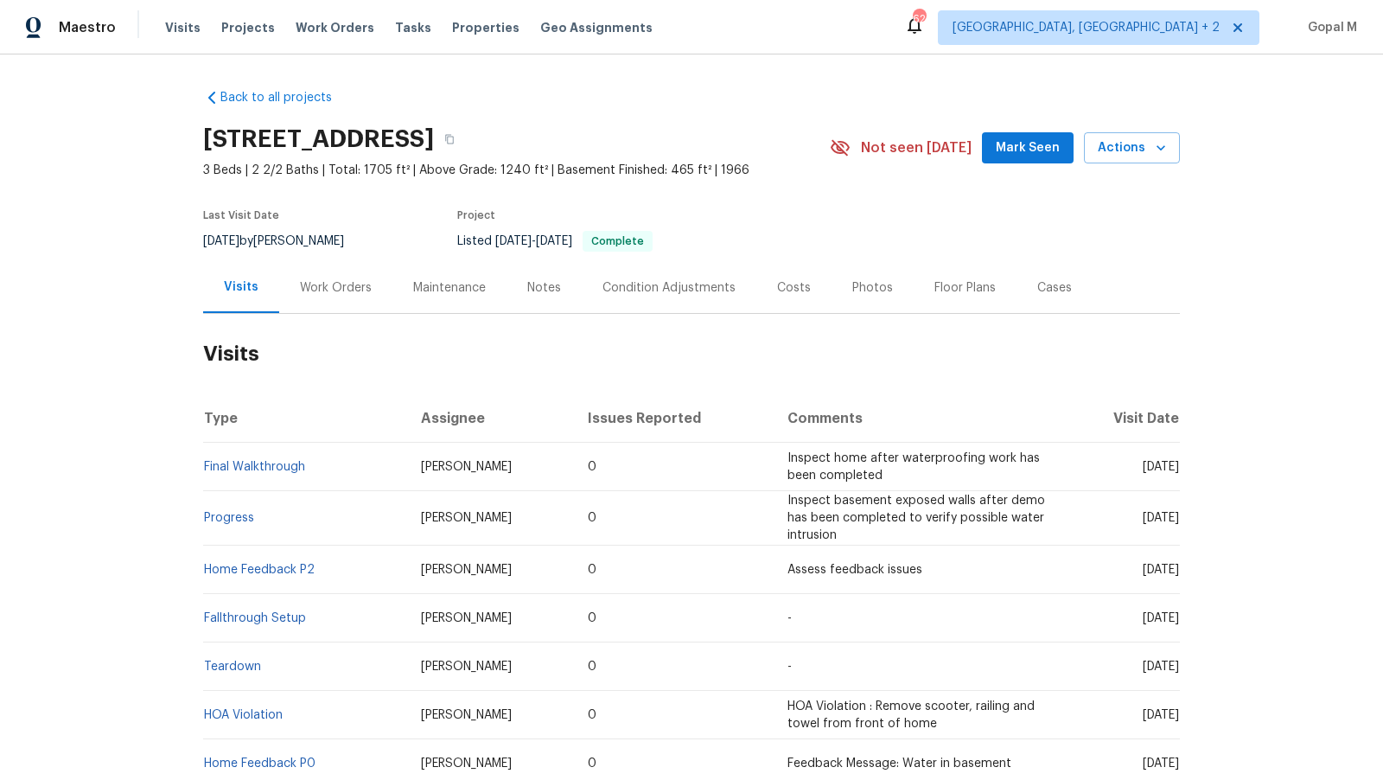
click at [334, 283] on div "Work Orders" at bounding box center [336, 287] width 72 height 17
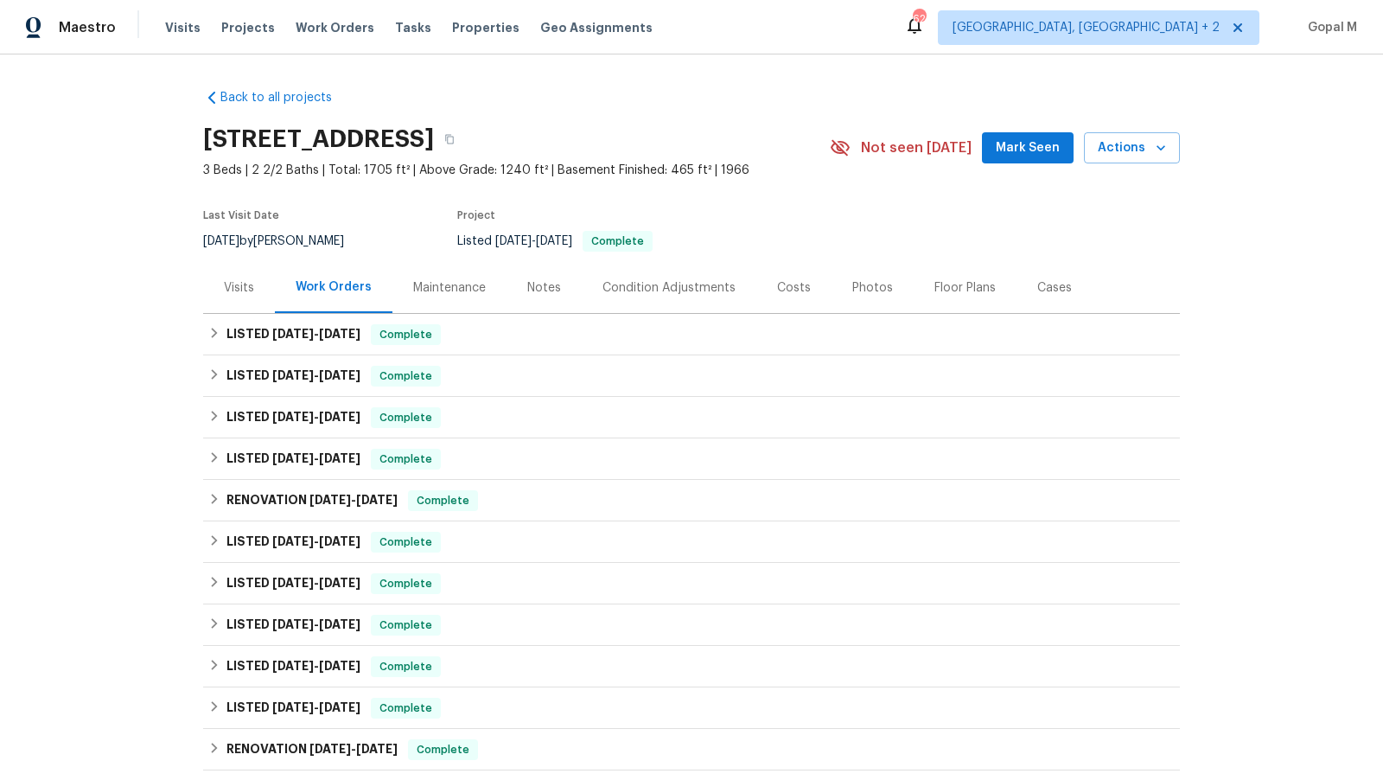
click at [1047, 287] on div "Cases" at bounding box center [1054, 287] width 35 height 17
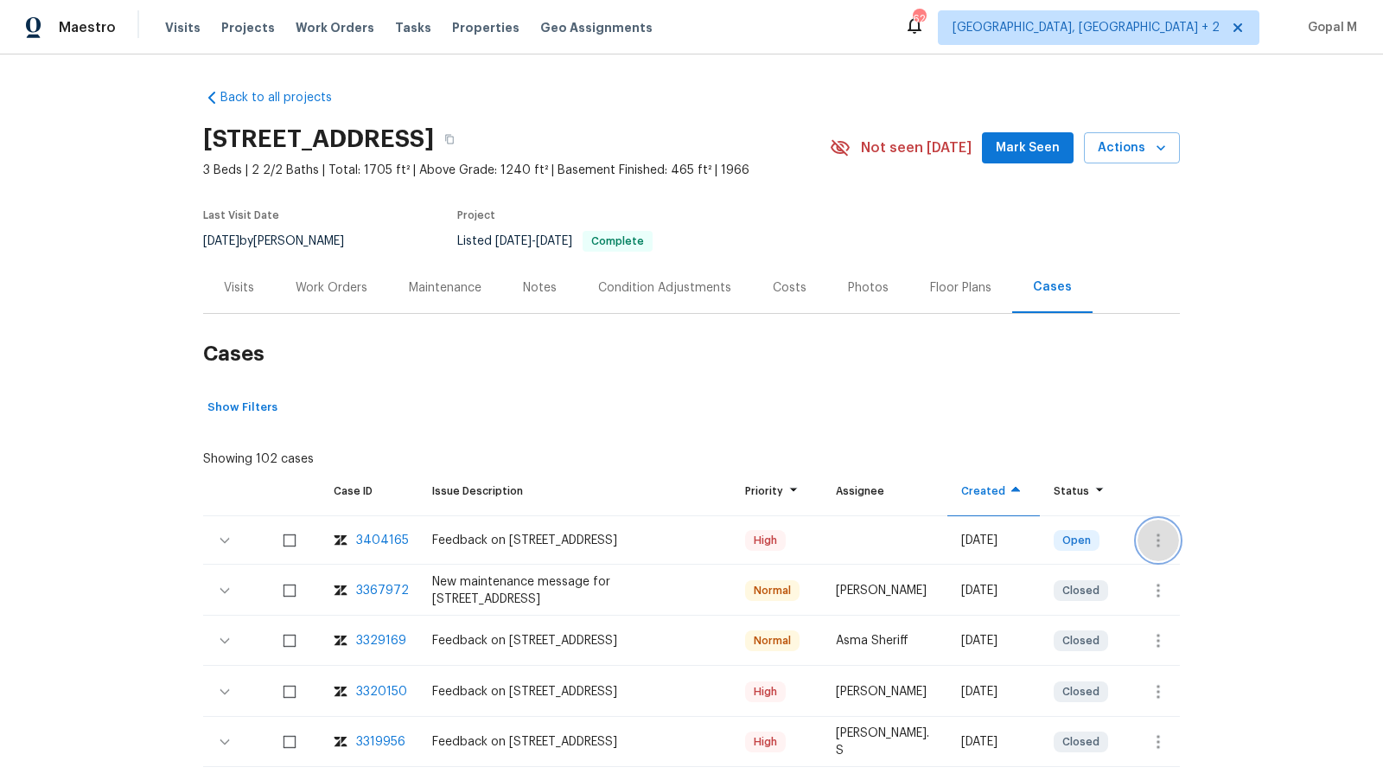
click at [1156, 527] on button "button" at bounding box center [1157, 539] width 41 height 41
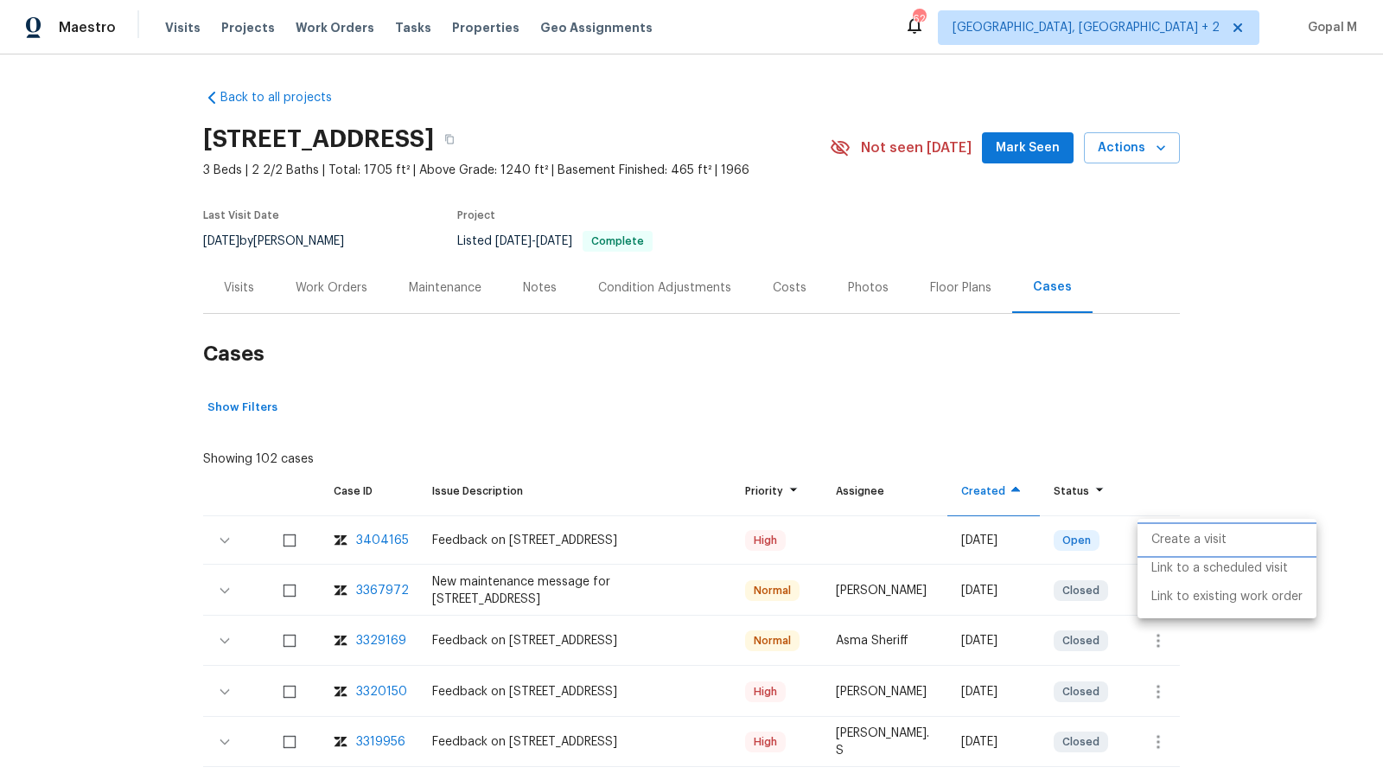
click at [1156, 527] on li "Create a visit" at bounding box center [1226, 539] width 179 height 29
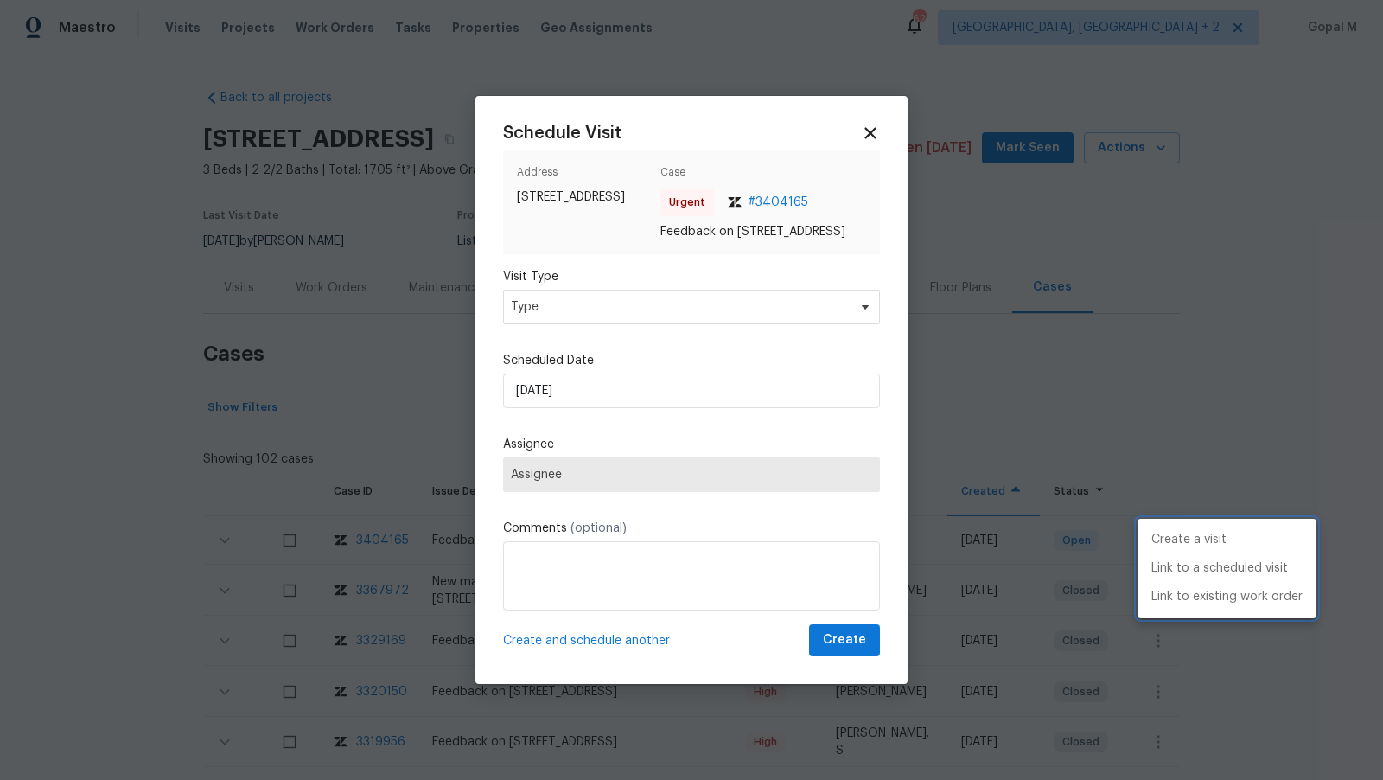
click at [699, 306] on div at bounding box center [691, 390] width 1383 height 780
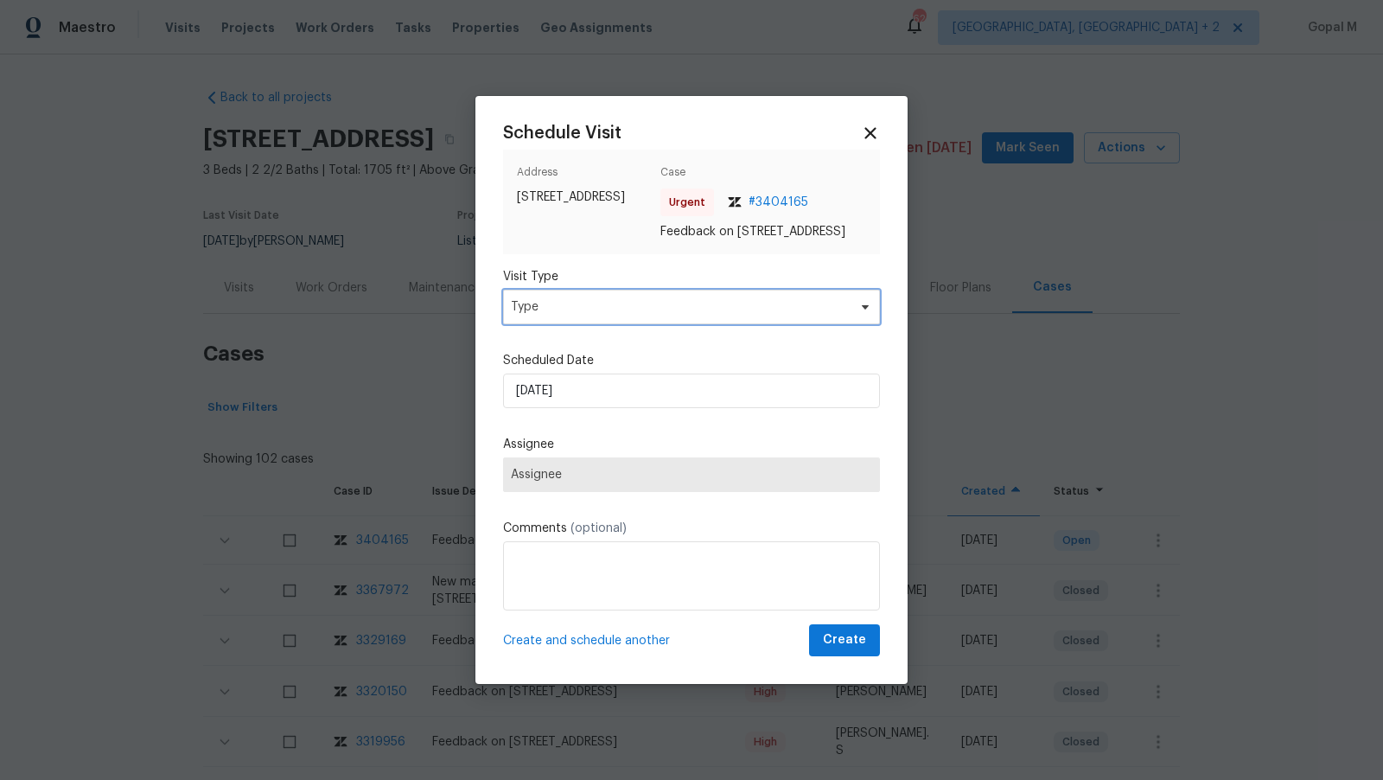
click at [699, 306] on span "Type" at bounding box center [691, 307] width 377 height 35
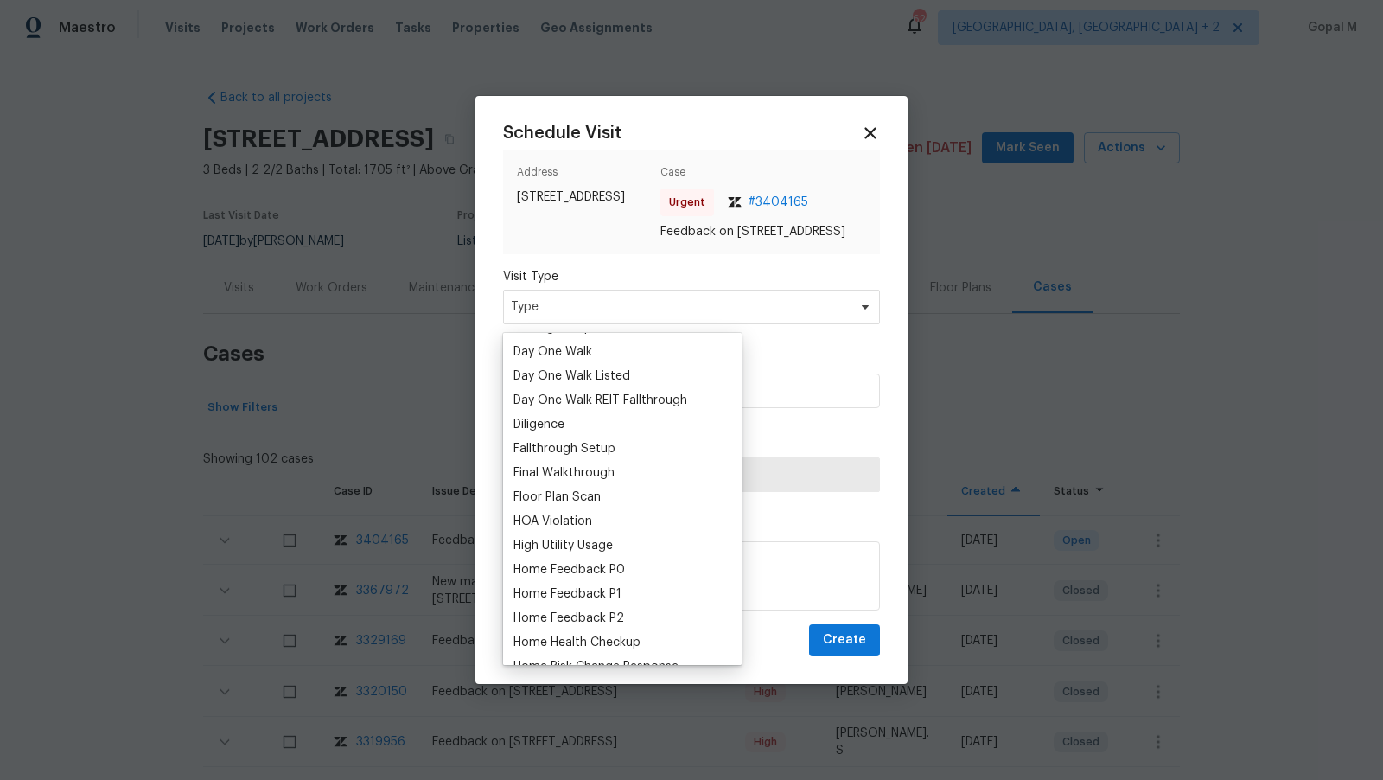
scroll to position [325, 0]
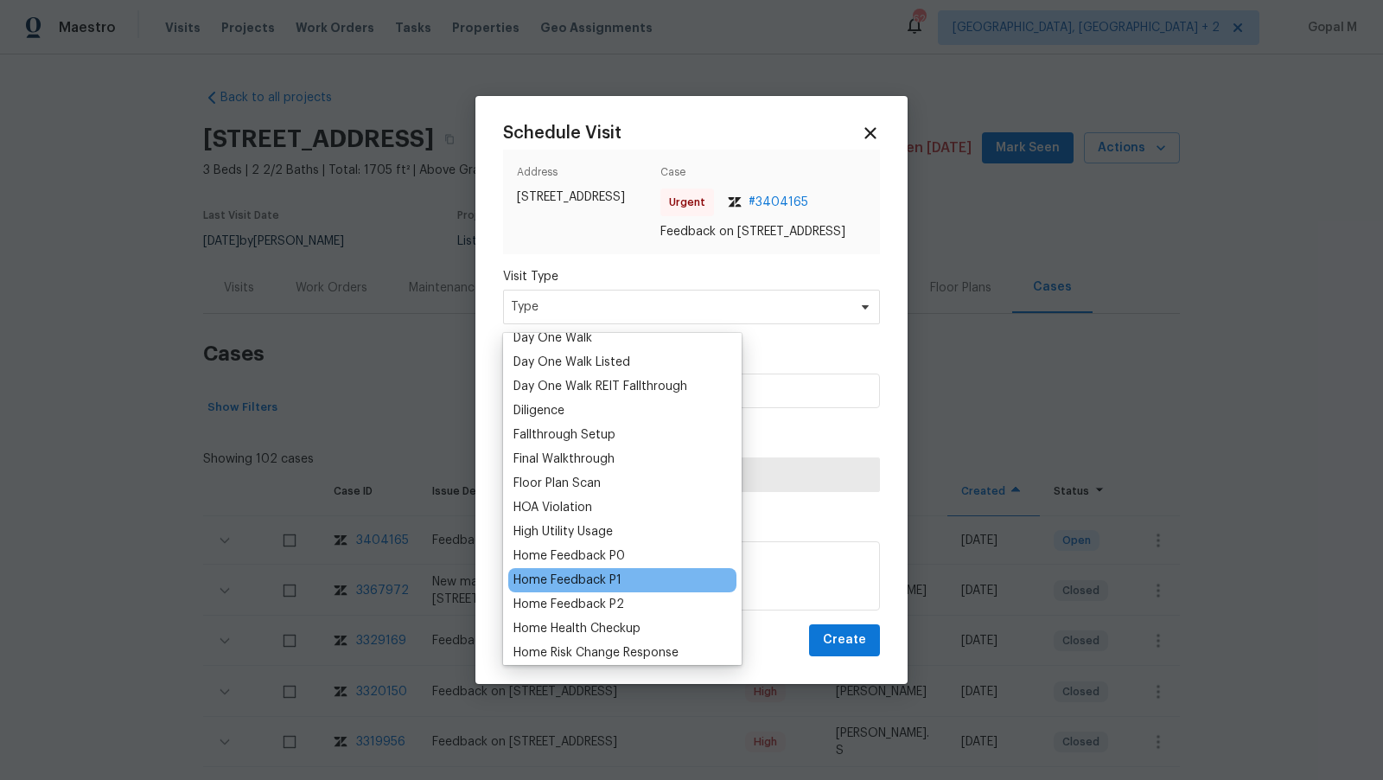
click at [597, 576] on div "Home Feedback P1" at bounding box center [567, 579] width 108 height 17
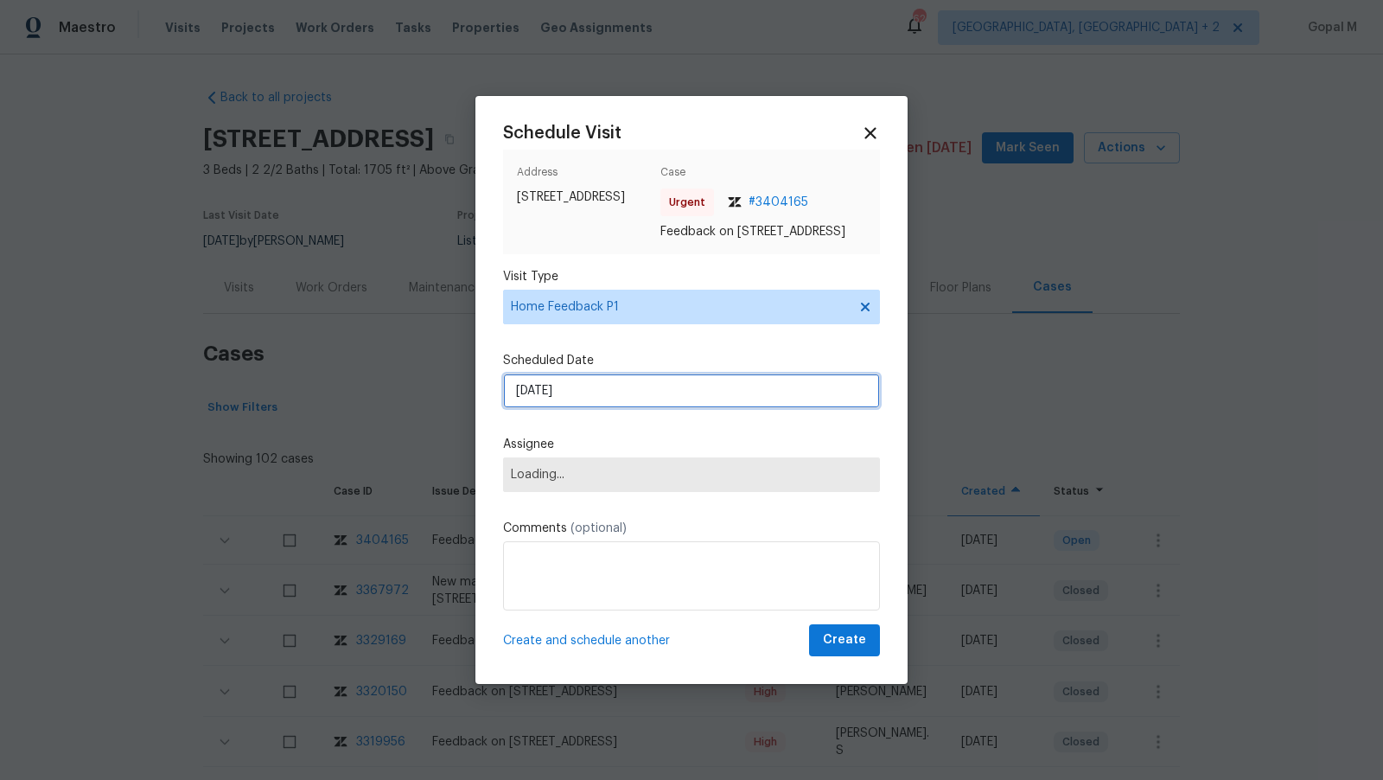
click at [608, 390] on input "10/08/2025" at bounding box center [691, 390] width 377 height 35
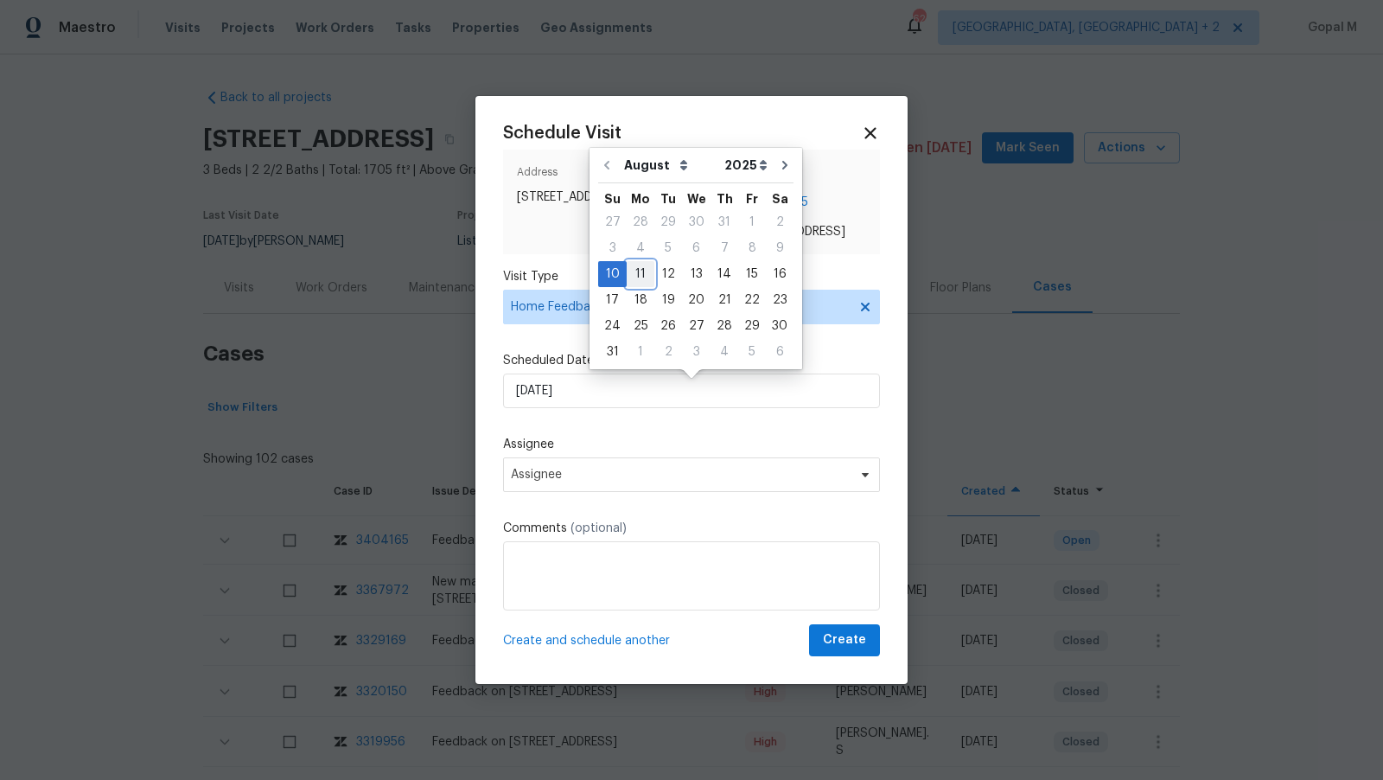
click at [639, 278] on div "11" at bounding box center [641, 274] width 28 height 24
type input "11/08/2025"
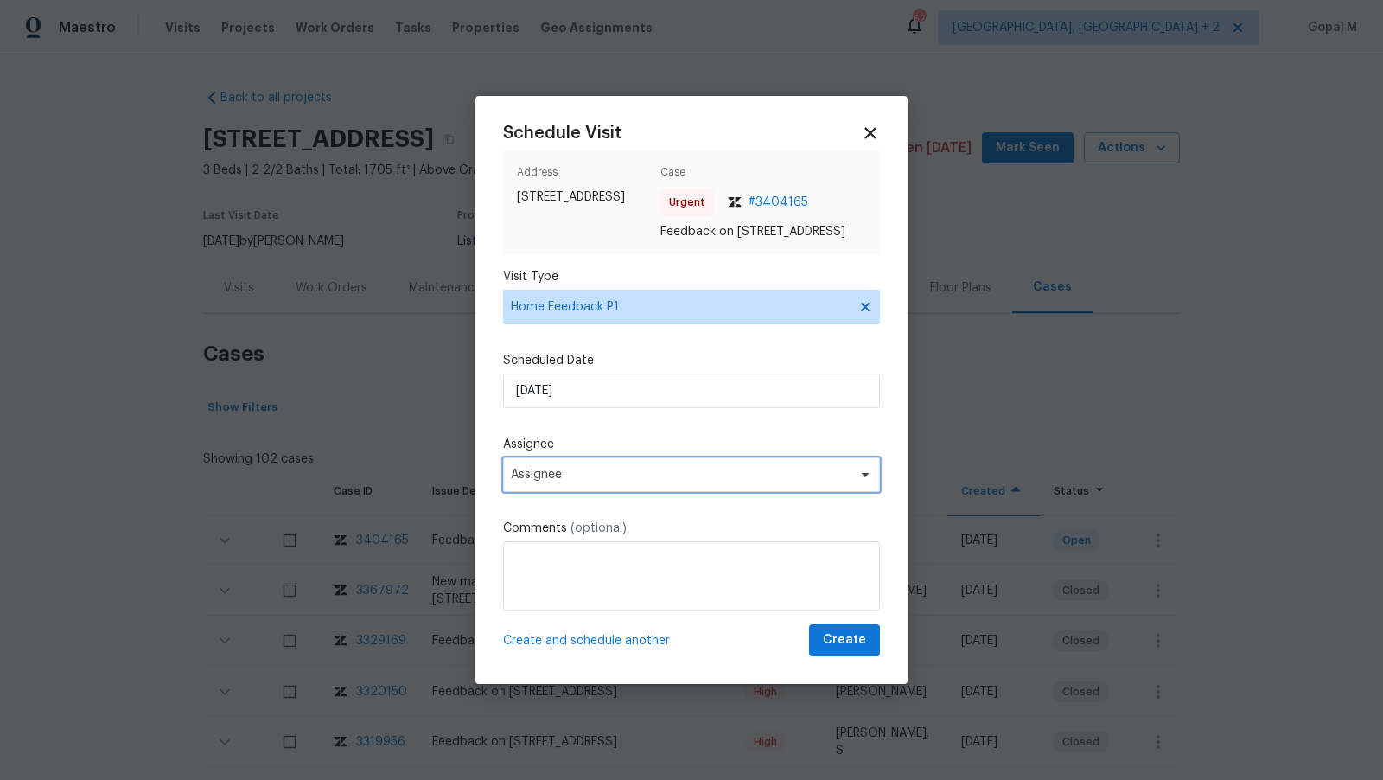
click at [630, 474] on span "Assignee" at bounding box center [691, 474] width 377 height 35
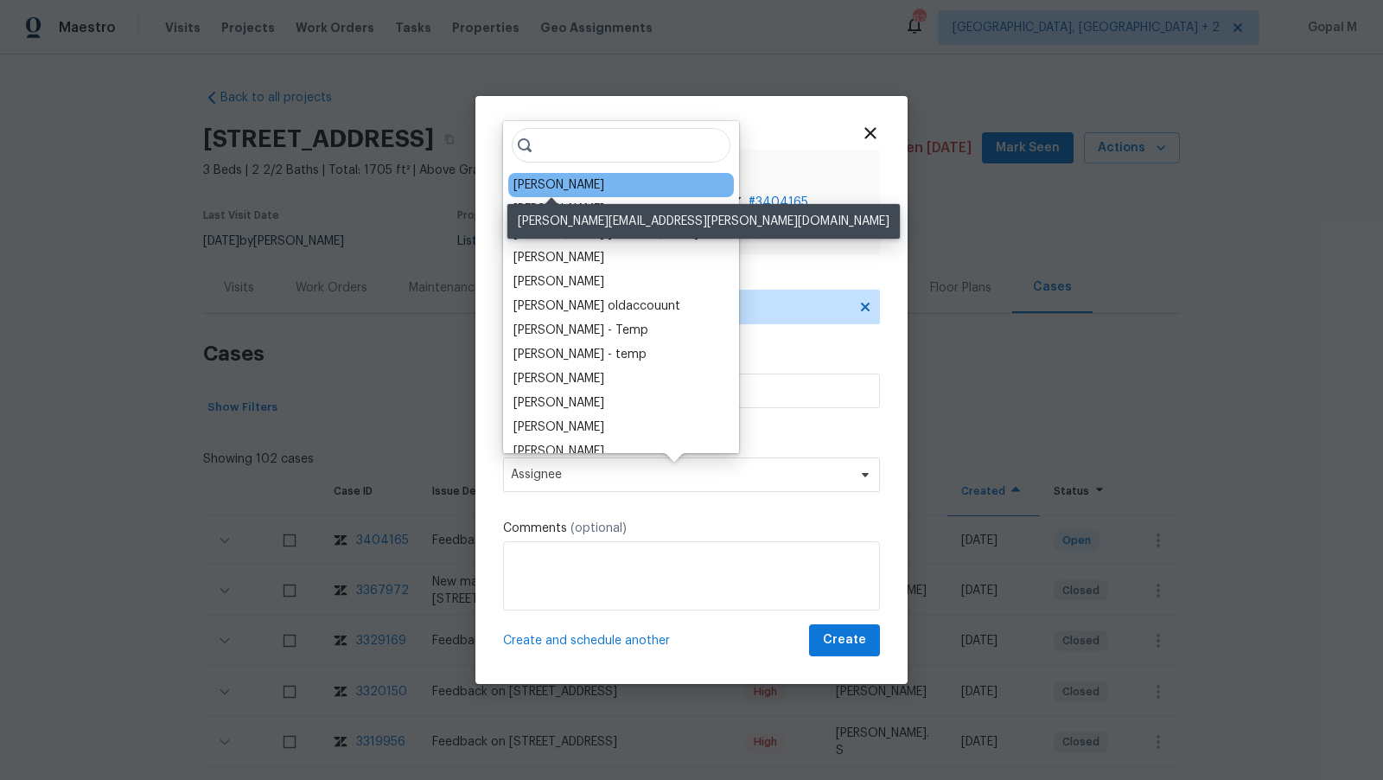
click at [571, 181] on div "Nelson Flores" at bounding box center [558, 184] width 91 height 17
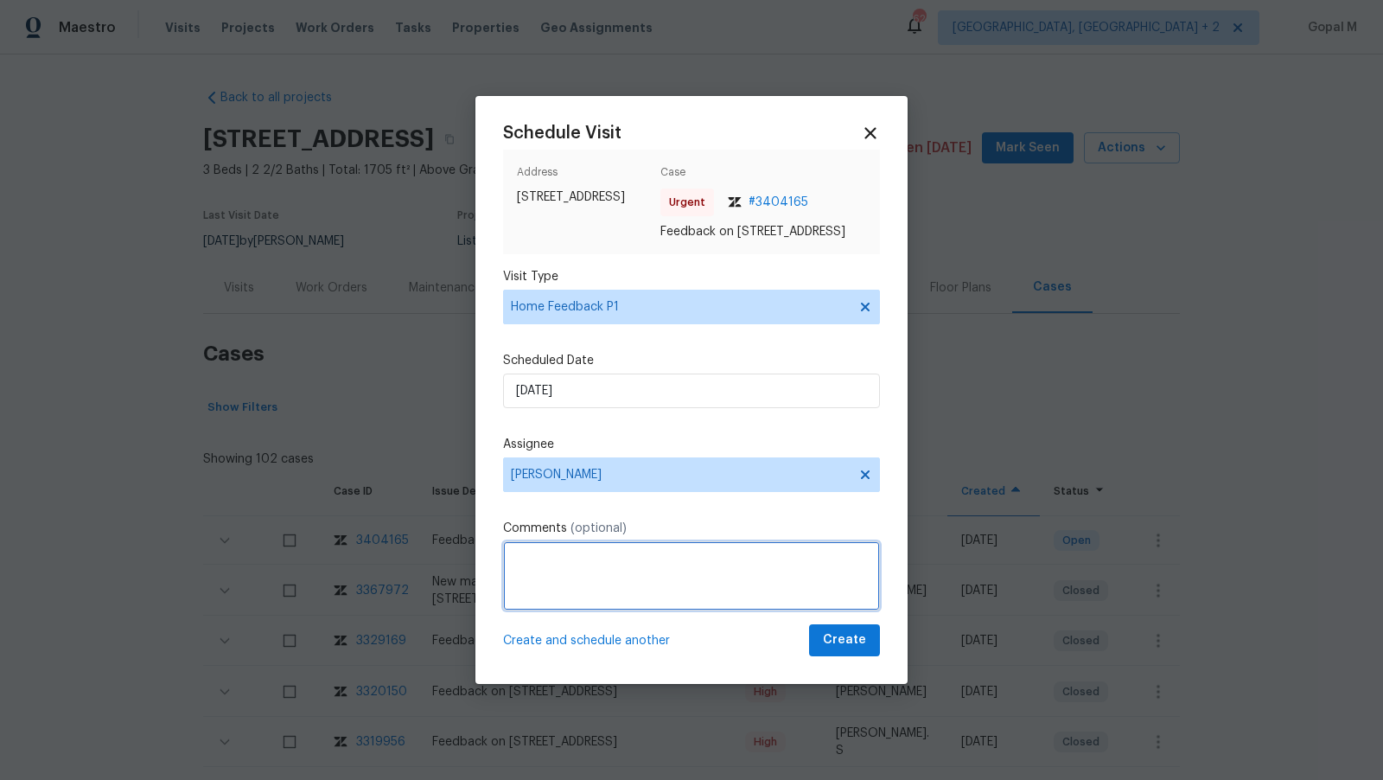
click at [593, 588] on textarea at bounding box center [691, 575] width 377 height 69
paste textarea "Strong paint/cleaner smell."
drag, startPoint x: 555, startPoint y: 564, endPoint x: 627, endPoint y: 562, distance: 72.6
click at [627, 562] on textarea "Strong paint/cleaner smell." at bounding box center [691, 575] width 377 height 69
drag, startPoint x: 614, startPoint y: 568, endPoint x: 691, endPoint y: 566, distance: 76.9
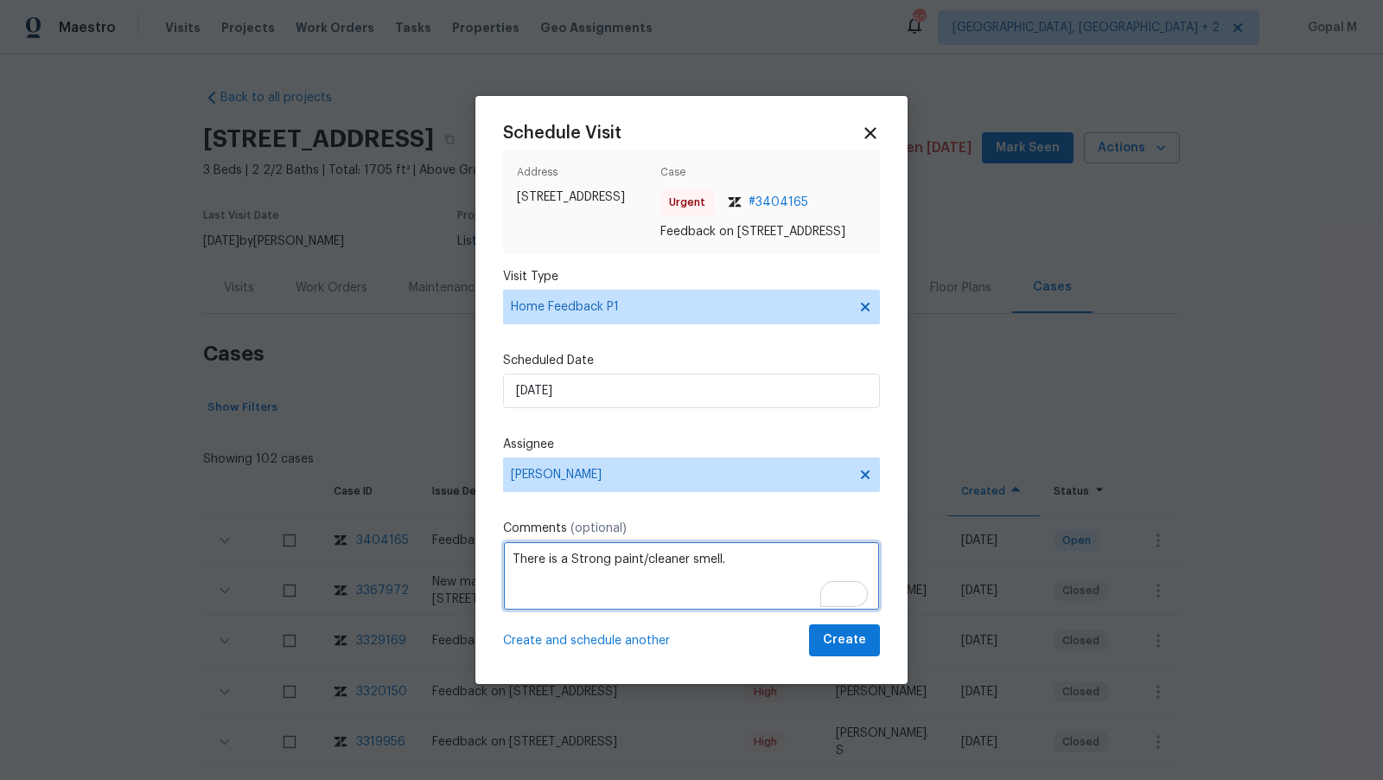
click at [691, 566] on textarea "There is a Strong paint/cleaner smell." at bounding box center [691, 575] width 377 height 69
type textarea "There is a Strong smell in this property. Please address this issue and create …"
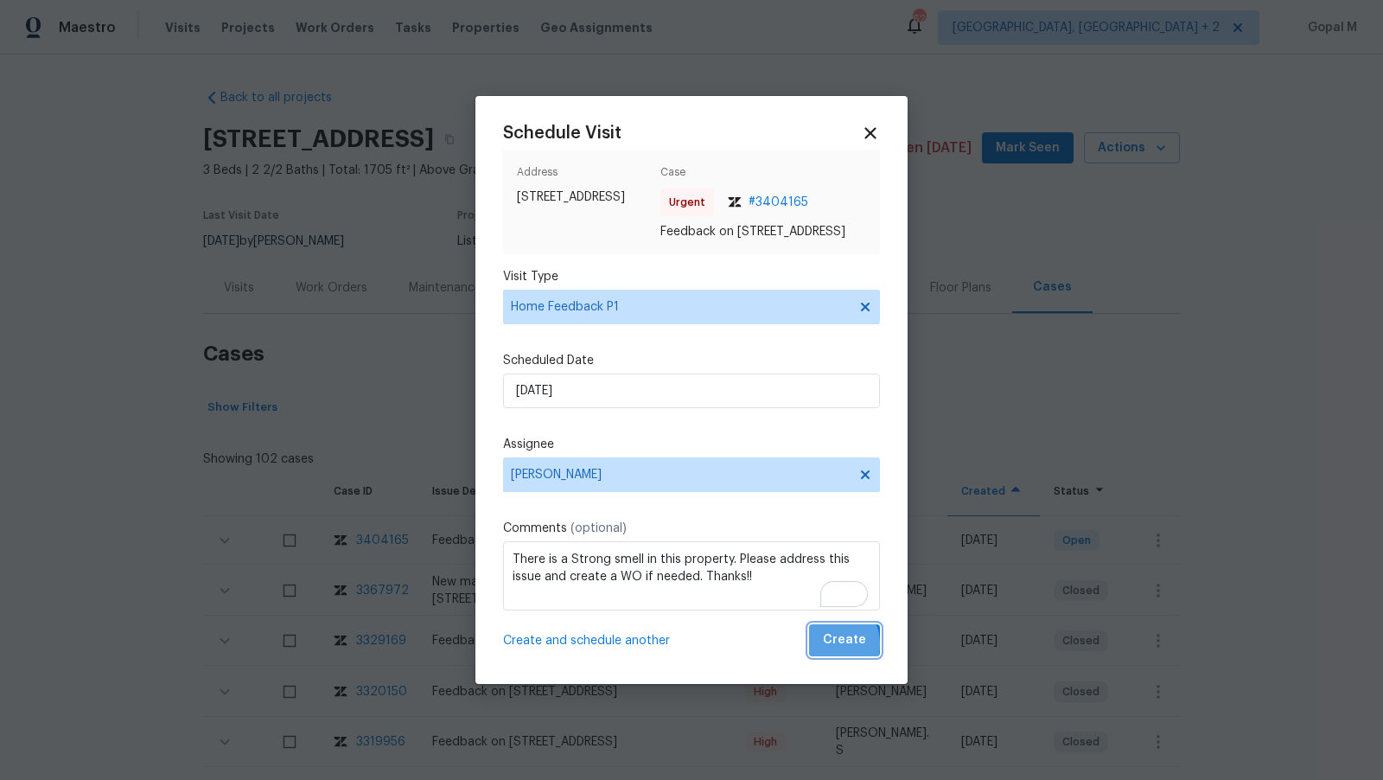
click at [827, 651] on span "Create" at bounding box center [844, 640] width 43 height 22
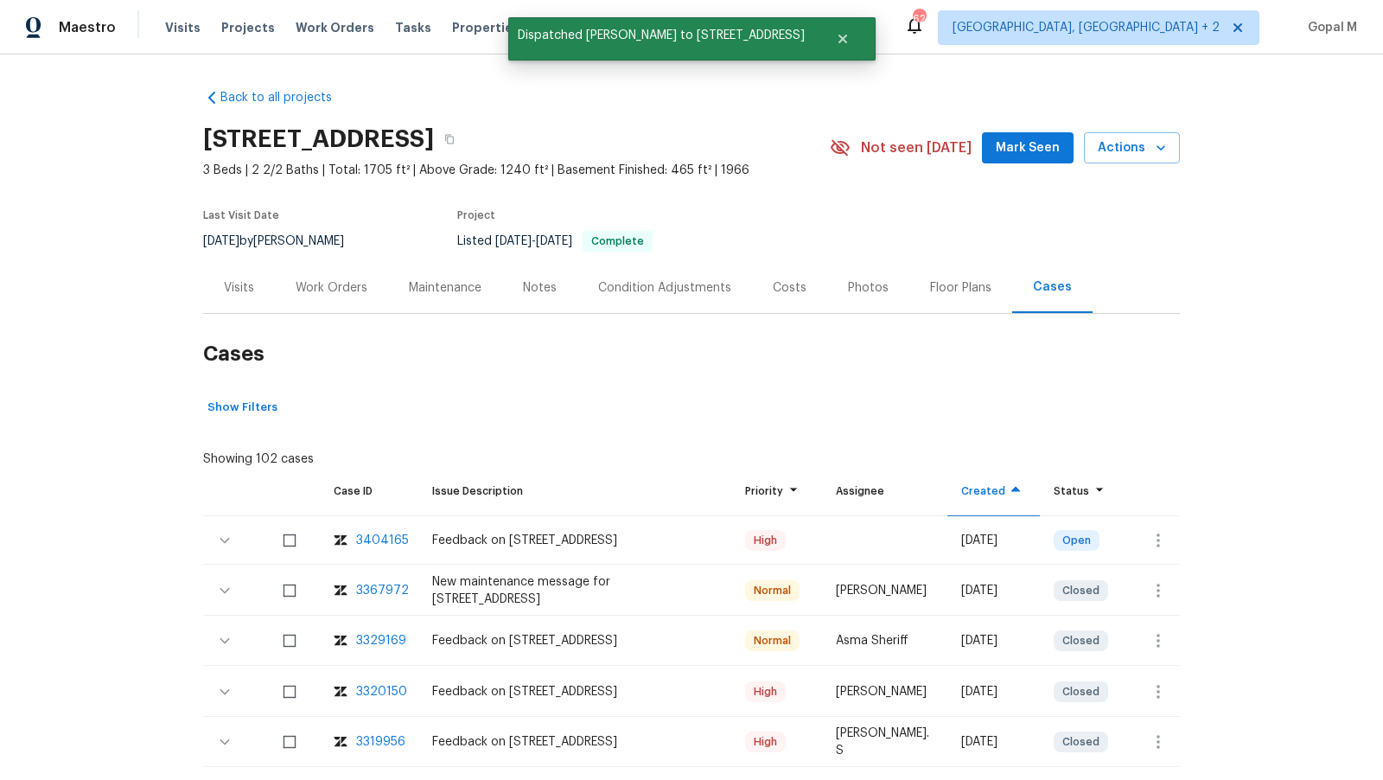
click at [241, 299] on div "Visits" at bounding box center [239, 287] width 72 height 51
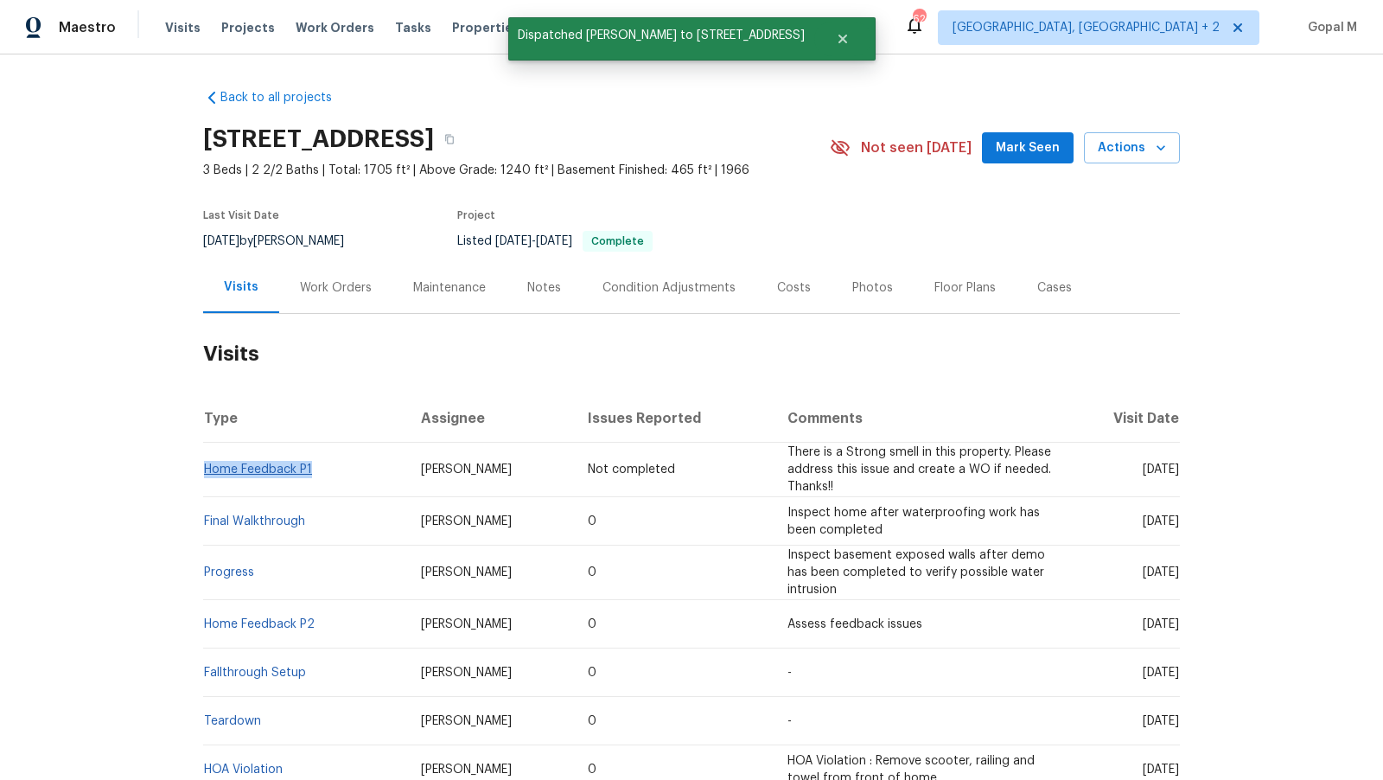
drag, startPoint x: 313, startPoint y: 468, endPoint x: 207, endPoint y: 469, distance: 106.3
click at [207, 469] on td "Home Feedback P1" at bounding box center [305, 469] width 204 height 54
copy link "Home Feedback P1"
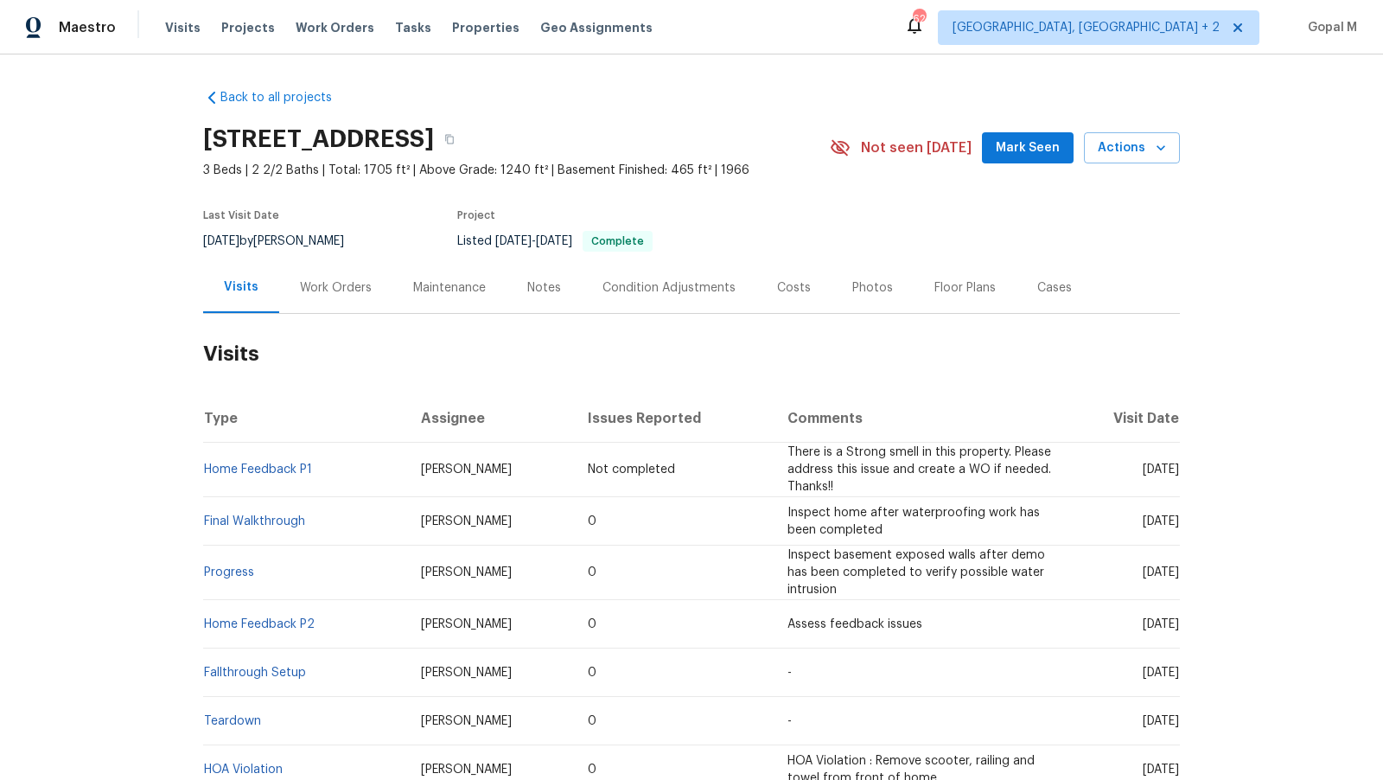
click at [331, 291] on div "Work Orders" at bounding box center [336, 287] width 72 height 17
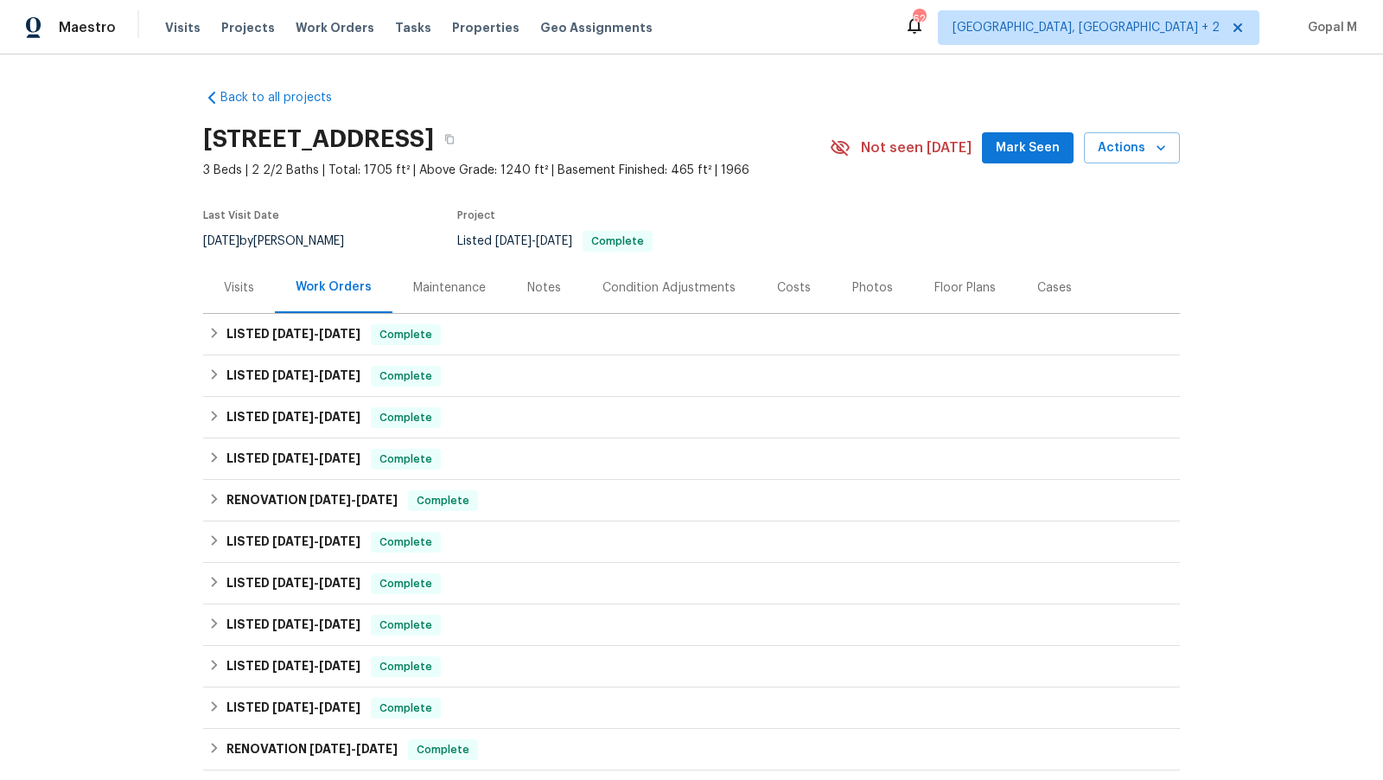
drag, startPoint x: 259, startPoint y: 239, endPoint x: 201, endPoint y: 239, distance: 58.8
click at [201, 239] on div "Back to all projects 14849 Leicester Ct, Centreville, VA 20120 3 Beds | 2 2/2 B…" at bounding box center [691, 416] width 1383 height 725
copy span "7/28/2025"
click at [607, 328] on div "LISTED 7/29/25 - 7/29/25 Complete" at bounding box center [691, 334] width 966 height 21
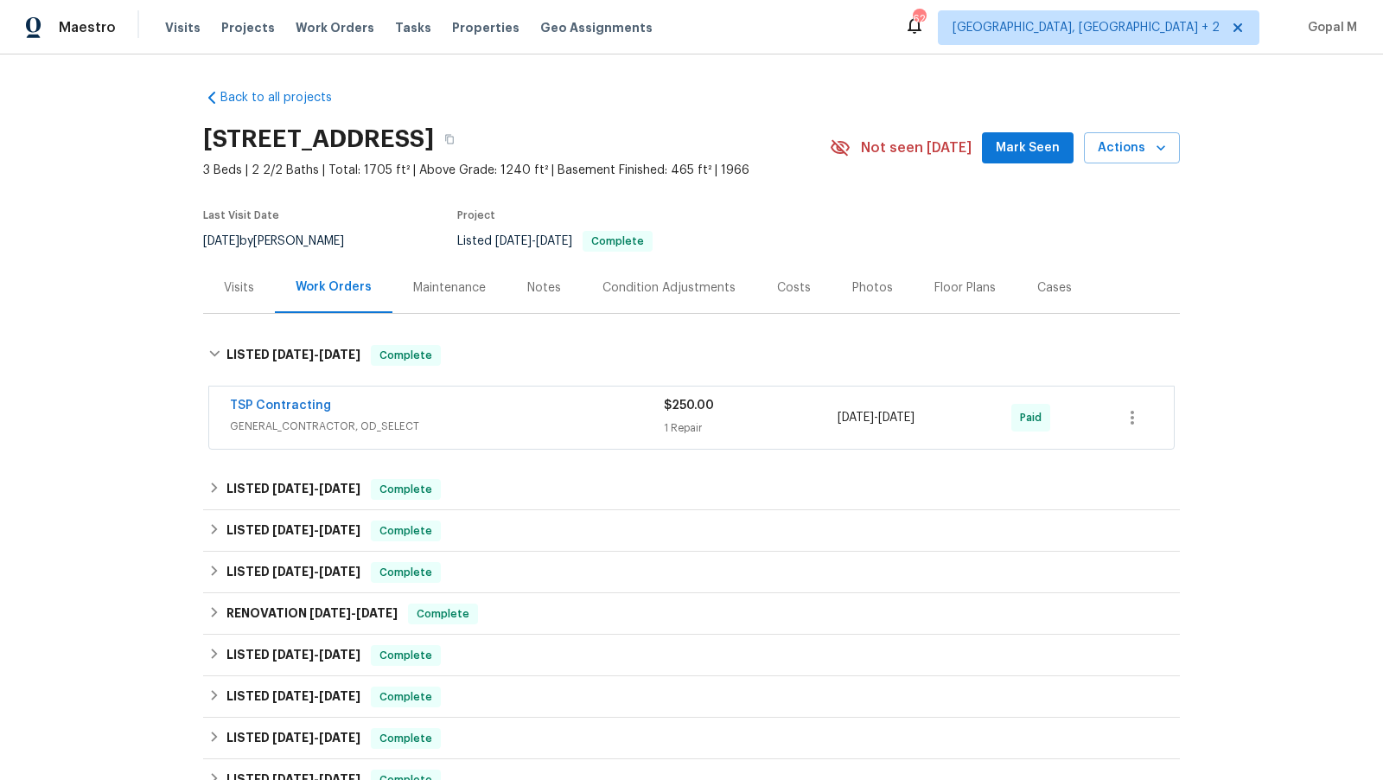
drag, startPoint x: 967, startPoint y: 419, endPoint x: 834, endPoint y: 420, distance: 133.1
click at [834, 420] on div "TSP Contracting GENERAL_CONTRACTOR, OD_SELECT $250.00 1 Repair 7/29/2025 - 7/29…" at bounding box center [671, 417] width 882 height 41
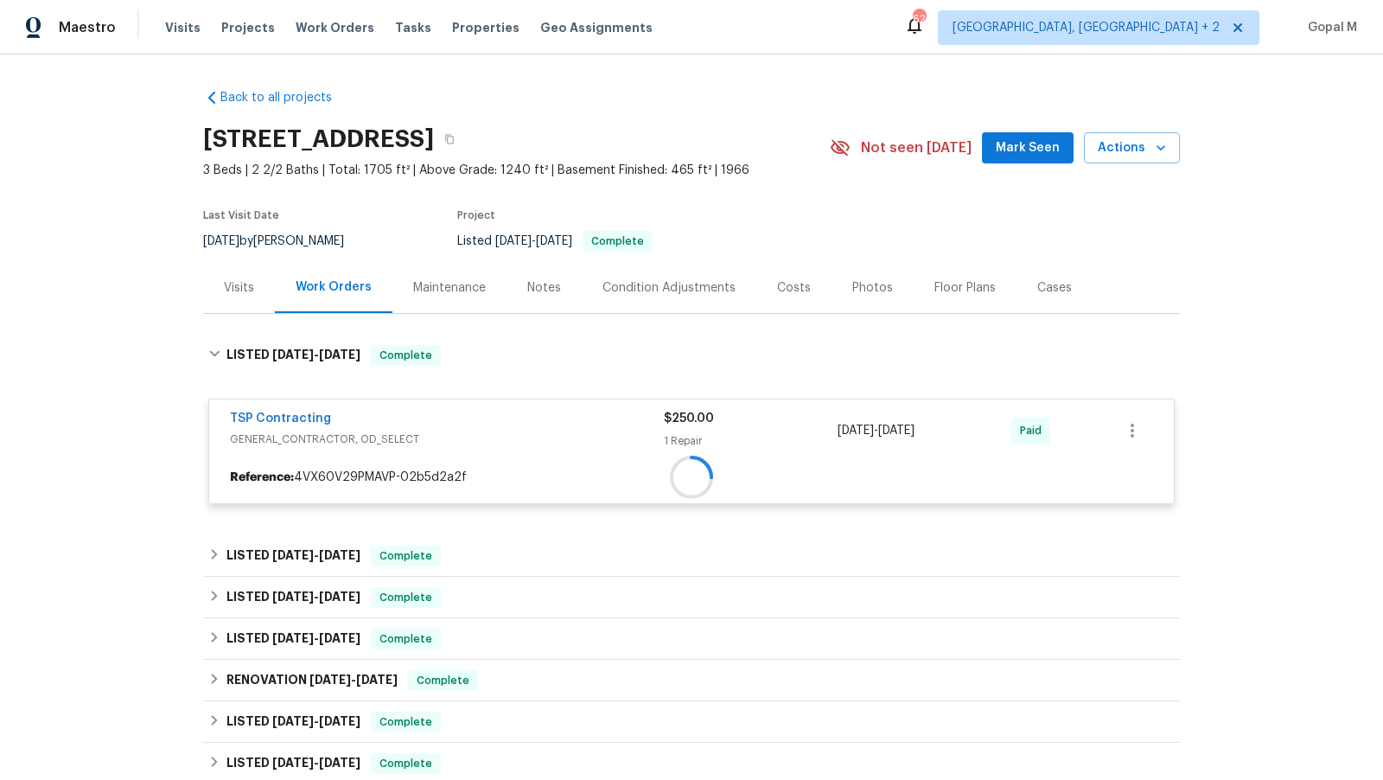
copy div "7/29/2025 - 7/29/2025"
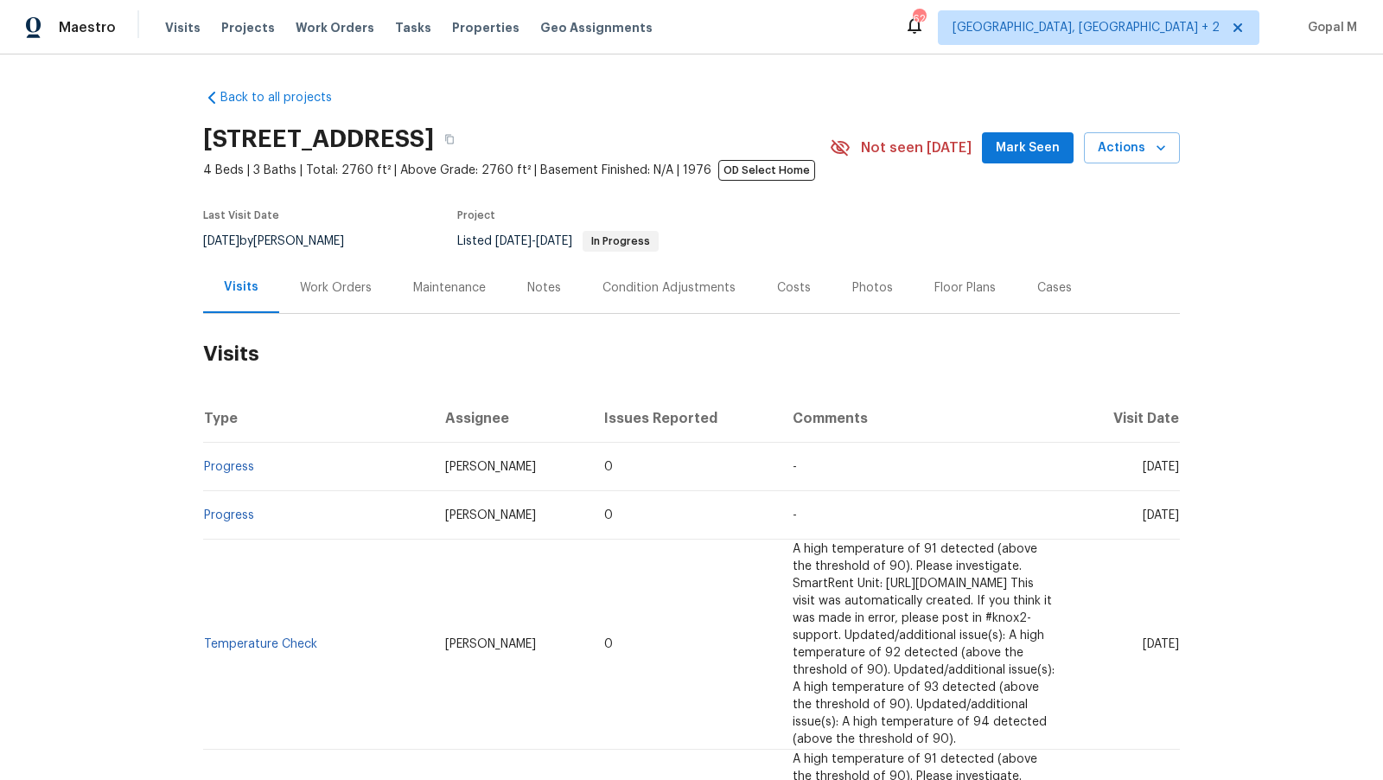
click at [353, 285] on div "Work Orders" at bounding box center [336, 287] width 72 height 17
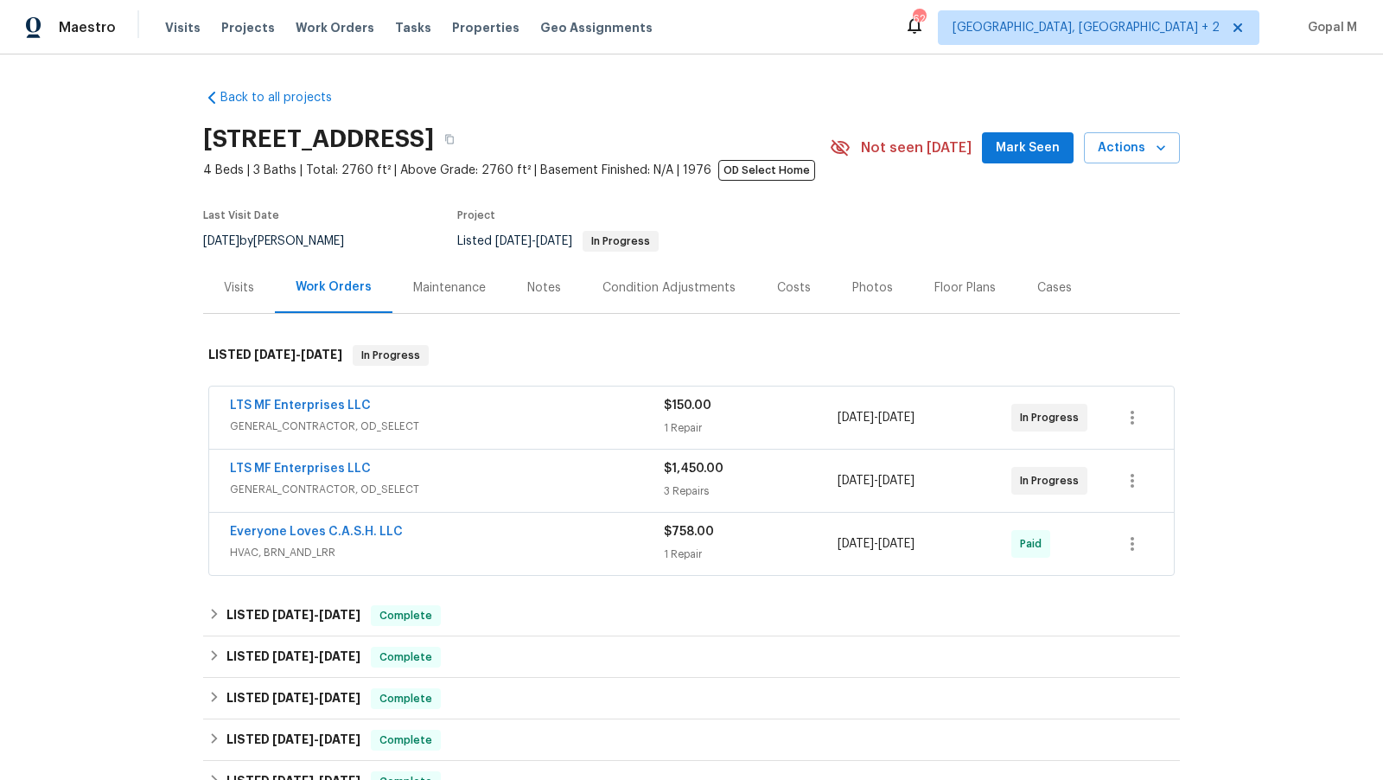
click at [965, 427] on div "5/28/2025 - 6/4/2025" at bounding box center [924, 417] width 174 height 41
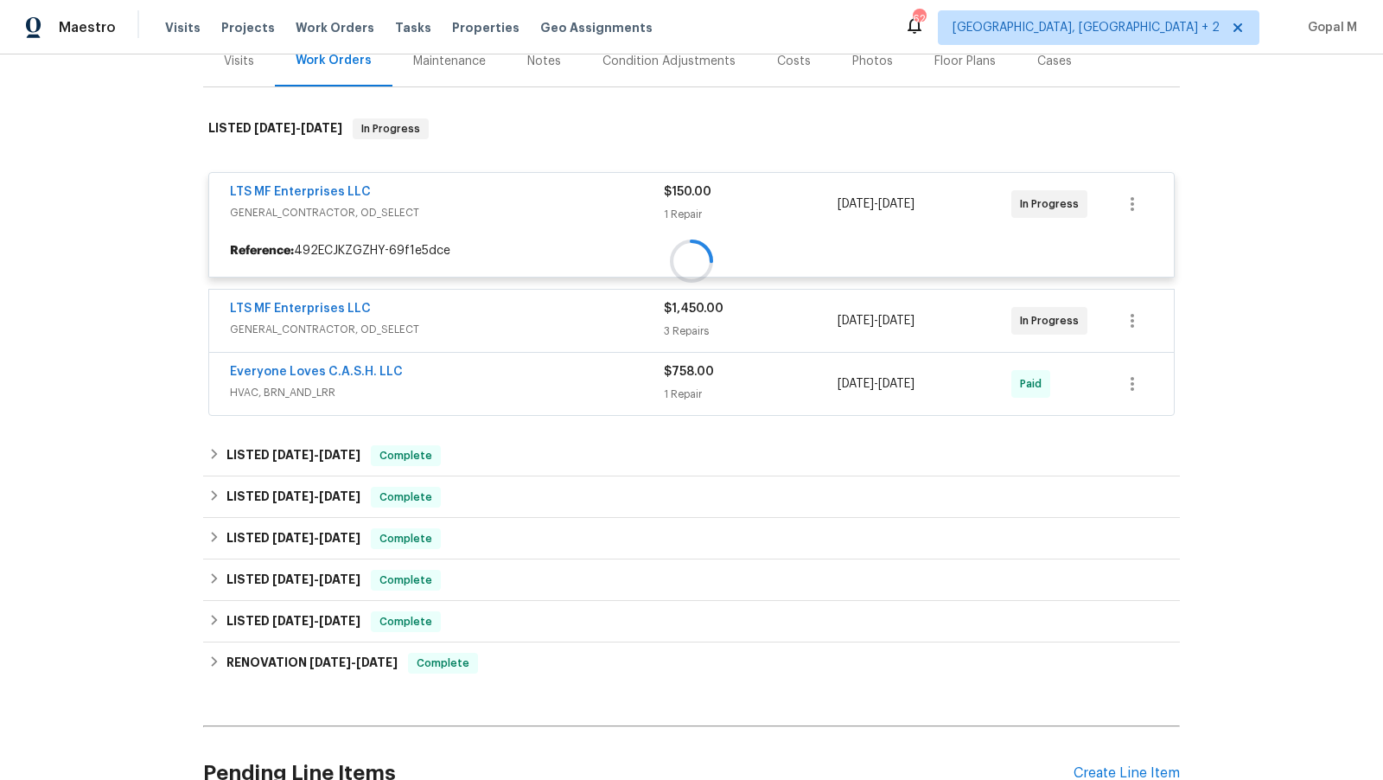
scroll to position [264, 0]
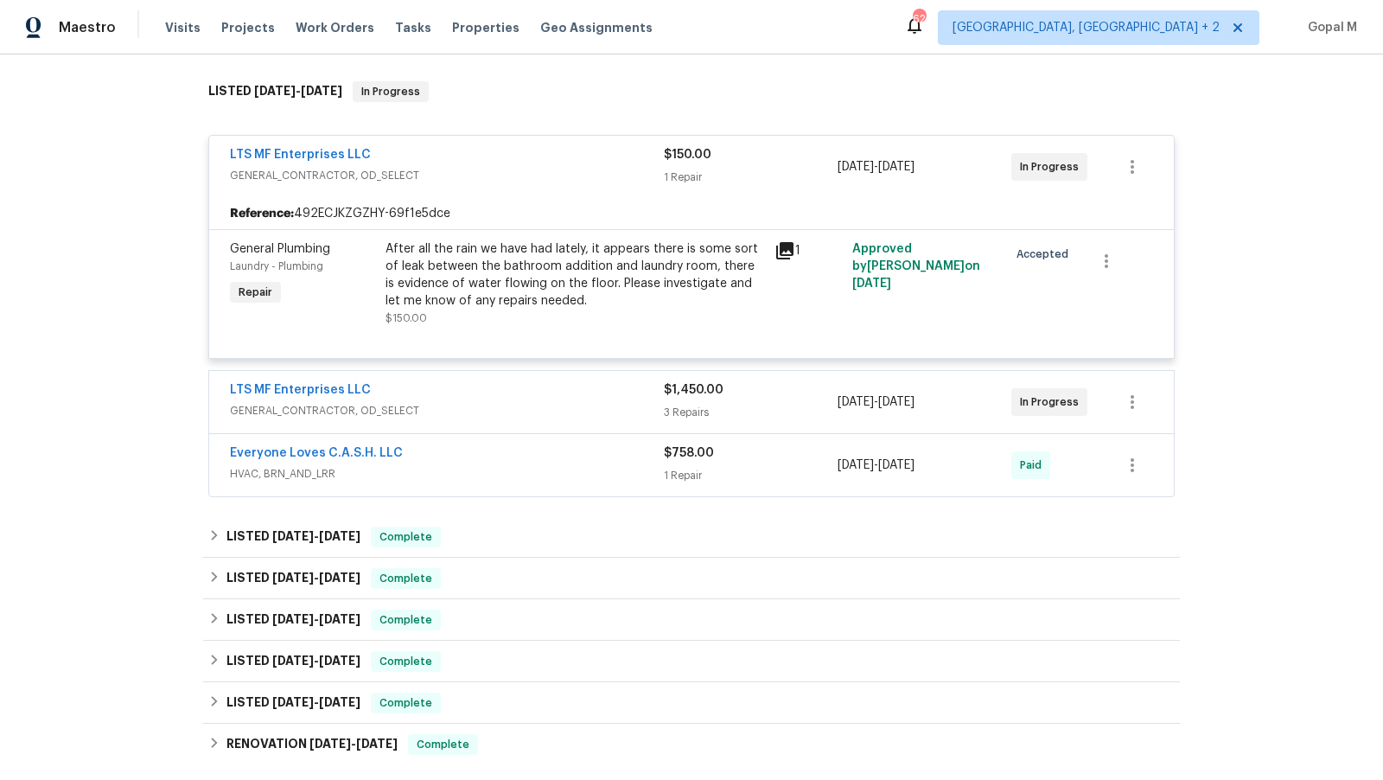
click at [914, 403] on span "8/11/2025" at bounding box center [896, 402] width 36 height 12
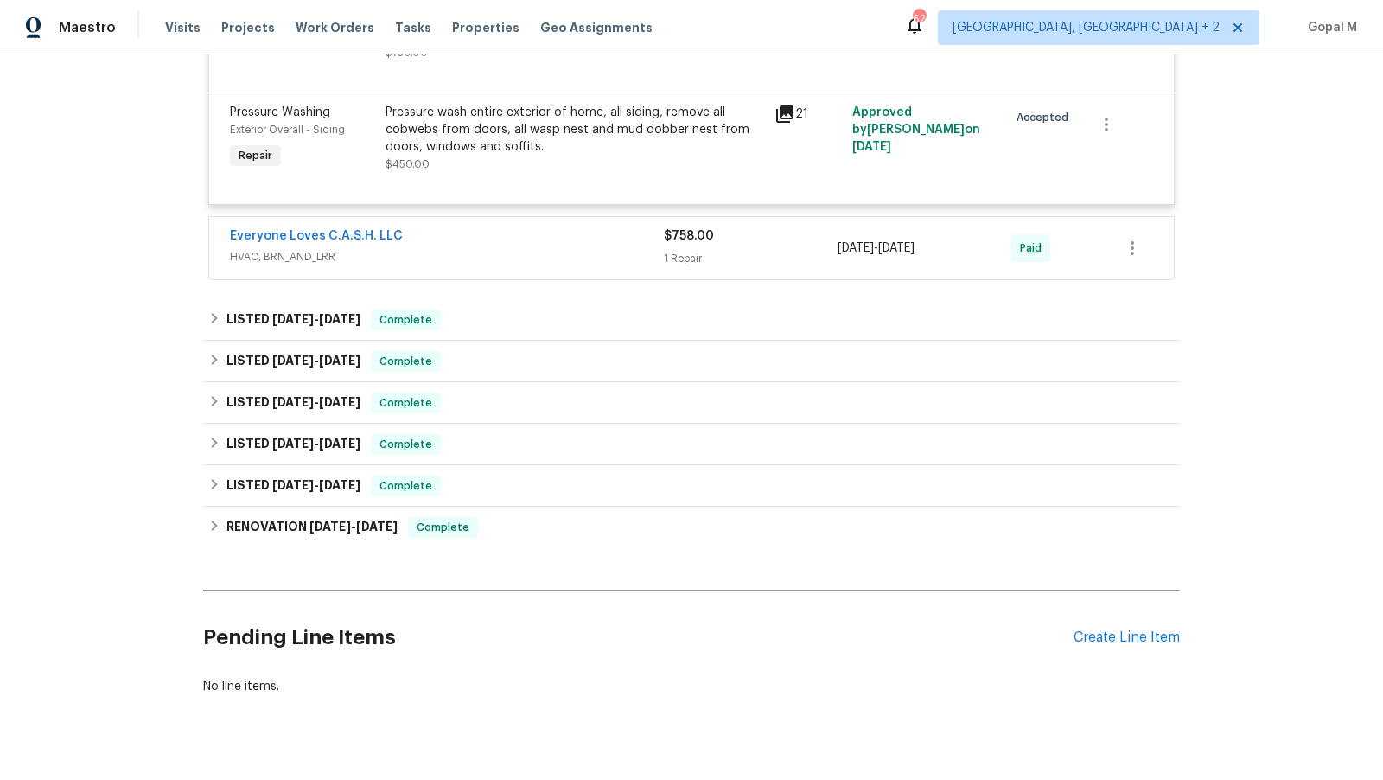
scroll to position [1251, 0]
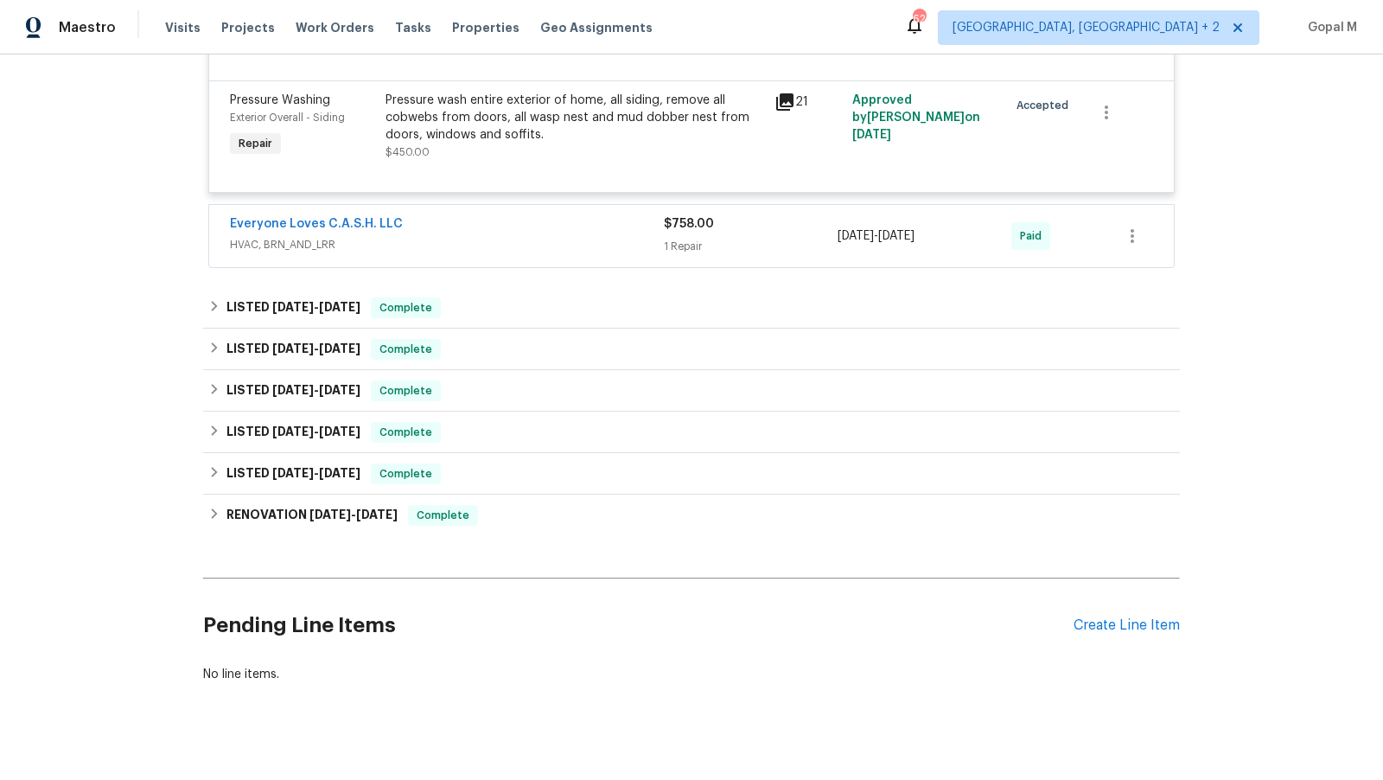
click at [503, 236] on span "HVAC, BRN_AND_LRR" at bounding box center [447, 244] width 434 height 17
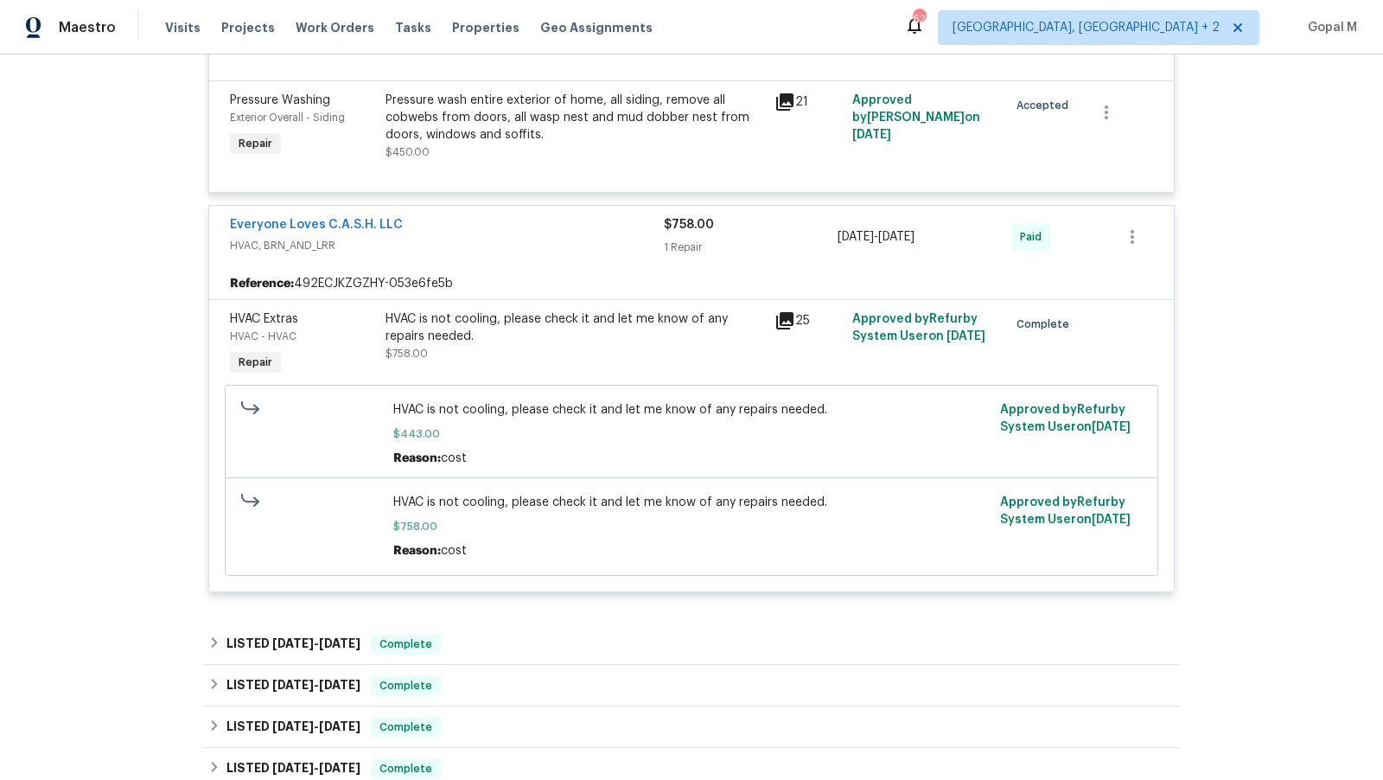
click at [503, 237] on span "HVAC, BRN_AND_LRR" at bounding box center [447, 245] width 434 height 17
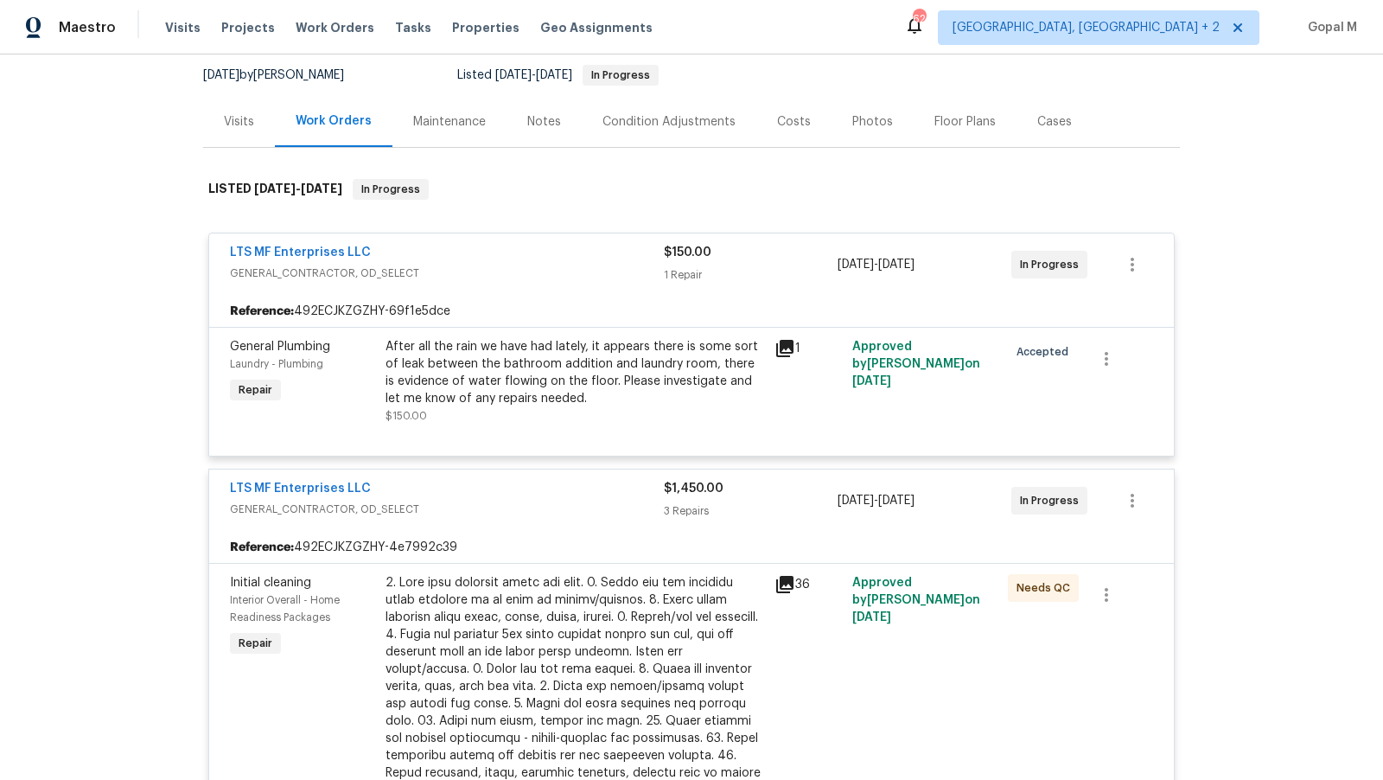
scroll to position [174, 0]
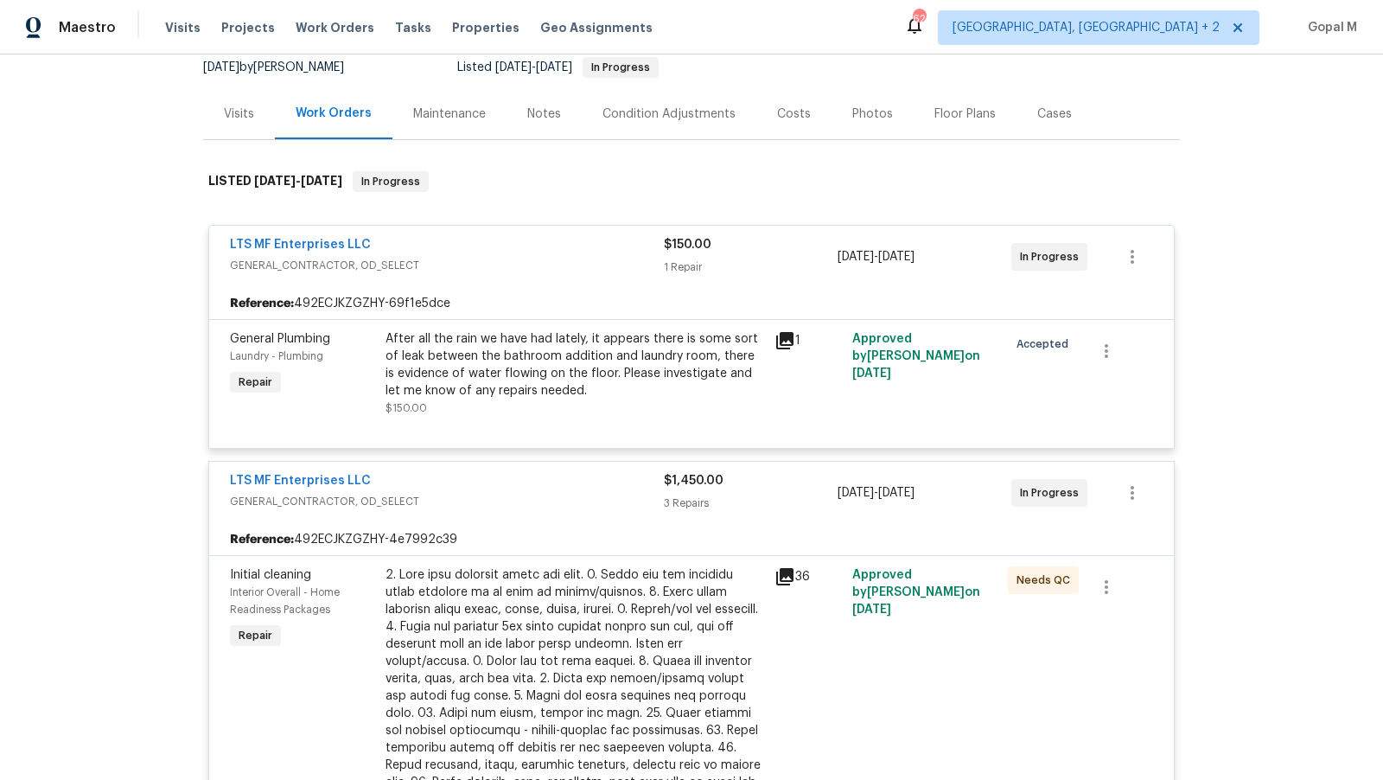
click at [511, 247] on div "LTS MF Enterprises LLC" at bounding box center [447, 246] width 434 height 21
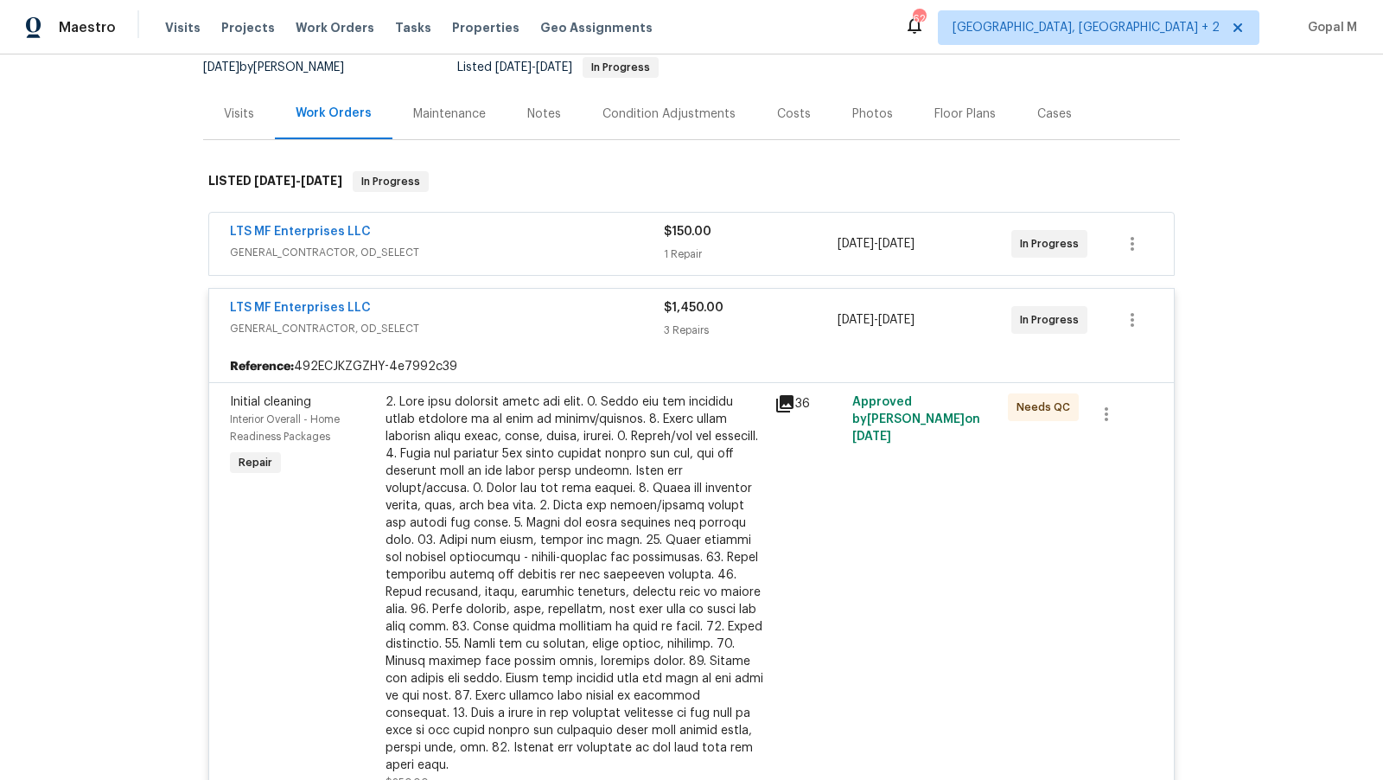
click at [532, 332] on span "GENERAL_CONTRACTOR, OD_SELECT" at bounding box center [447, 328] width 434 height 17
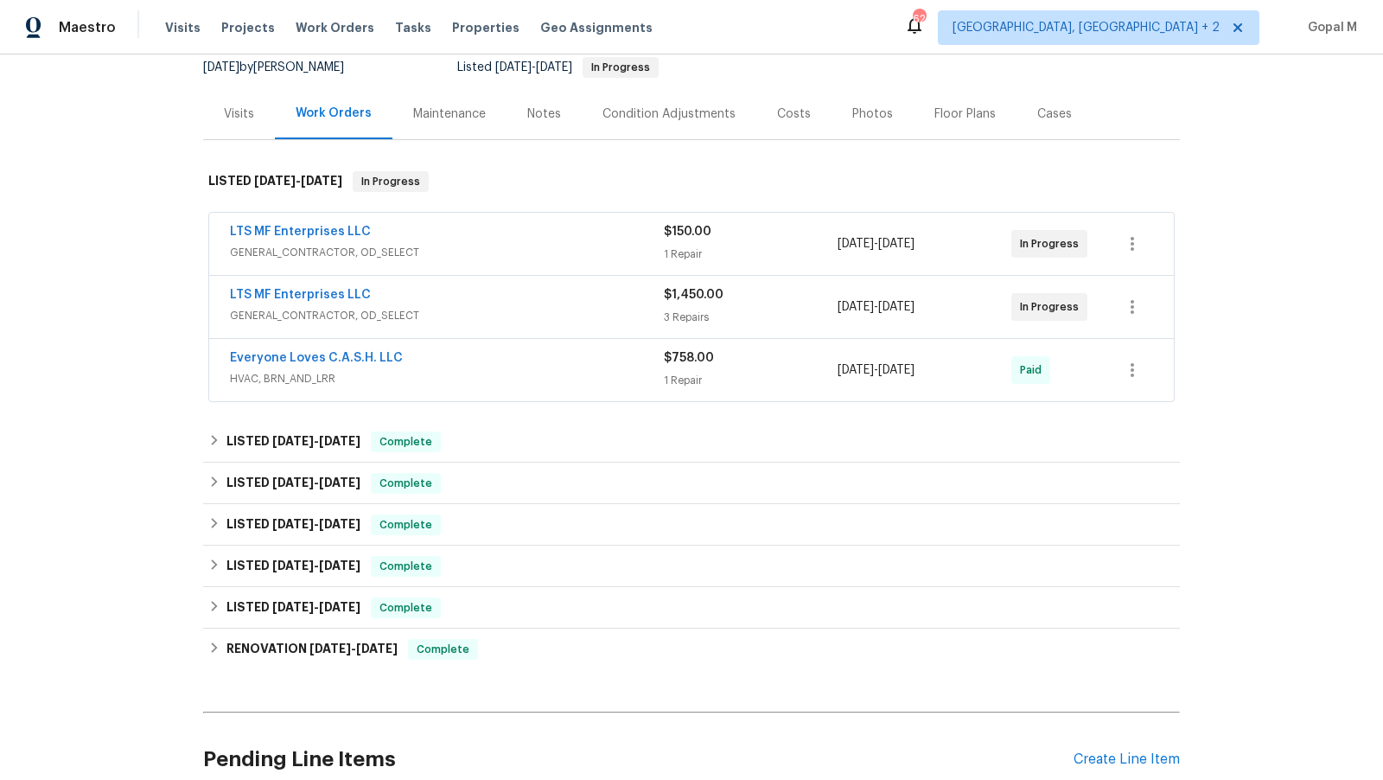
scroll to position [0, 0]
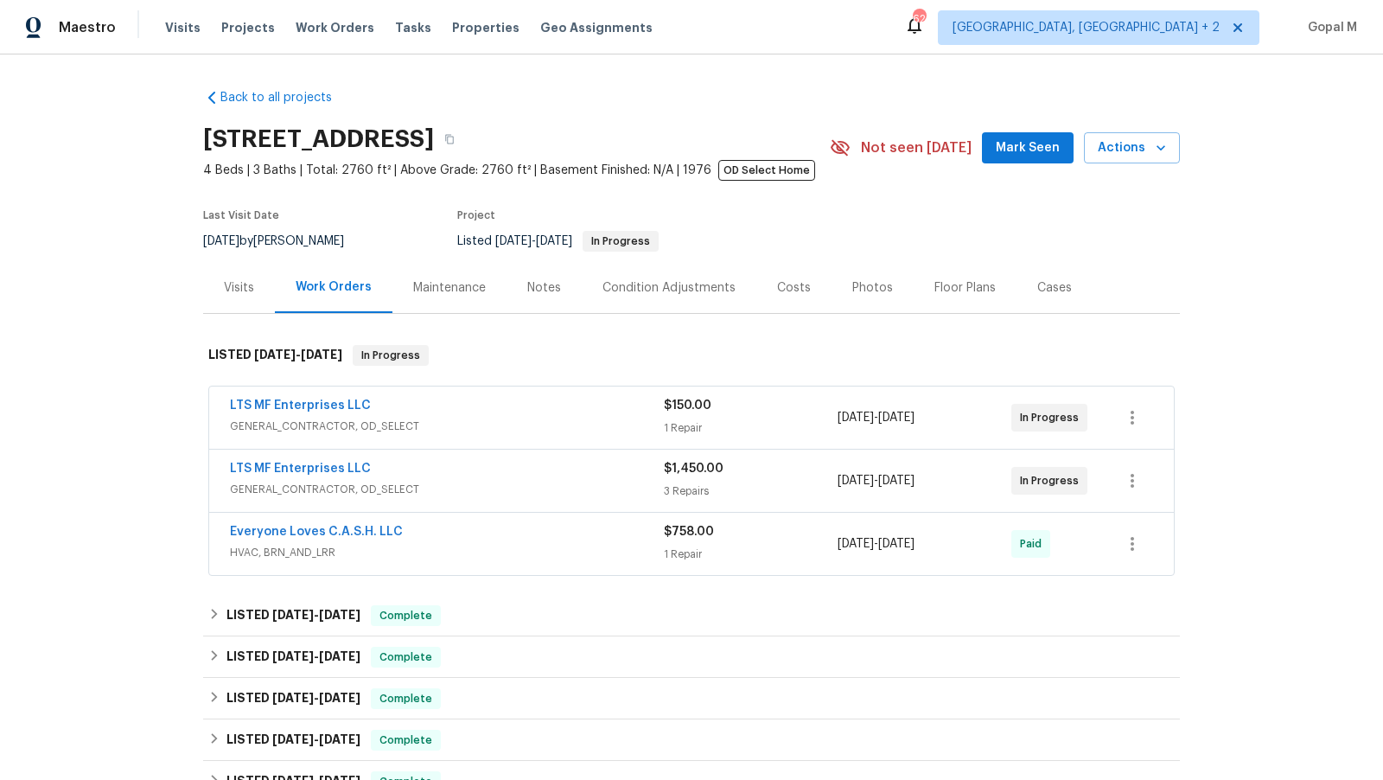
click at [1039, 282] on div "Cases" at bounding box center [1054, 287] width 35 height 17
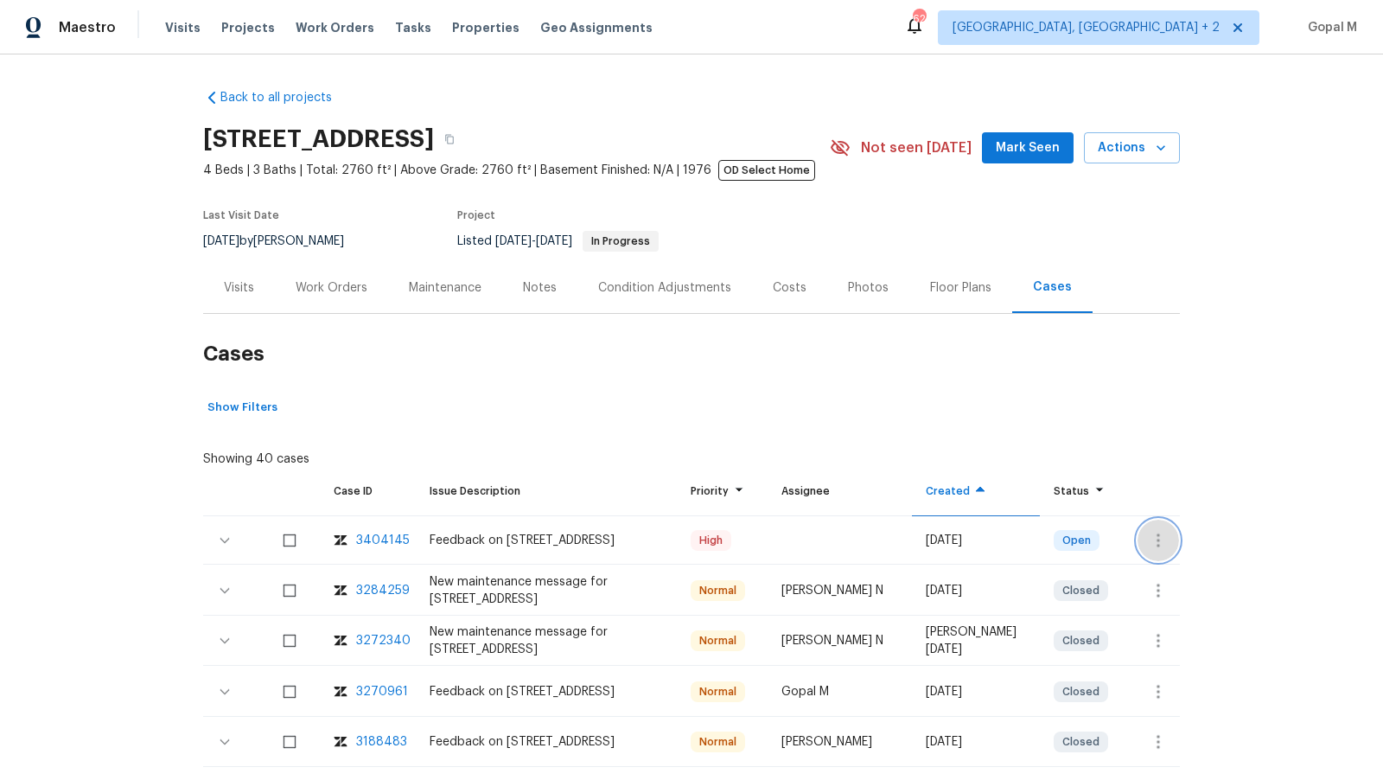
click at [1149, 542] on icon "button" at bounding box center [1158, 540] width 21 height 21
click at [1149, 543] on li "Create a visit" at bounding box center [1226, 539] width 179 height 29
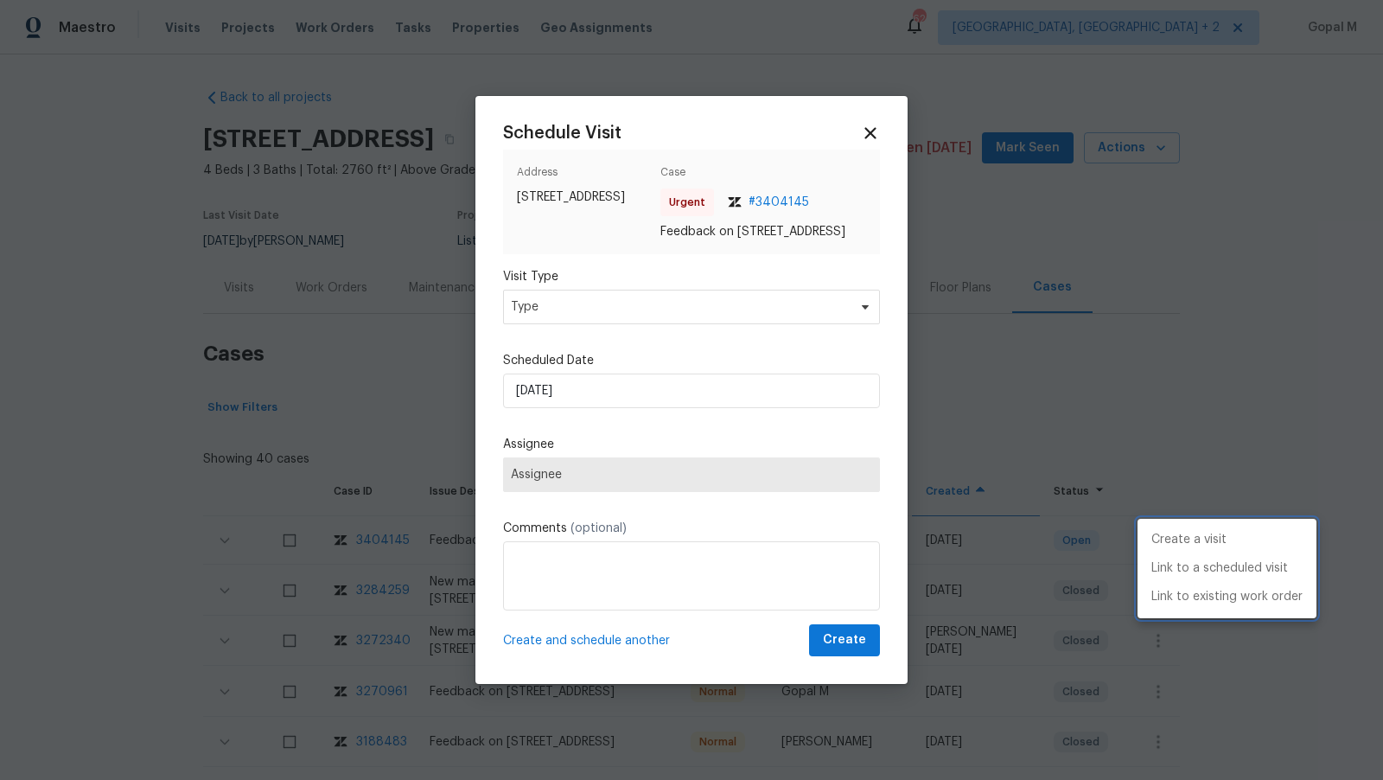
click at [737, 307] on div at bounding box center [691, 390] width 1383 height 780
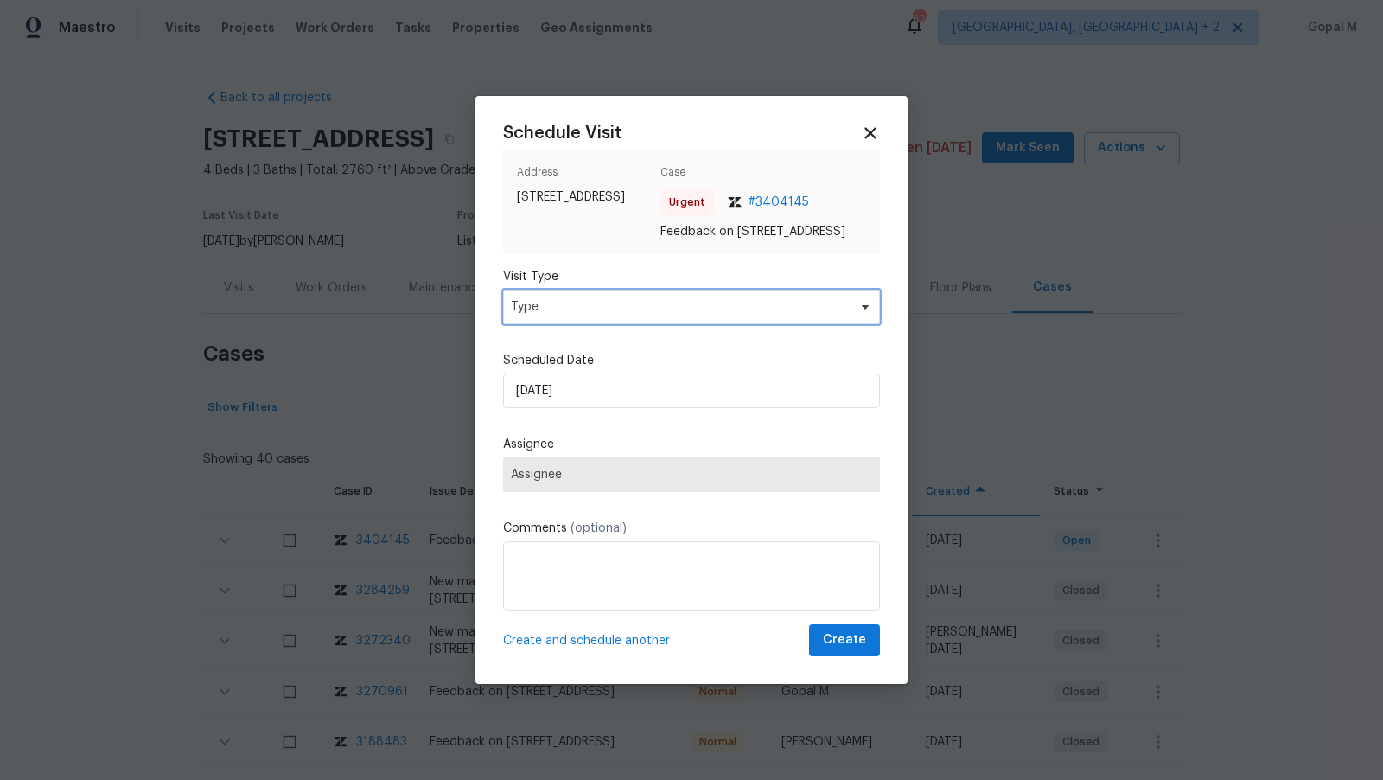
click at [737, 307] on span "Type" at bounding box center [679, 306] width 336 height 17
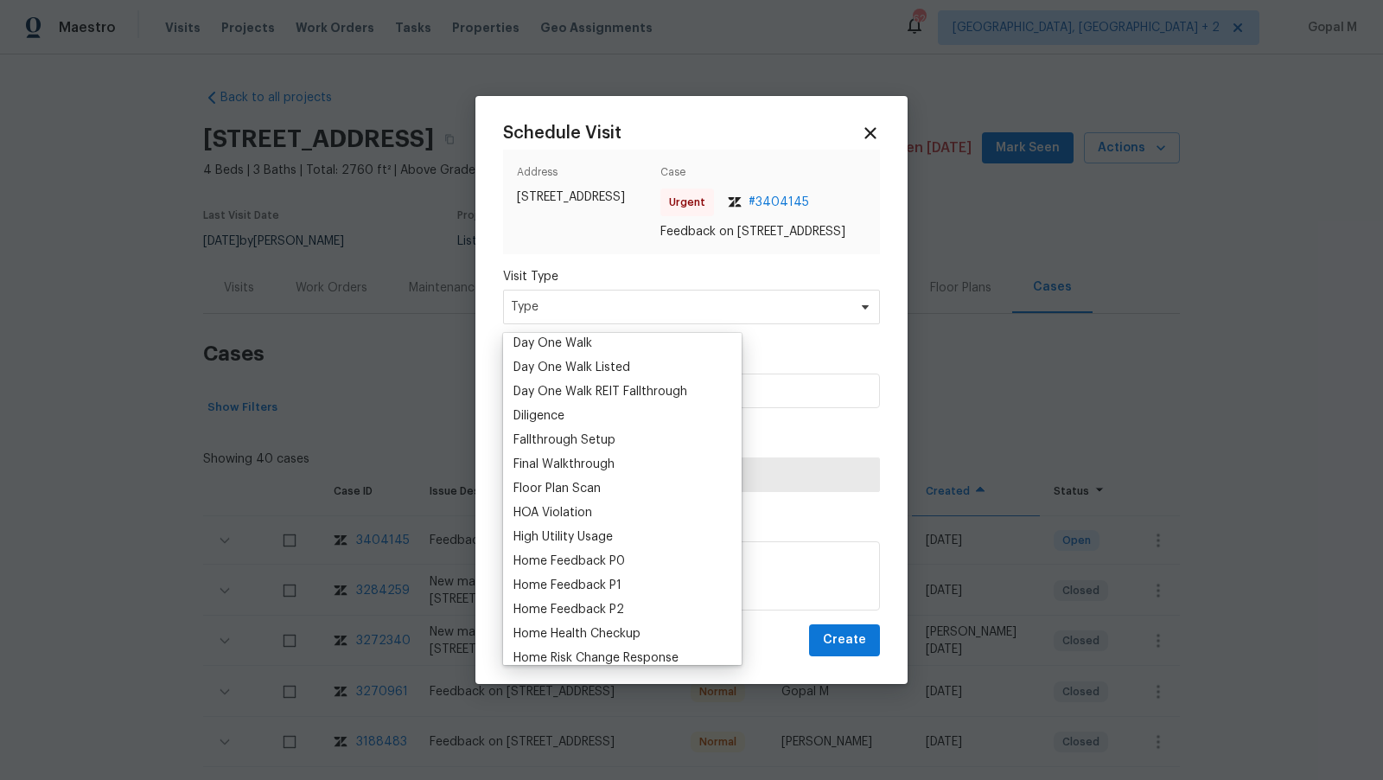
scroll to position [321, 0]
click at [596, 585] on div "Home Feedback P1" at bounding box center [567, 583] width 108 height 17
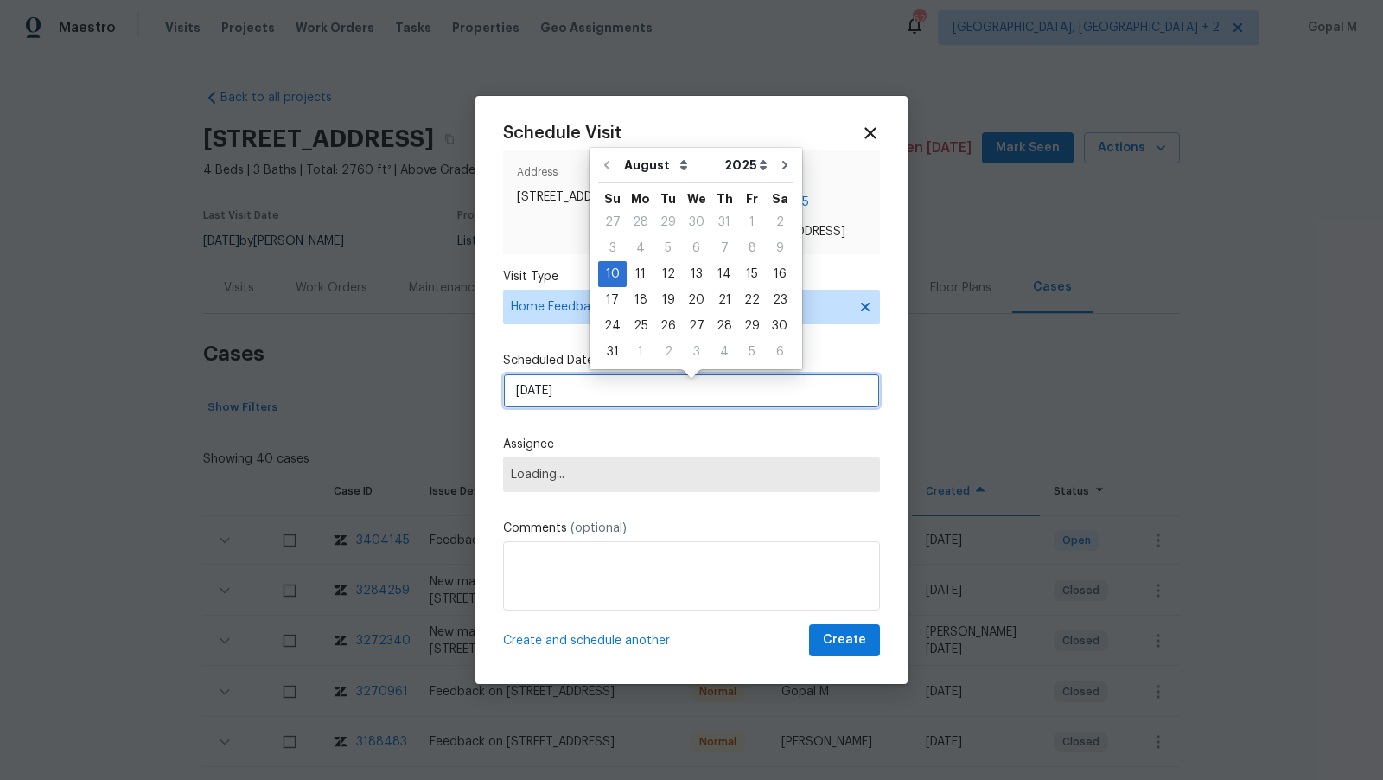
click at [631, 408] on input "[DATE]" at bounding box center [691, 390] width 377 height 35
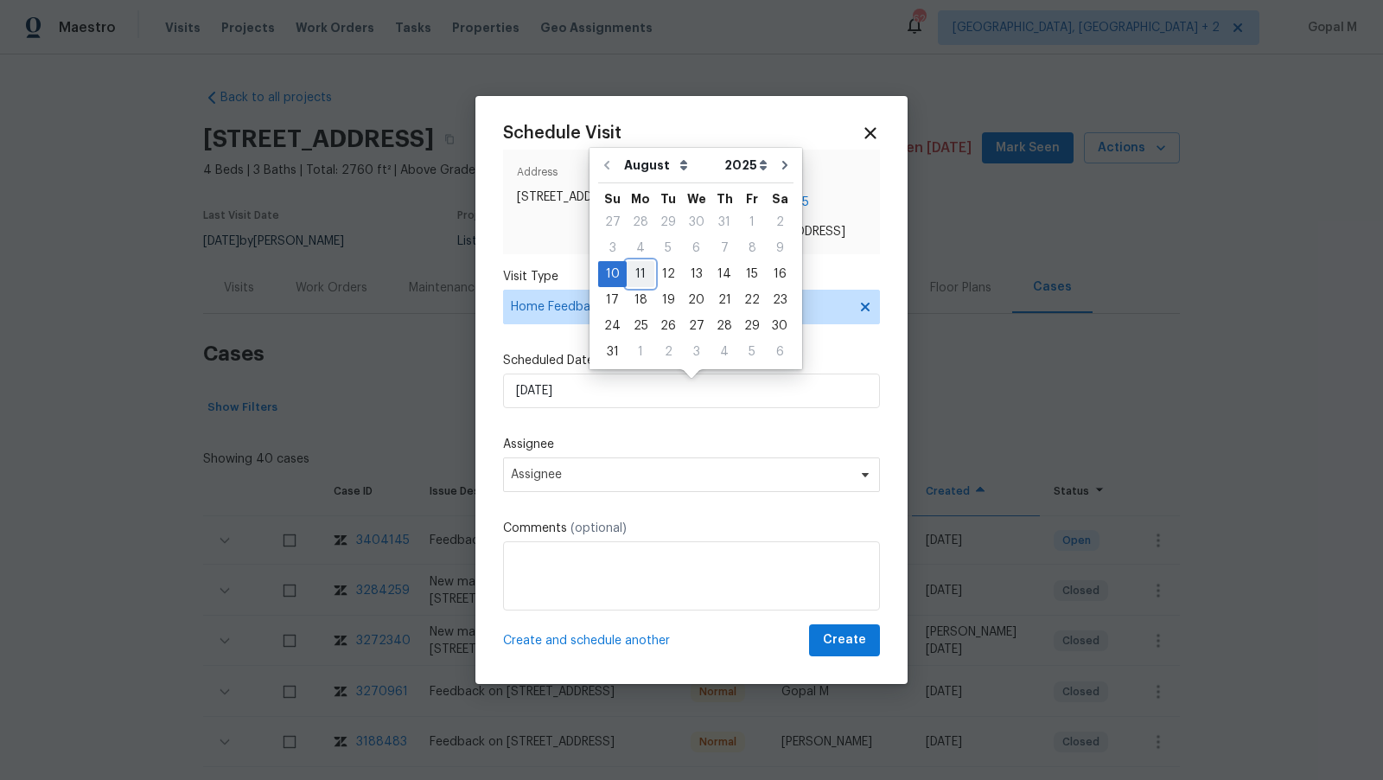
click at [642, 271] on div "11" at bounding box center [641, 274] width 28 height 24
type input "[DATE]"
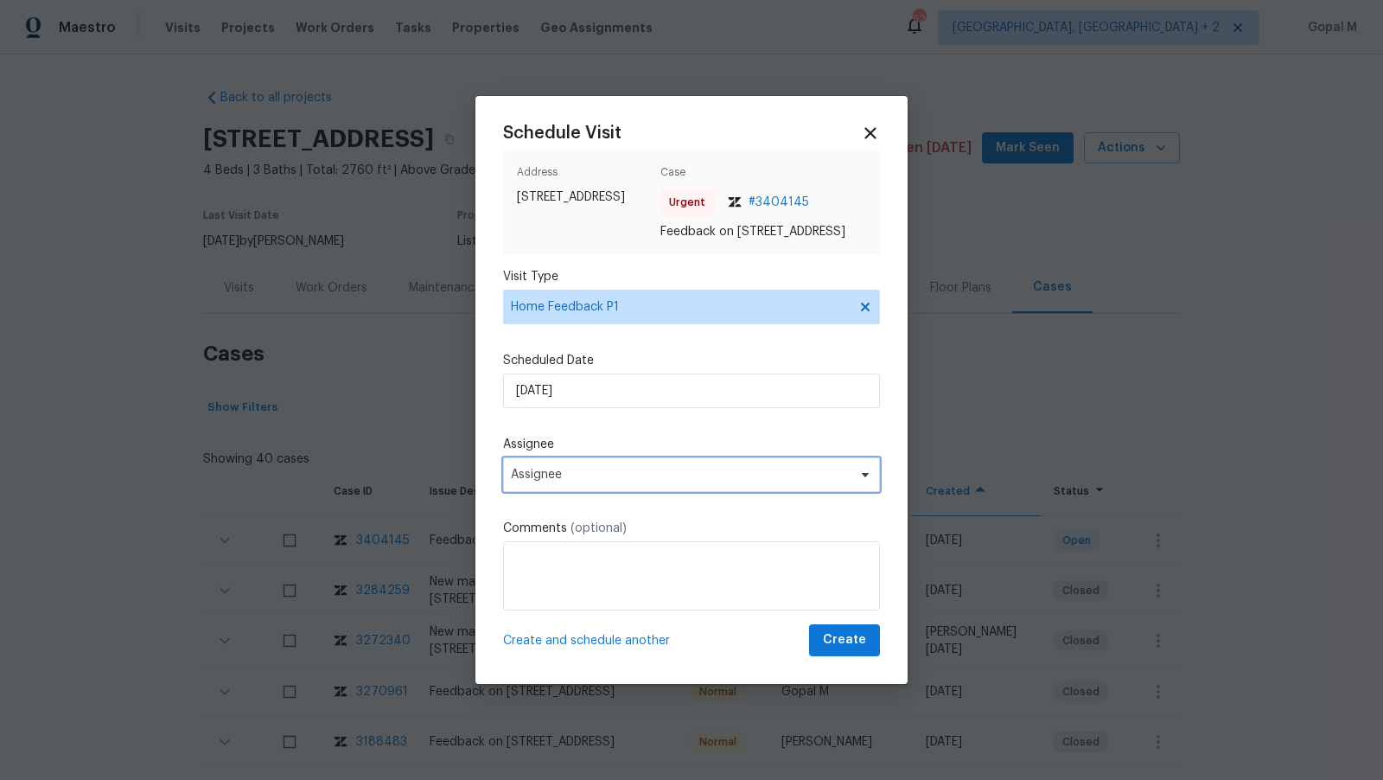
click at [659, 481] on span "Assignee" at bounding box center [680, 475] width 339 height 14
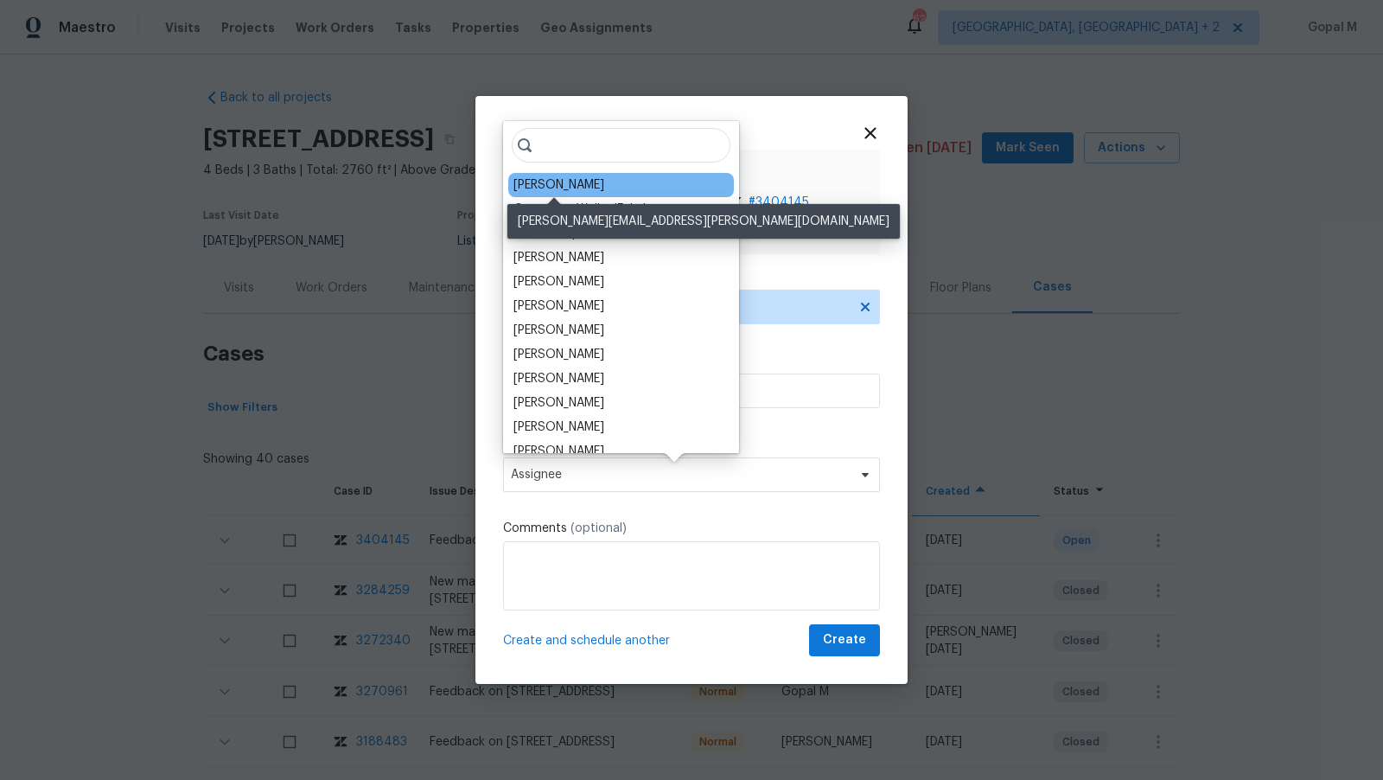
click at [570, 184] on div "[PERSON_NAME]" at bounding box center [558, 184] width 91 height 17
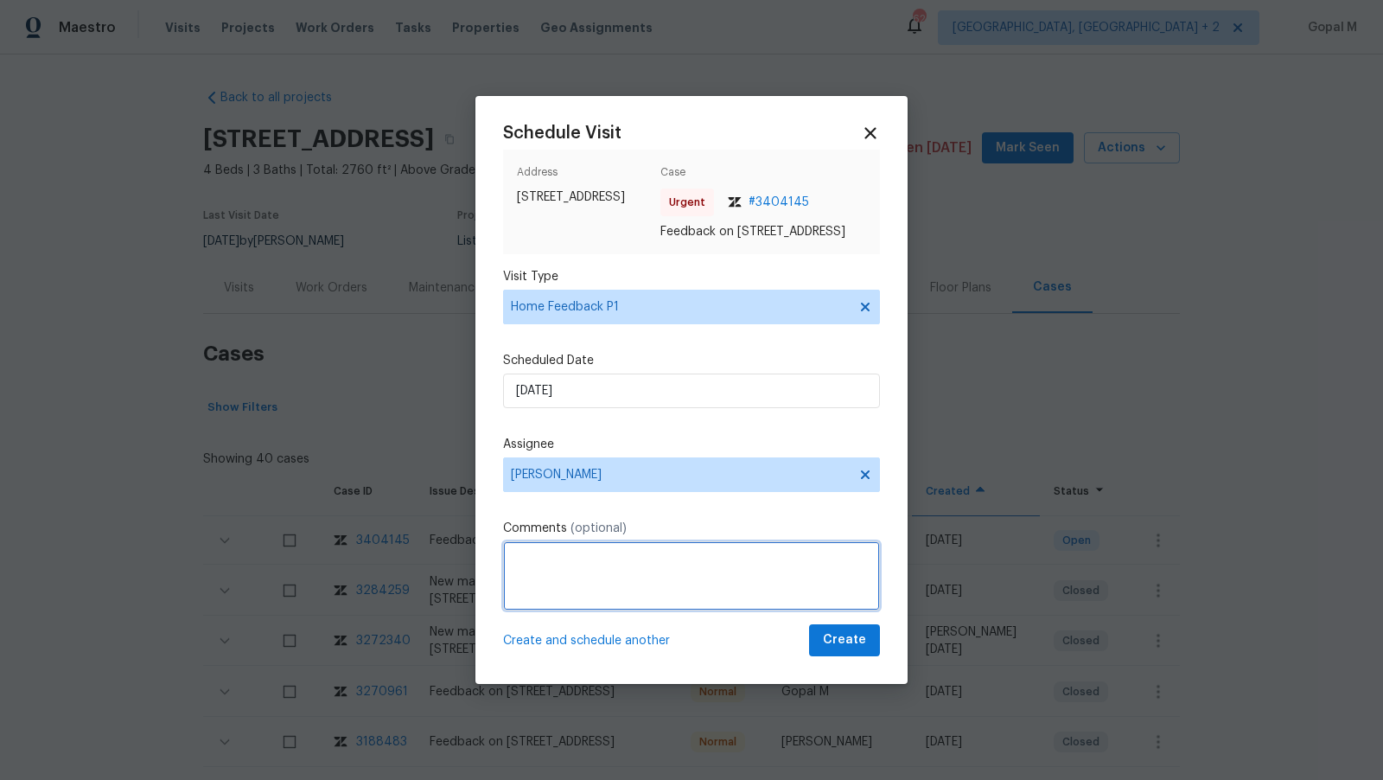
click at [620, 579] on textarea at bounding box center [691, 575] width 377 height 69
paste textarea "2 bedrooms are not opening"
type textarea "Two bedrooms are not opening. Please address these issues and create a WO if ne…"
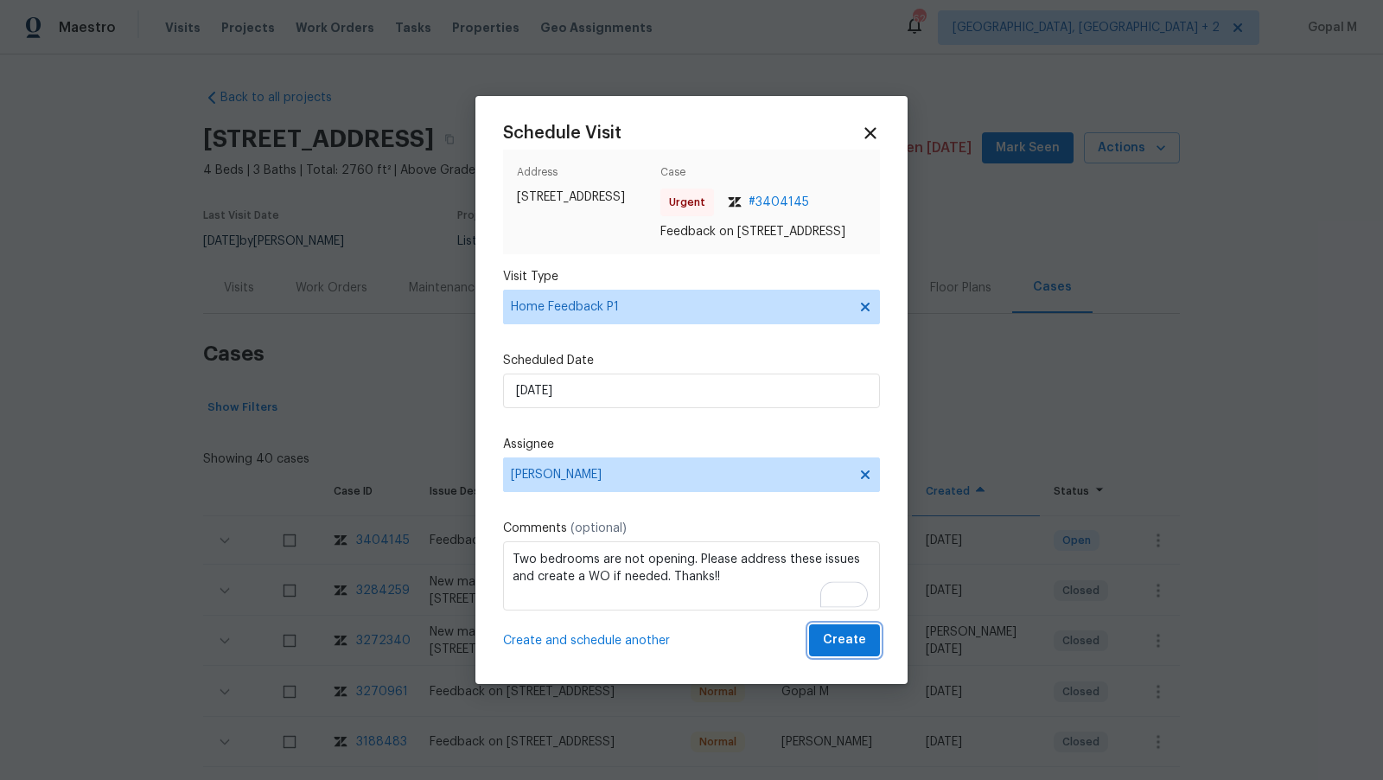
click at [847, 651] on span "Create" at bounding box center [844, 640] width 43 height 22
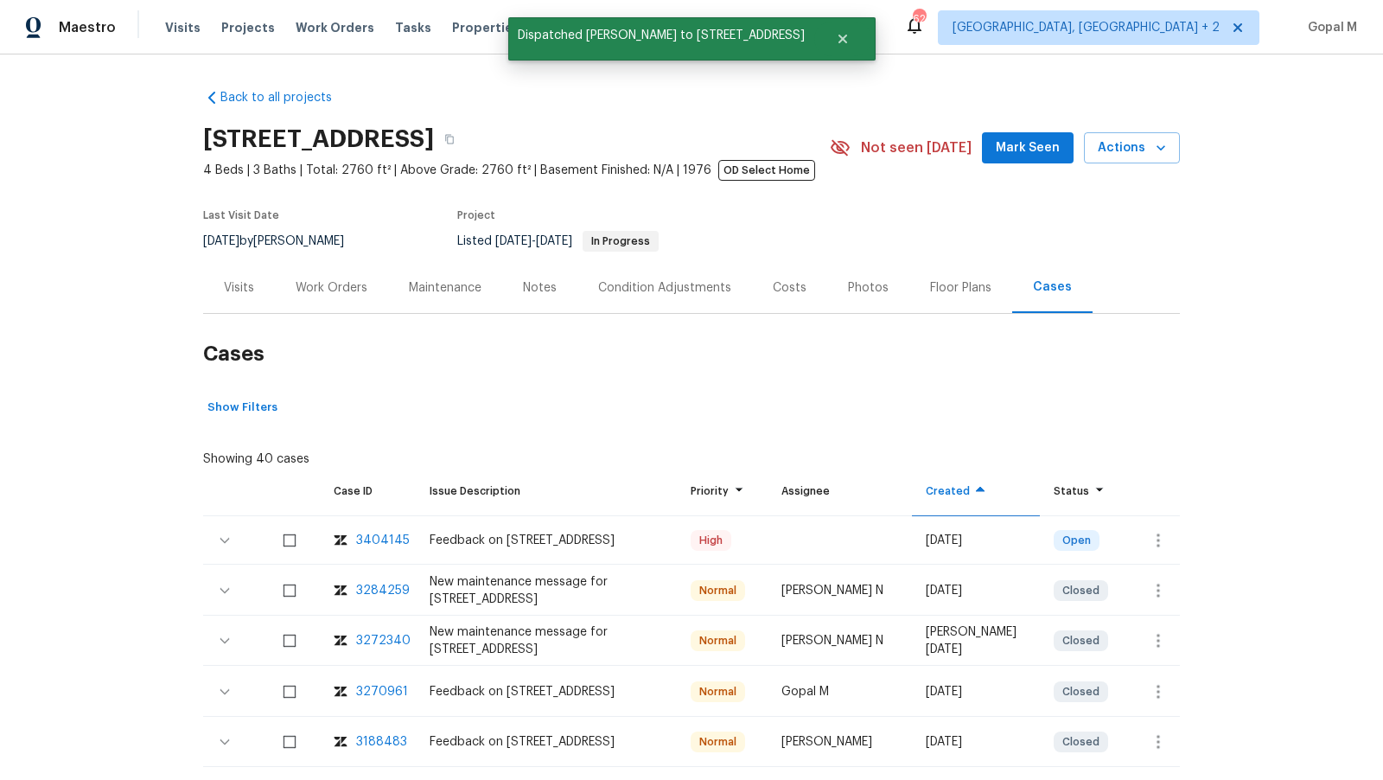
click at [238, 290] on div "Visits" at bounding box center [239, 287] width 30 height 17
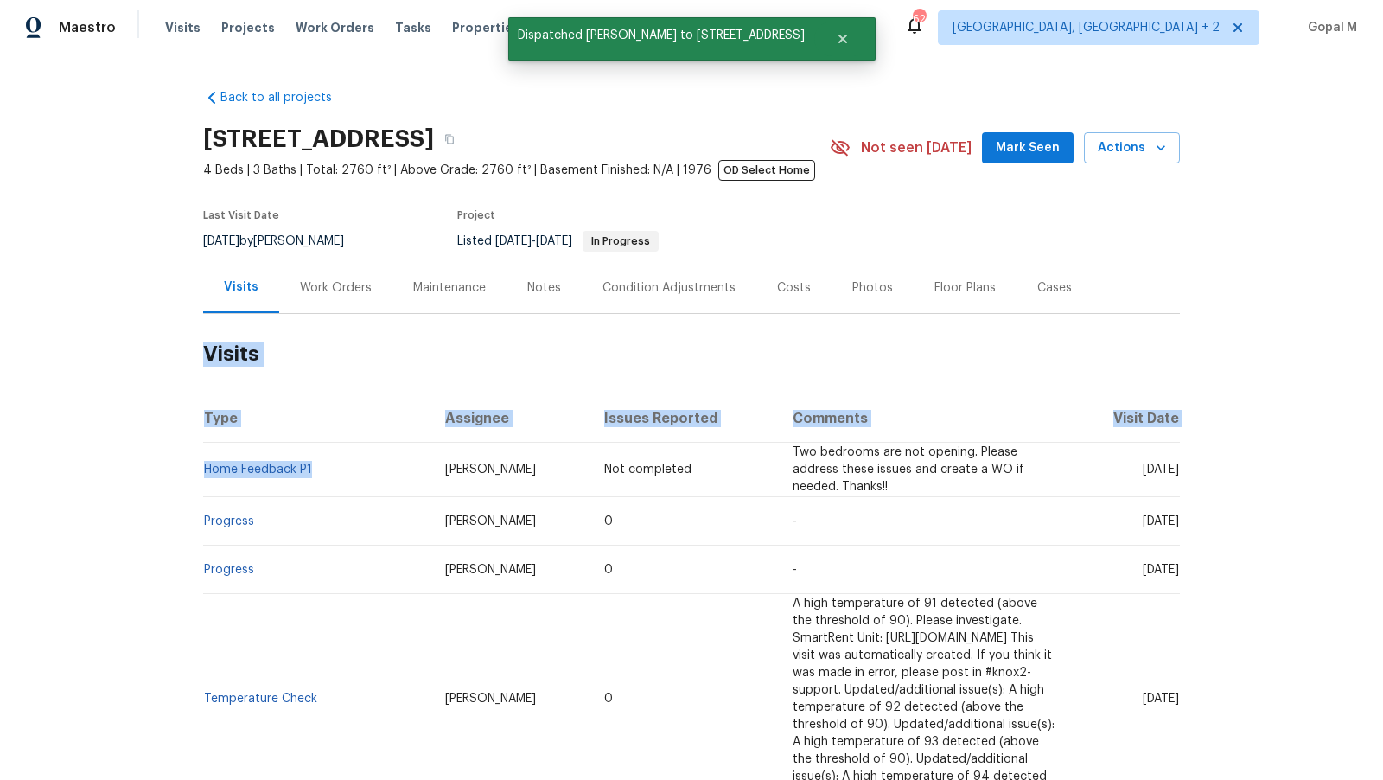
drag, startPoint x: 319, startPoint y: 463, endPoint x: 202, endPoint y: 463, distance: 116.7
click at [202, 463] on div "Back to all projects 408 Granada Calle Ct, Granbury, TX 76049 4 Beds | 3 Baths …" at bounding box center [691, 416] width 1383 height 725
click at [186, 468] on div "Back to all projects 408 Granada Calle Ct, Granbury, TX 76049 4 Beds | 3 Baths …" at bounding box center [691, 416] width 1383 height 725
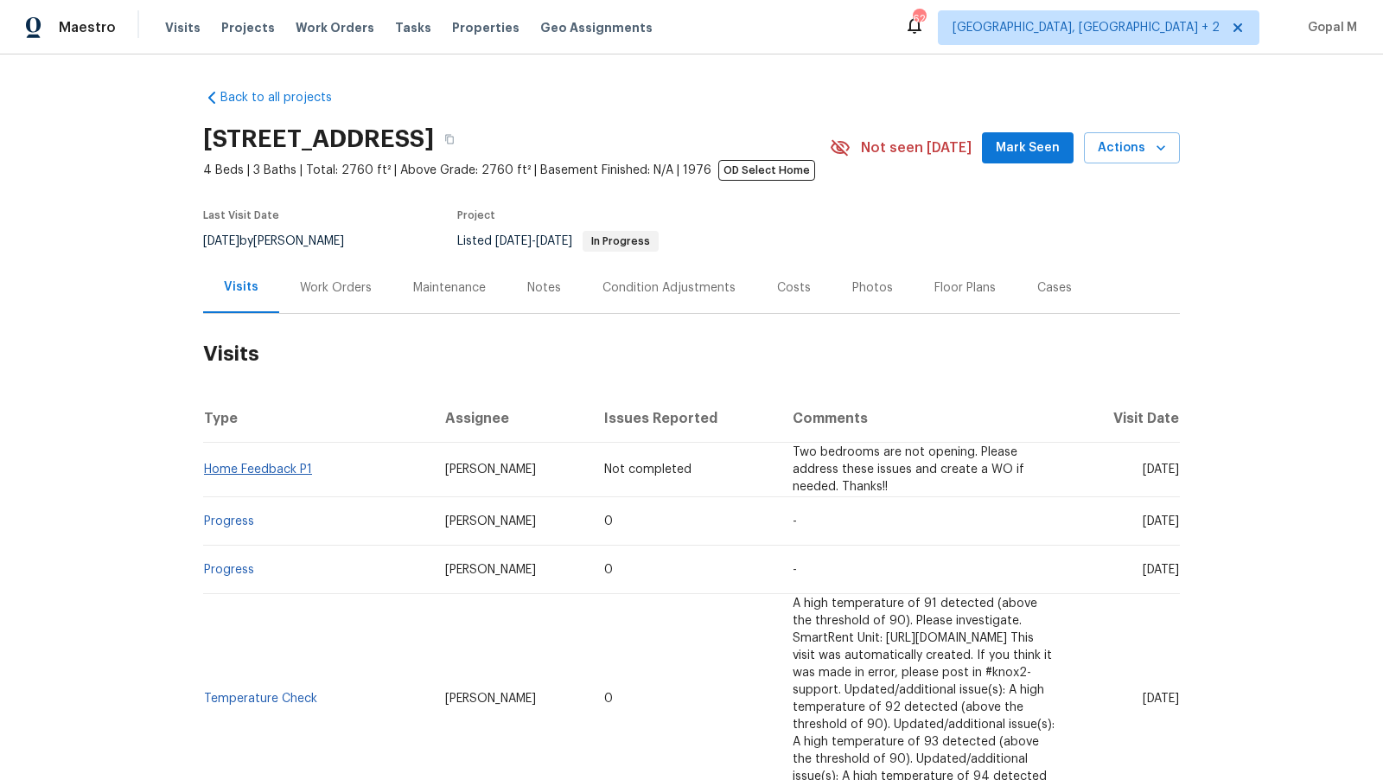
drag, startPoint x: 314, startPoint y: 468, endPoint x: 207, endPoint y: 471, distance: 106.4
click at [207, 471] on td "Home Feedback P1" at bounding box center [317, 469] width 228 height 54
drag, startPoint x: 322, startPoint y: 468, endPoint x: 206, endPoint y: 472, distance: 116.8
click at [206, 472] on td "Home Feedback P1" at bounding box center [317, 469] width 228 height 54
copy link "Home Feedback P1"
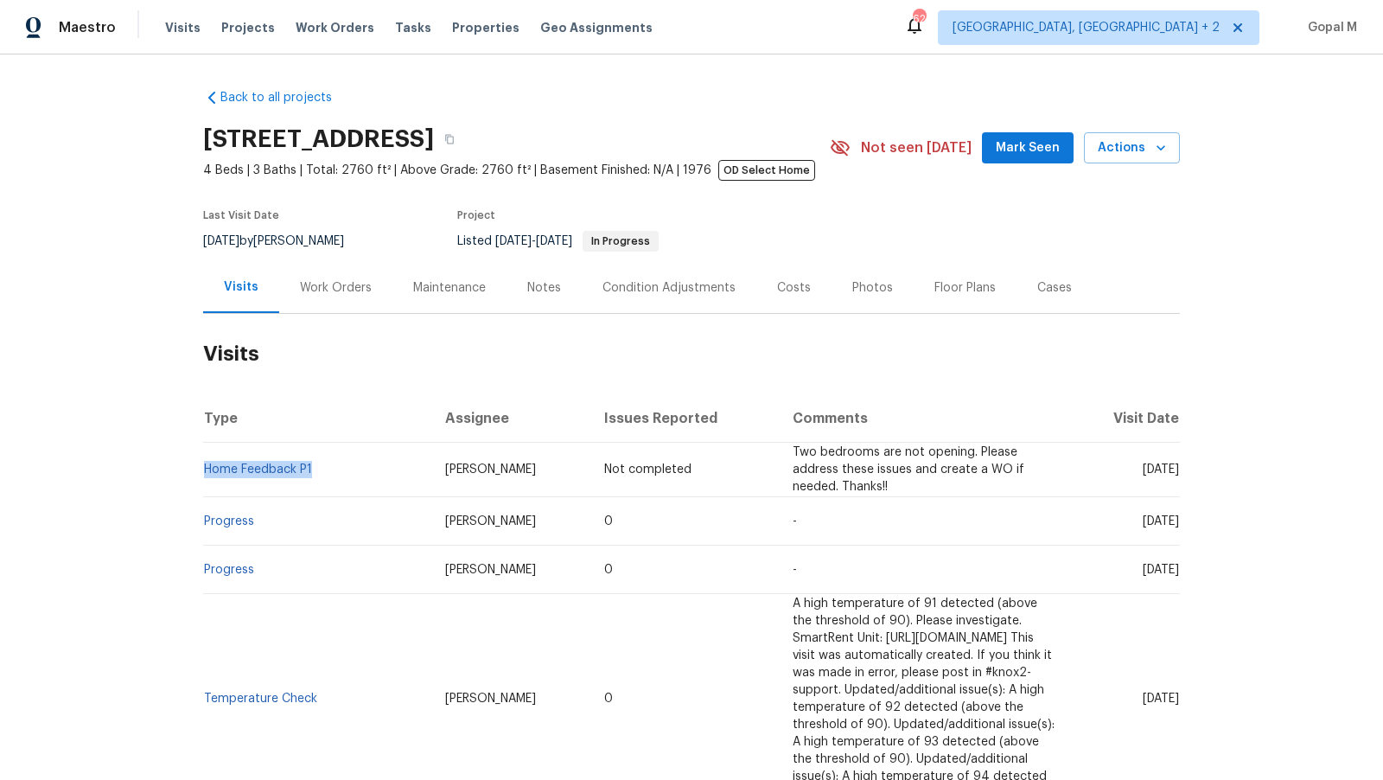
drag, startPoint x: 252, startPoint y: 241, endPoint x: 175, endPoint y: 242, distance: 76.9
click at [175, 242] on div "Back to all projects 408 Granada Calle Ct, Granbury, TX 76049 4 Beds | 3 Baths …" at bounding box center [691, 416] width 1383 height 725
copy span "8/8/2025"
click at [308, 294] on div "Work Orders" at bounding box center [336, 287] width 72 height 17
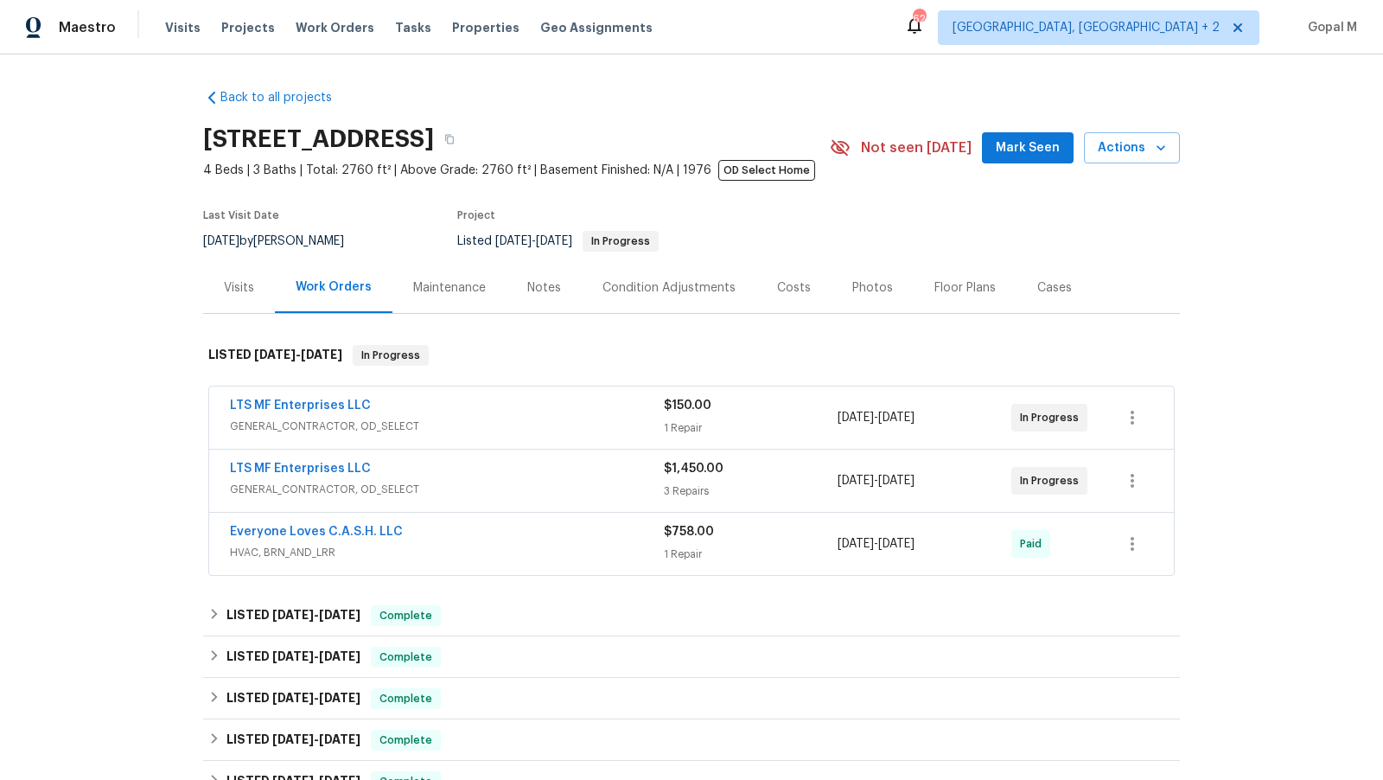
drag, startPoint x: 964, startPoint y: 417, endPoint x: 828, endPoint y: 426, distance: 136.0
click at [828, 426] on div "LTS MF Enterprises LLC GENERAL_CONTRACTOR, OD_SELECT $150.00 1 Repair 5/28/2025…" at bounding box center [671, 417] width 882 height 41
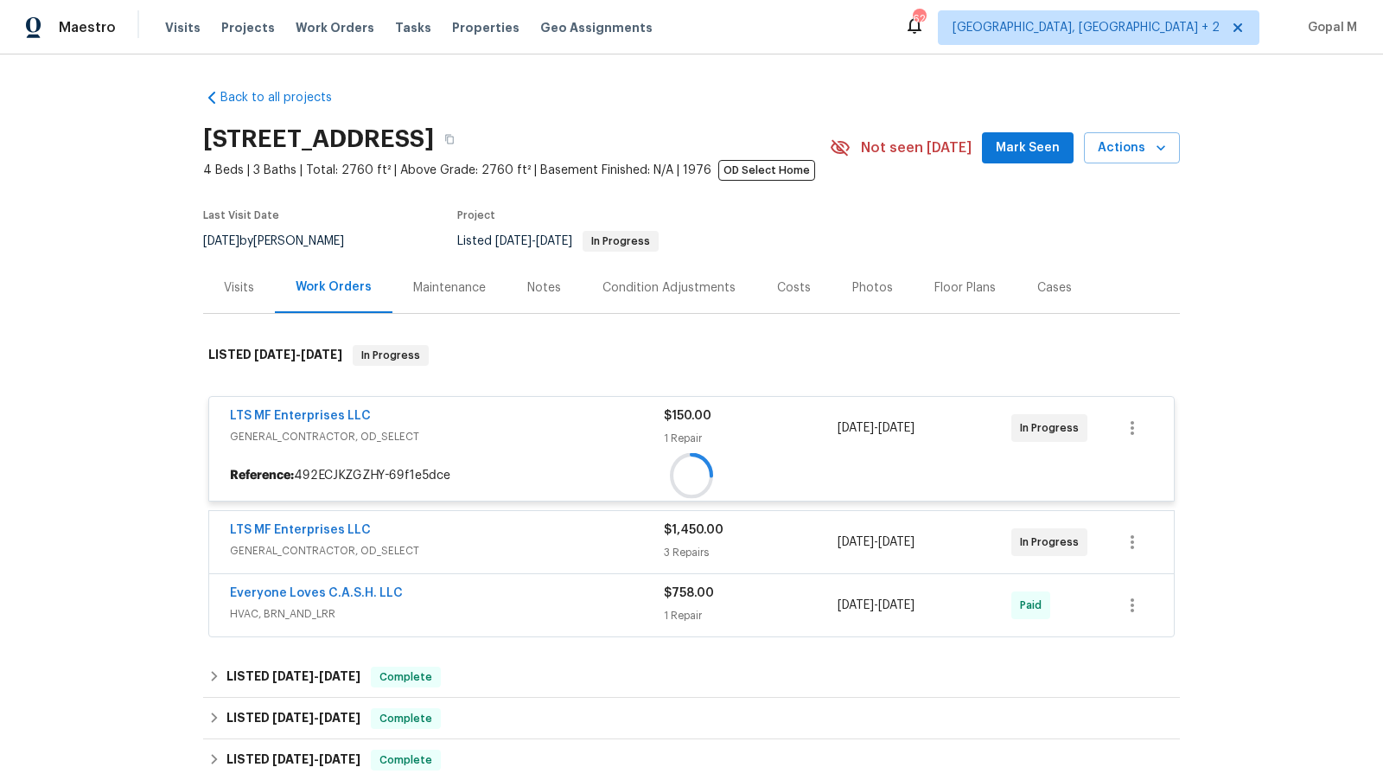
copy div "5/28/2025 - 6/4/2025"
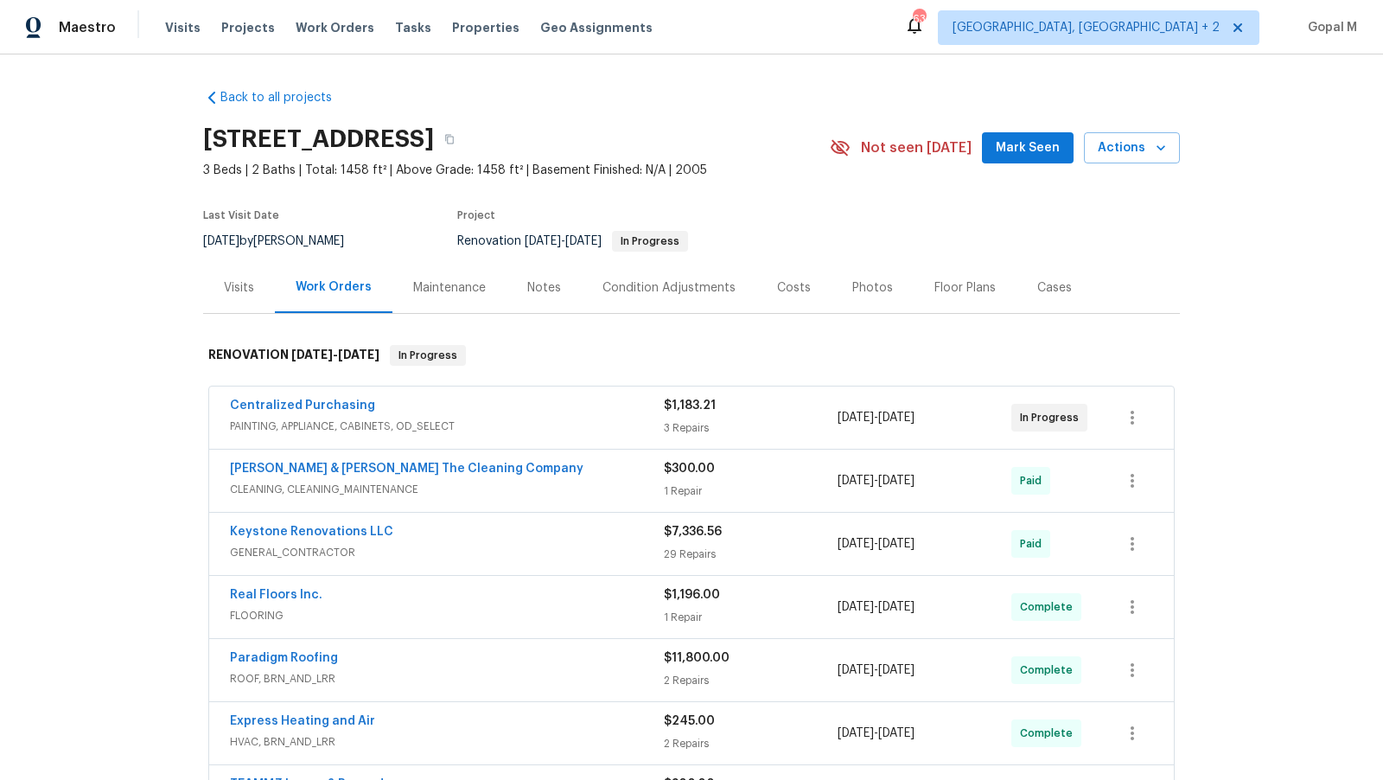
click at [914, 417] on span "[DATE]" at bounding box center [896, 417] width 36 height 12
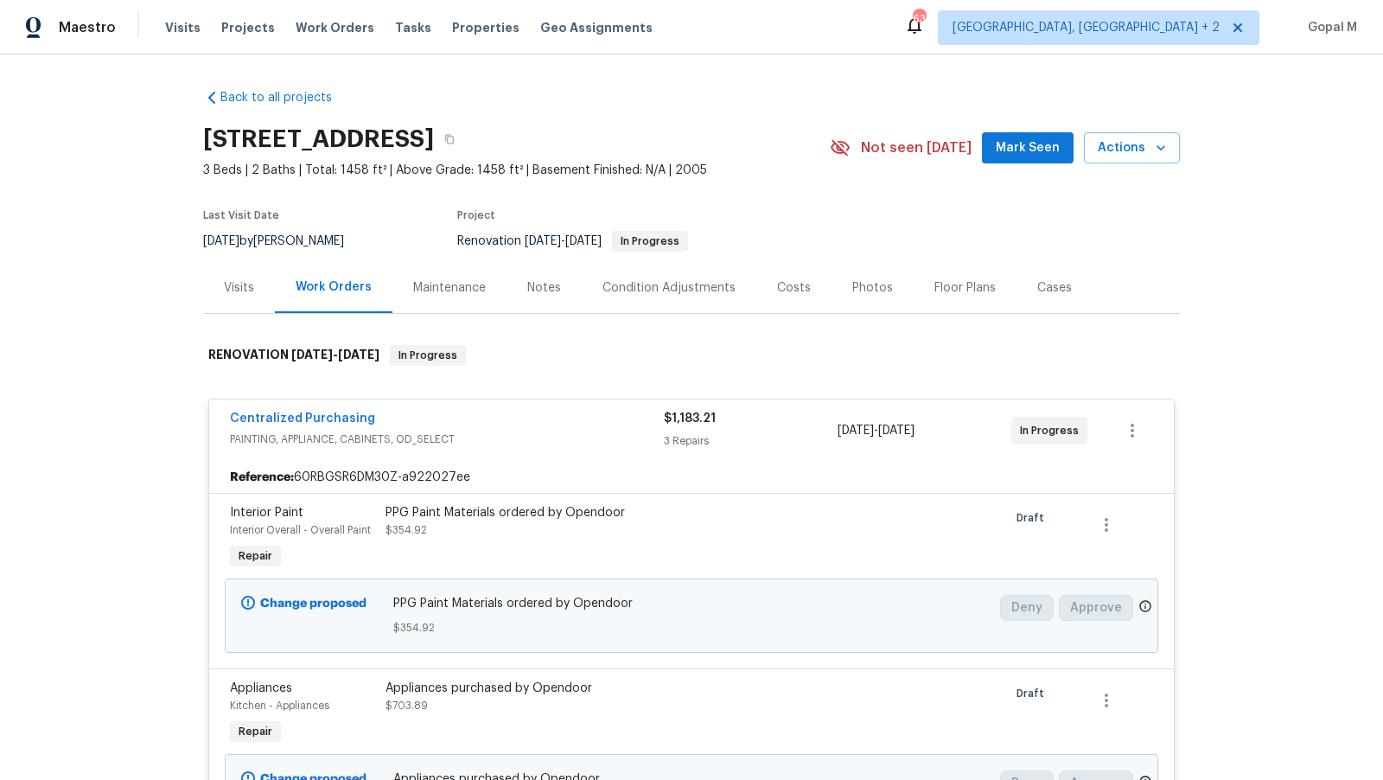
click at [243, 285] on div "Visits" at bounding box center [239, 287] width 30 height 17
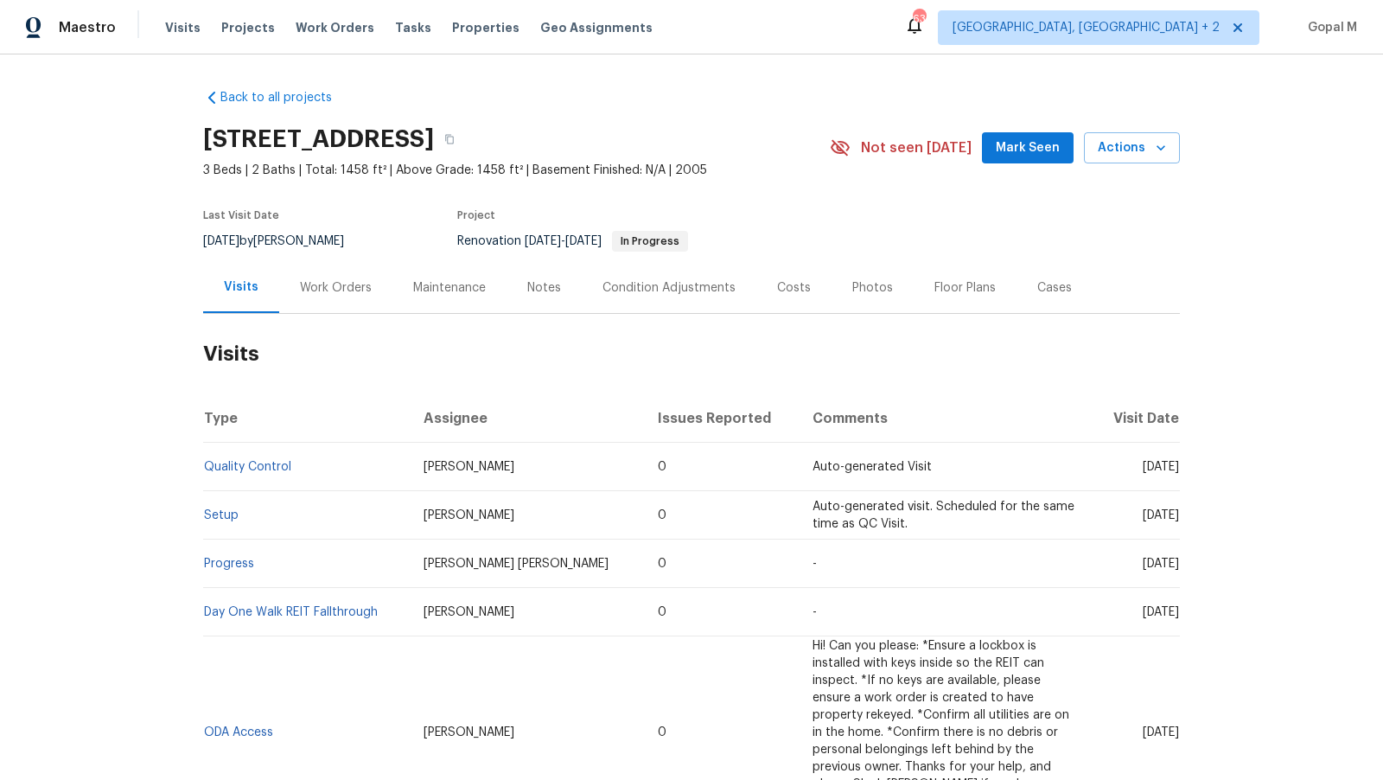
click at [353, 294] on div "Work Orders" at bounding box center [336, 287] width 72 height 17
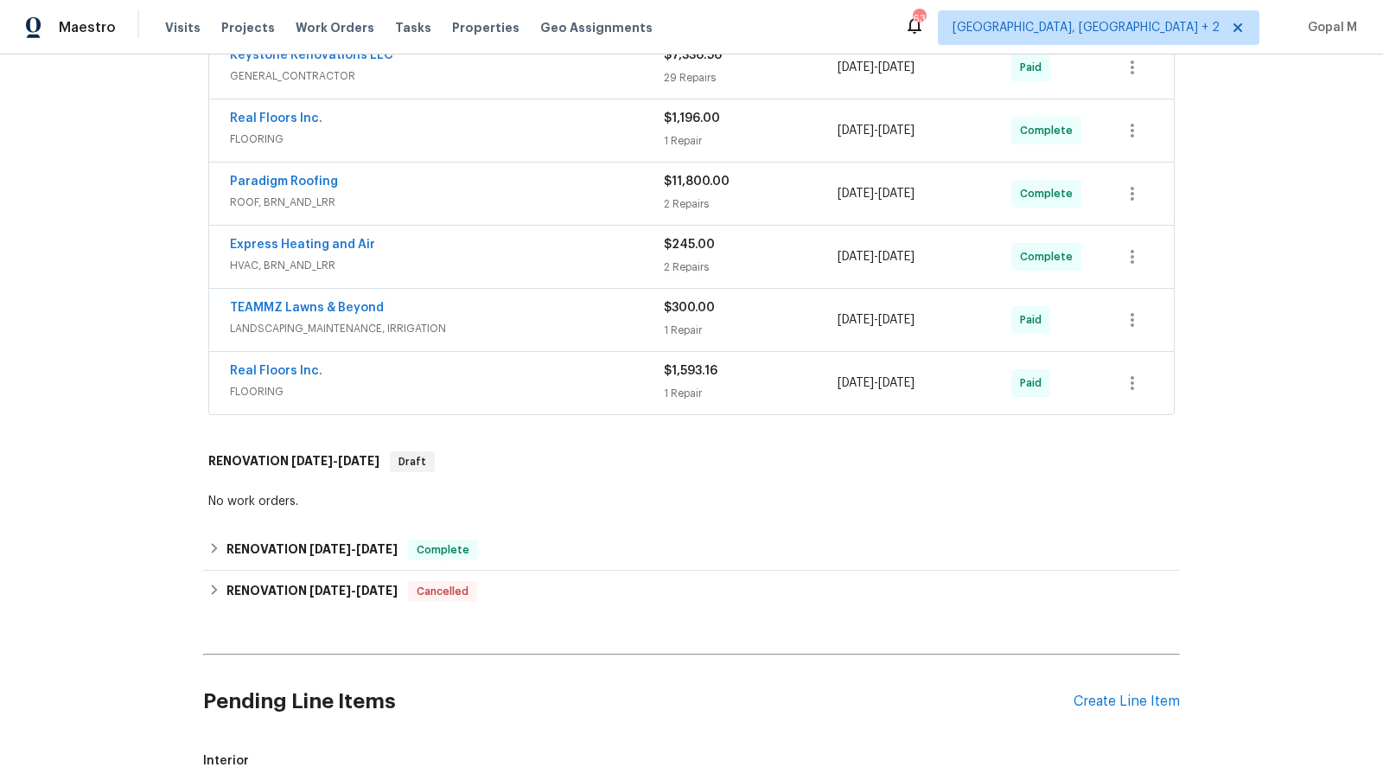
scroll to position [925, 0]
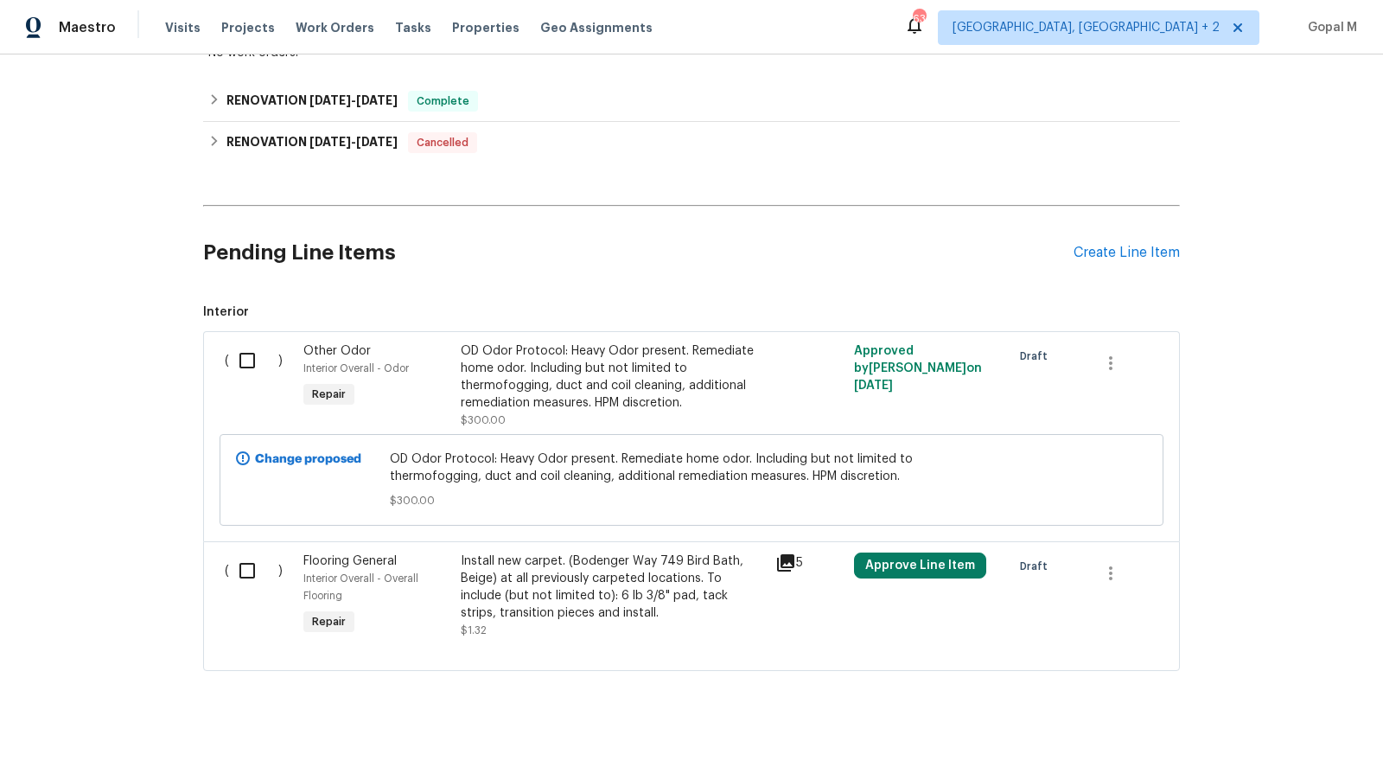
click at [615, 577] on div "Install new carpet. (Bodenger Way 749 Bird Bath, Beige) at all previously carpe…" at bounding box center [613, 586] width 304 height 69
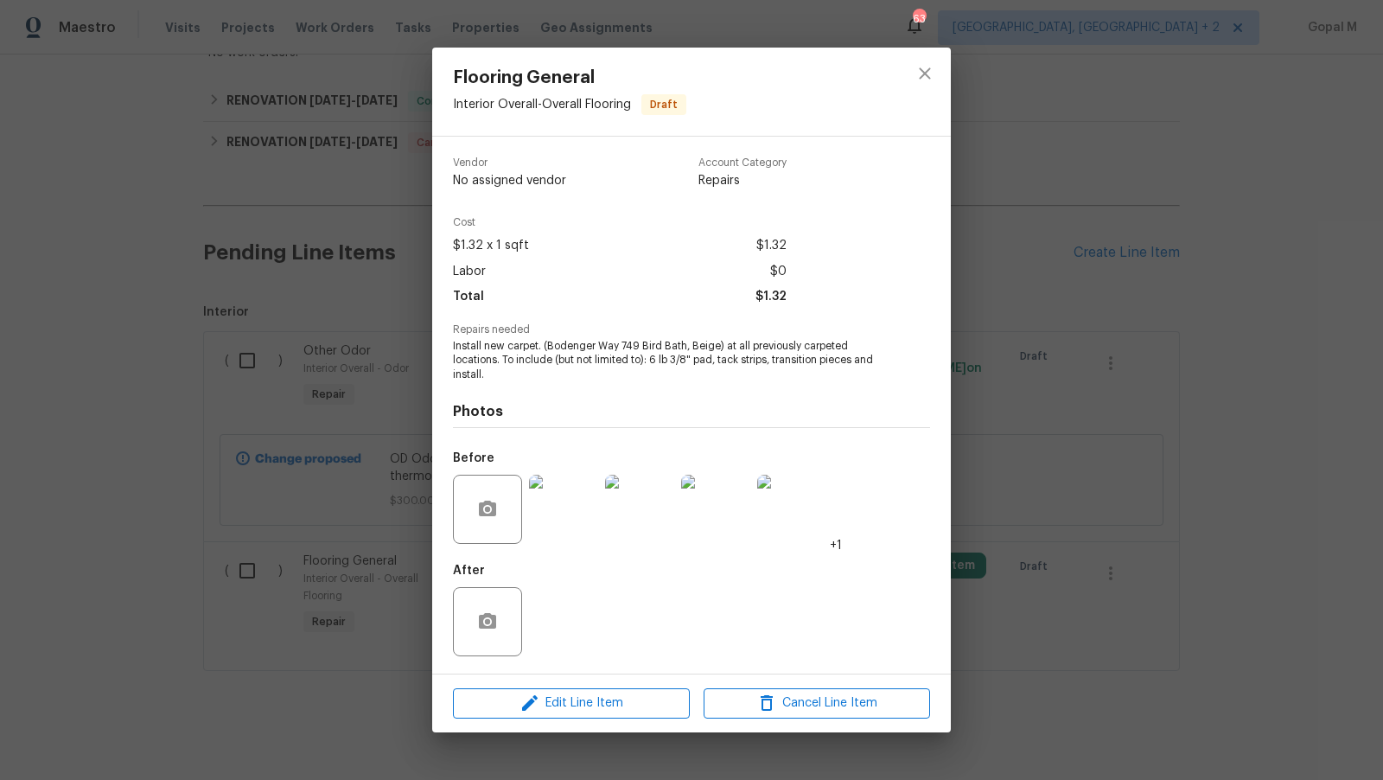
click at [574, 544] on img at bounding box center [563, 508] width 69 height 69
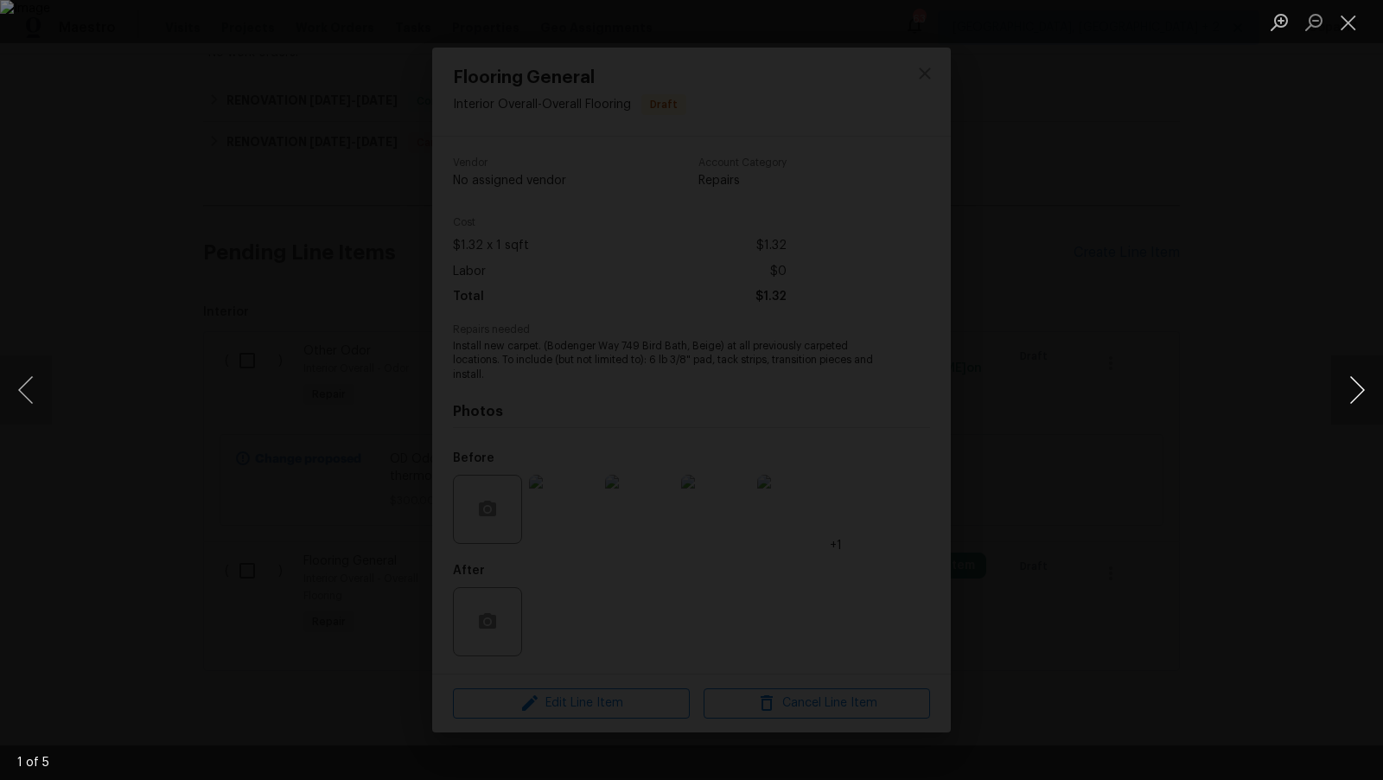
click at [1244, 392] on button "Next image" at bounding box center [1357, 389] width 52 height 69
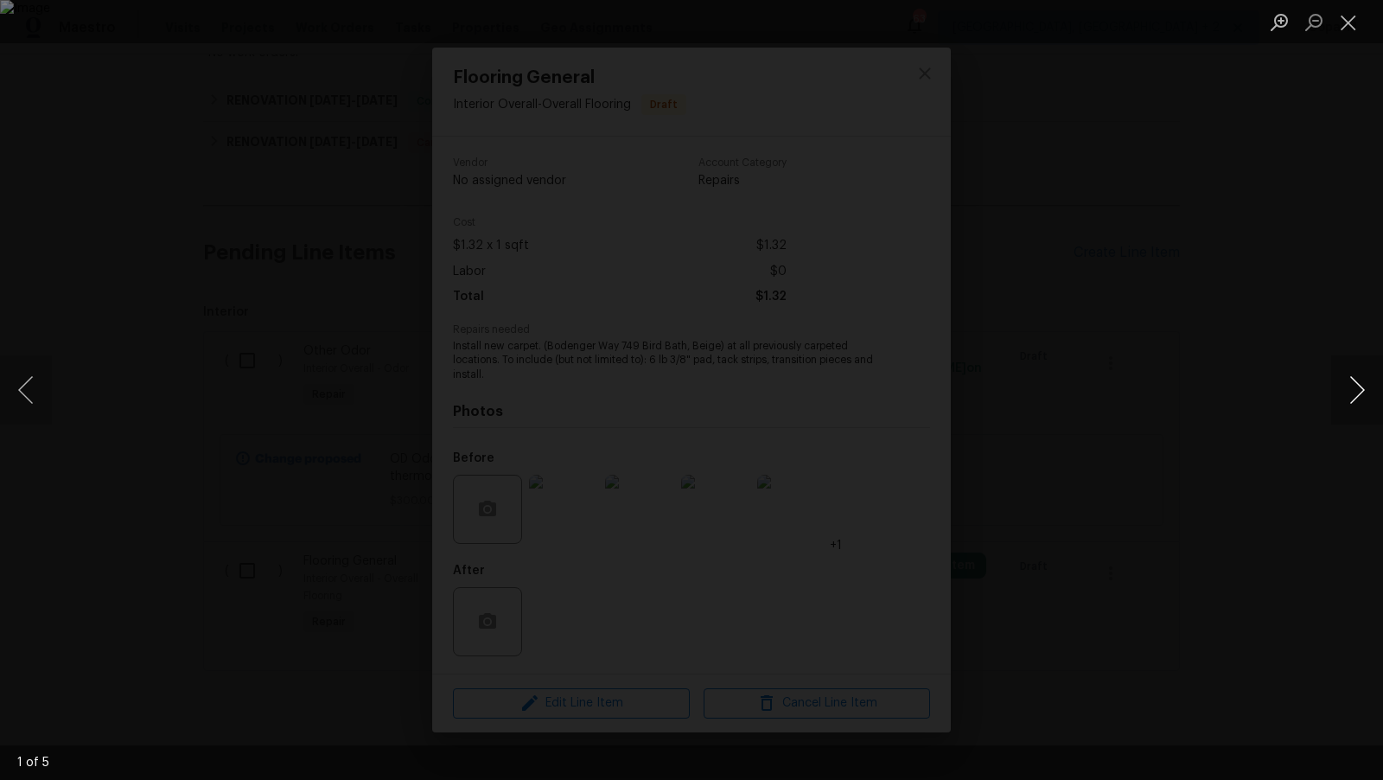
click at [1244, 392] on button "Next image" at bounding box center [1357, 389] width 52 height 69
click at [1244, 20] on button "Close lightbox" at bounding box center [1348, 22] width 35 height 30
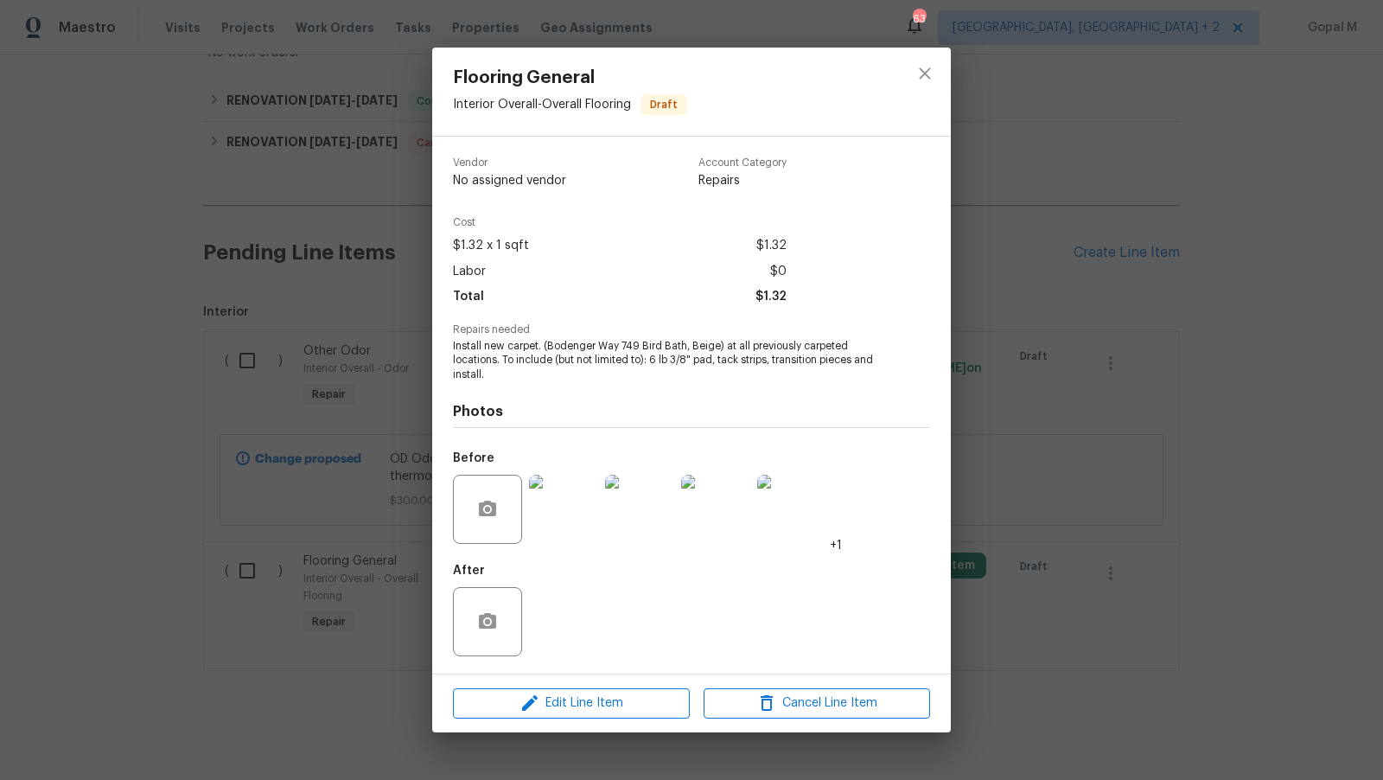
click at [1211, 320] on div "Flooring General Interior Overall - Overall Flooring Draft Vendor No assigned v…" at bounding box center [691, 390] width 1383 height 780
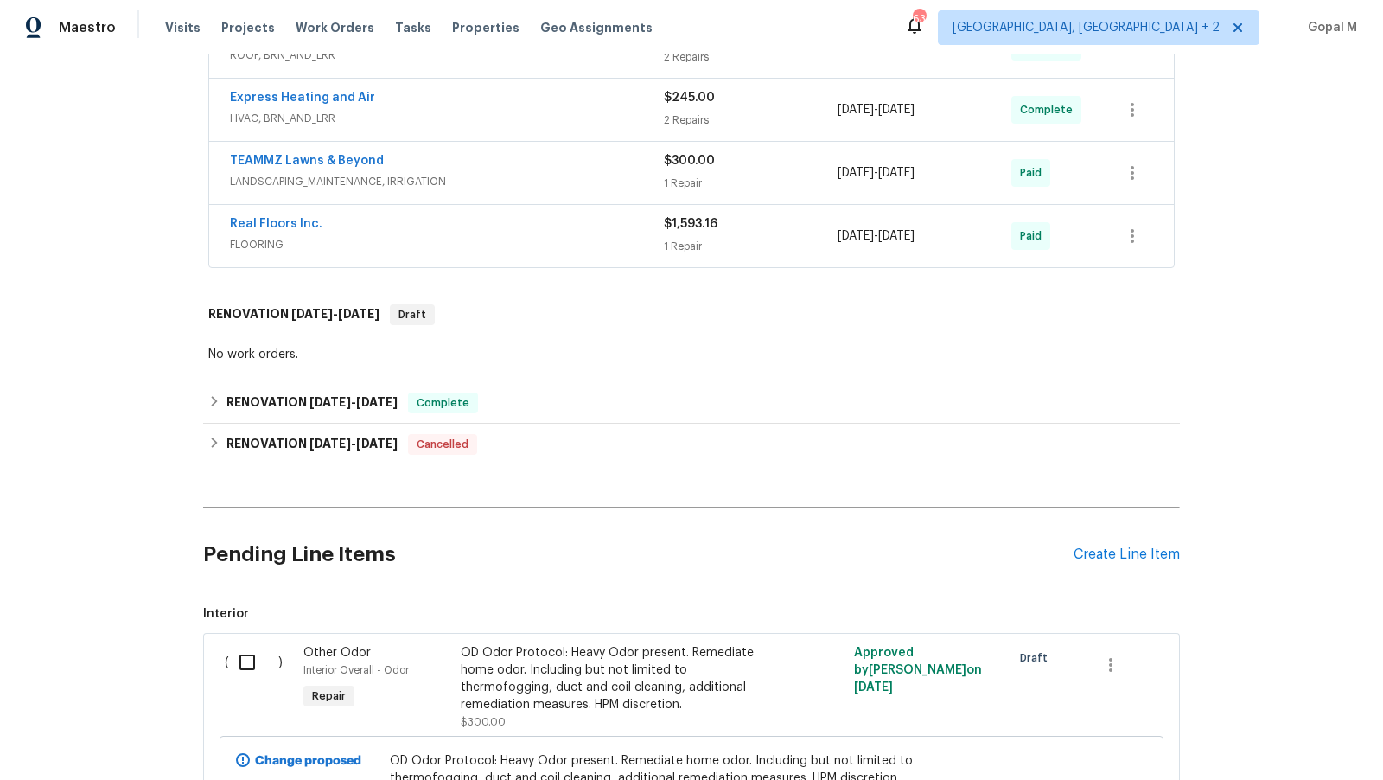
scroll to position [645, 0]
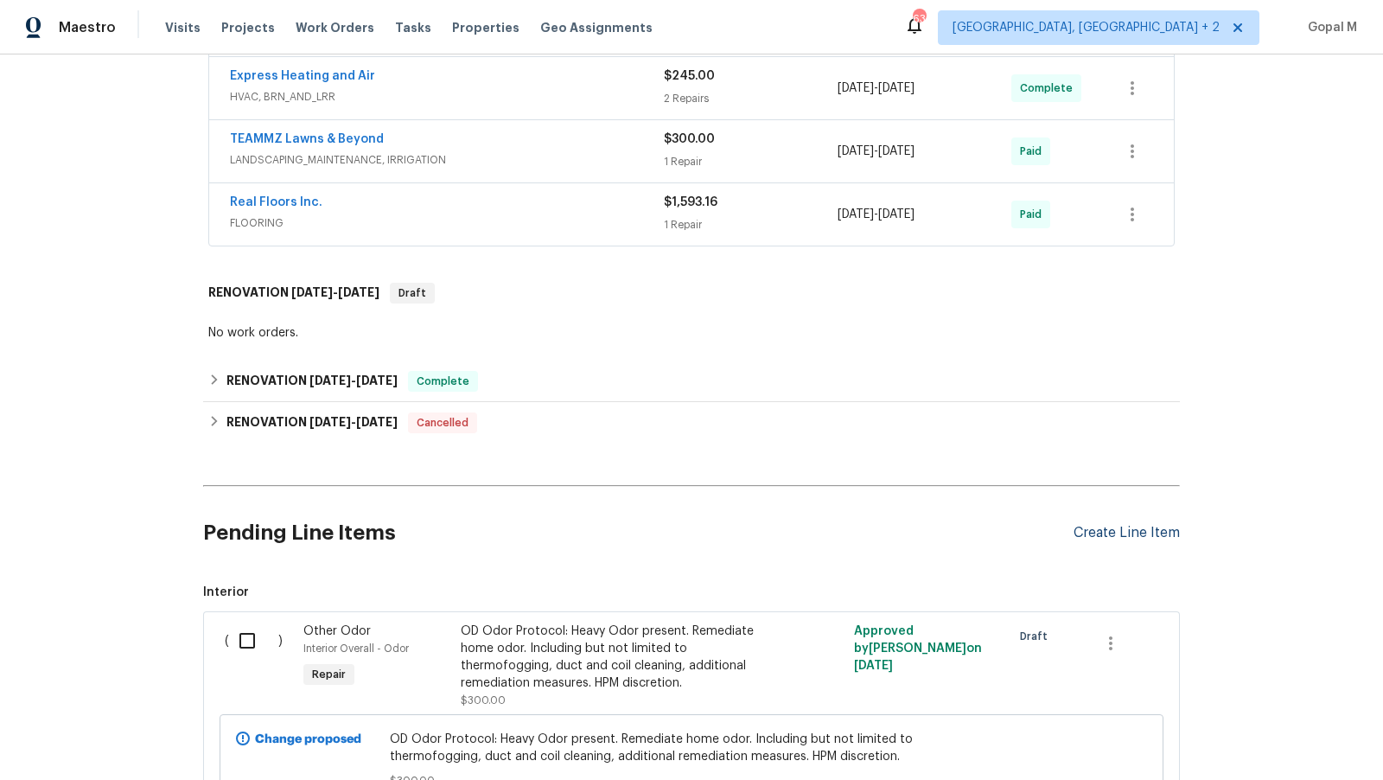
click at [1092, 525] on div "Create Line Item" at bounding box center [1126, 533] width 106 height 16
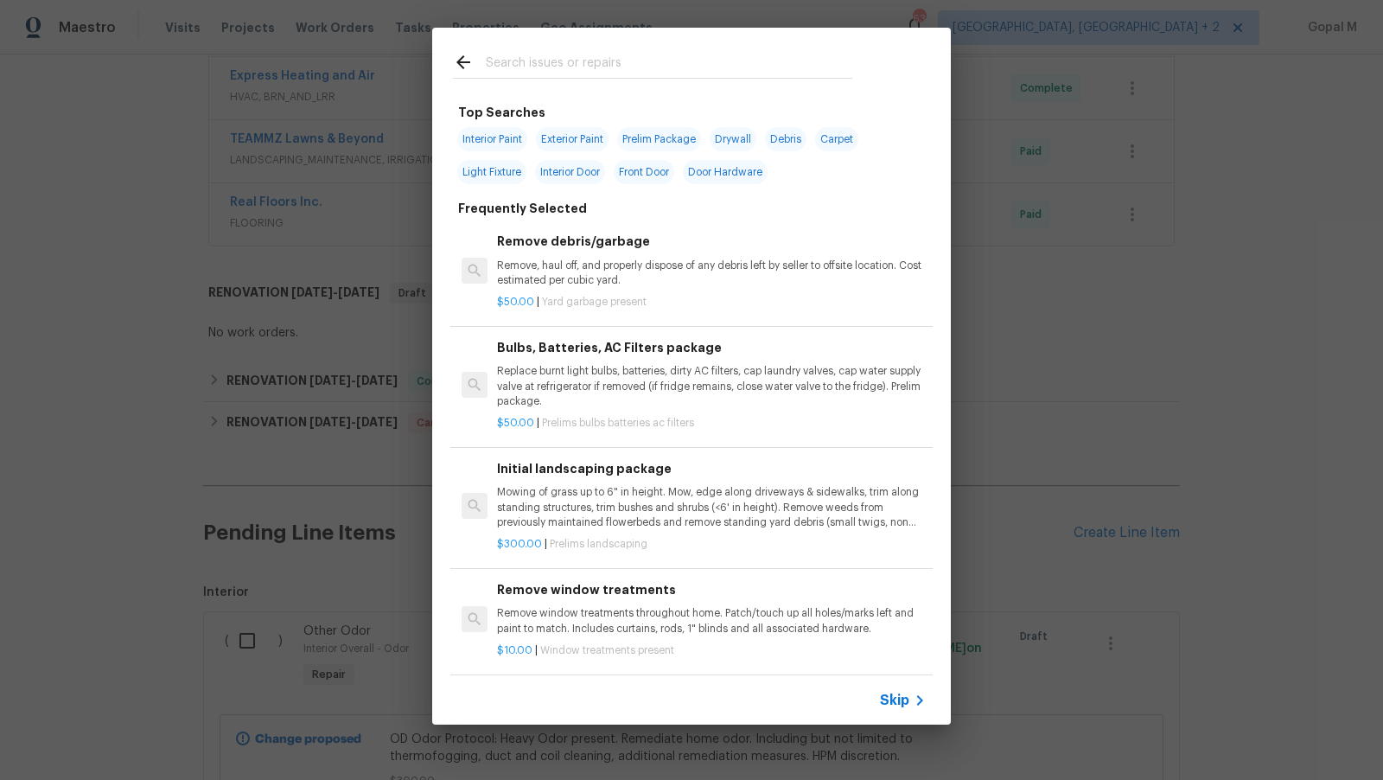
click at [894, 701] on span "Skip" at bounding box center [894, 699] width 29 height 17
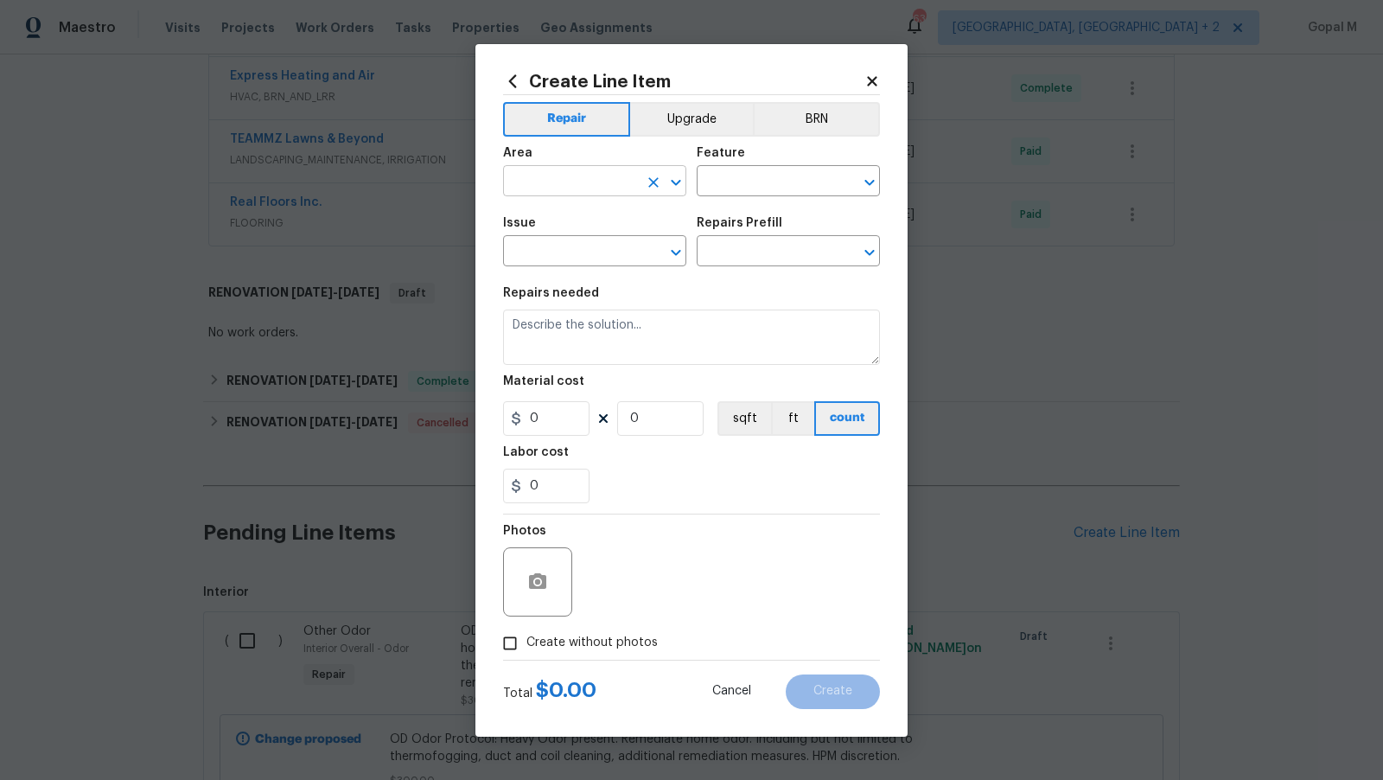
click at [563, 178] on input "text" at bounding box center [570, 182] width 135 height 27
click at [552, 231] on li "Plumbing" at bounding box center [594, 221] width 183 height 29
type input "Plumbing"
click at [757, 189] on input "text" at bounding box center [764, 182] width 135 height 27
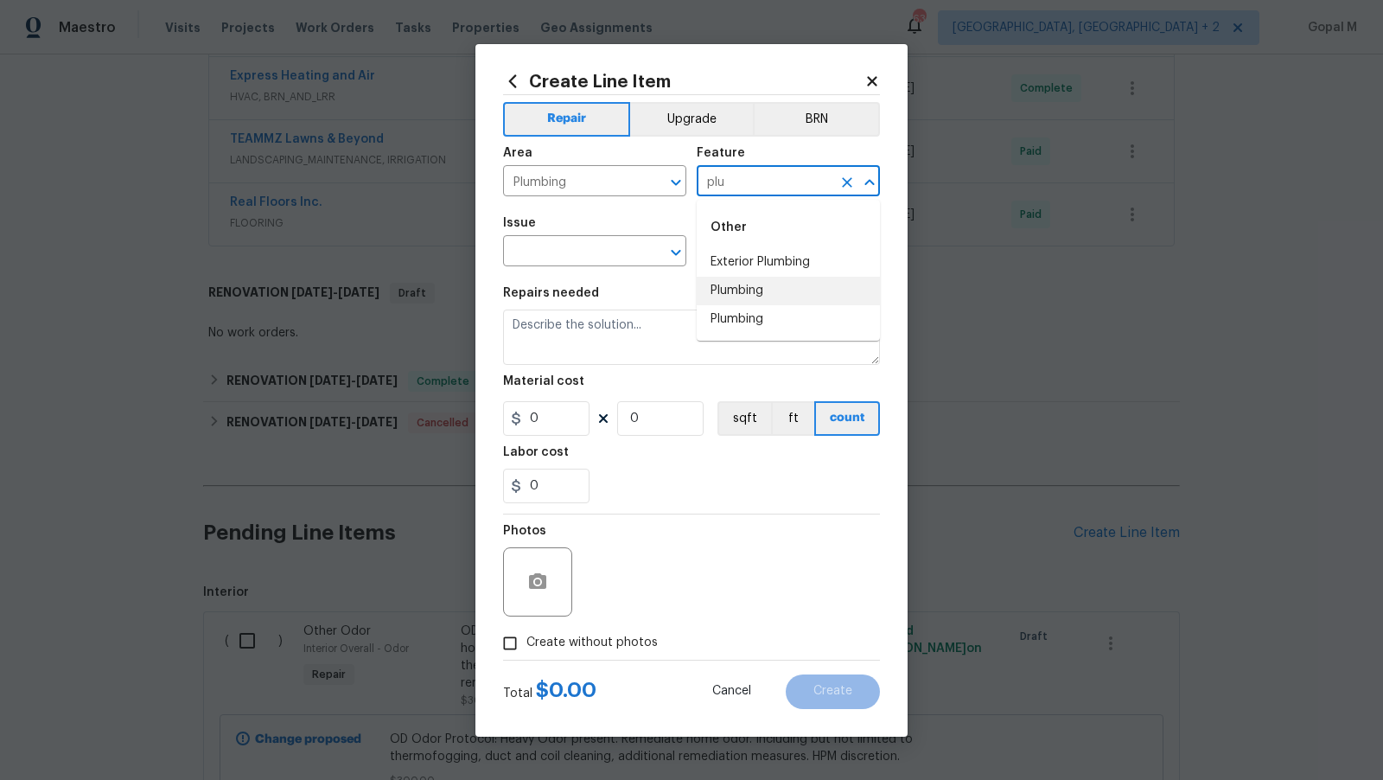
click at [729, 290] on li "Plumbing" at bounding box center [788, 291] width 183 height 29
type input "Plumbing"
click at [557, 253] on input "text" at bounding box center [570, 252] width 135 height 27
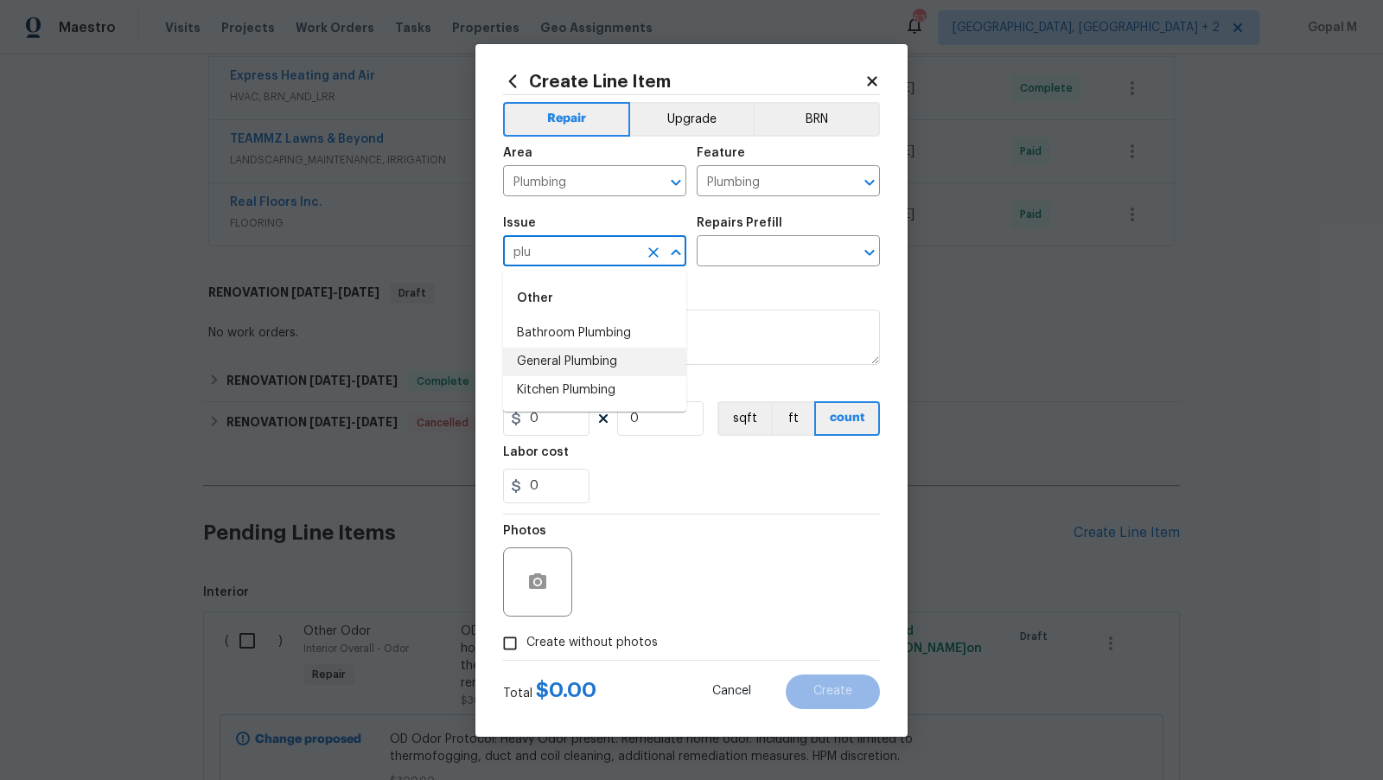
click at [555, 363] on li "General Plumbing" at bounding box center [594, 361] width 183 height 29
type input "General Plumbing"
click at [754, 247] on input "text" at bounding box center [764, 252] width 135 height 27
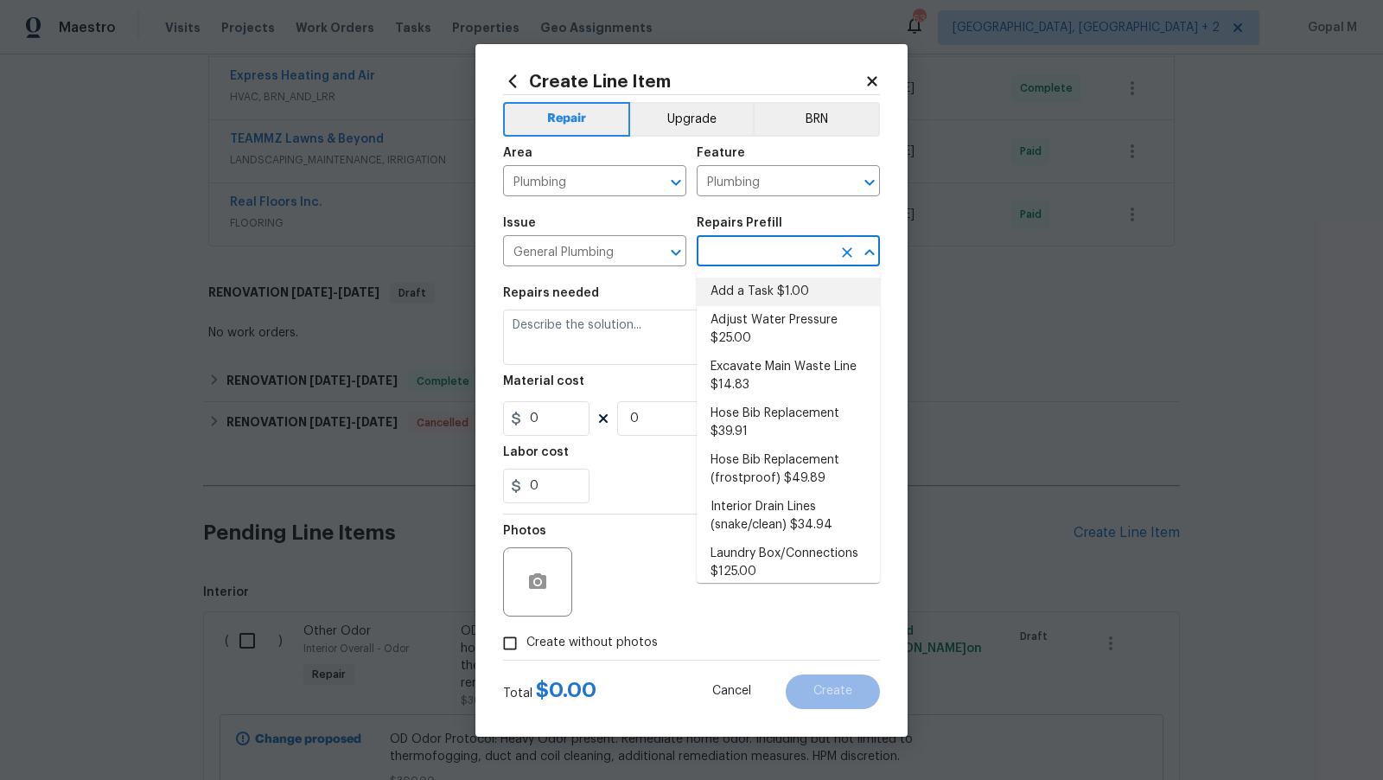
click at [763, 291] on li "Add a Task $1.00" at bounding box center [788, 291] width 183 height 29
type textarea "HPM to detail"
type input "1"
type input "Add a Task $1.00"
type input "1"
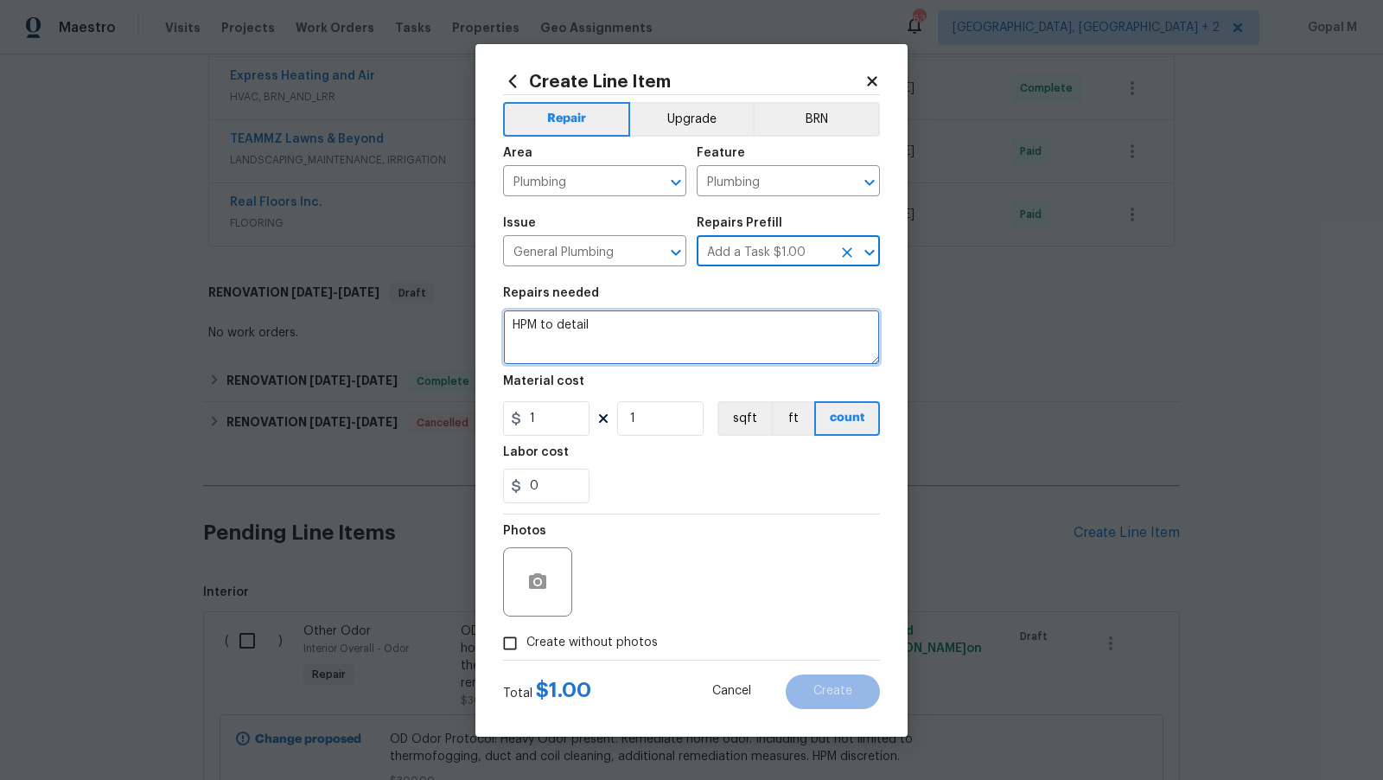
click at [687, 336] on textarea "HPM to detail" at bounding box center [691, 336] width 377 height 55
paste textarea "521 Lake Gaston Dr , Fuquay Varina, NC 27526"
click at [636, 343] on textarea "HPM to detail" at bounding box center [691, 336] width 377 height 55
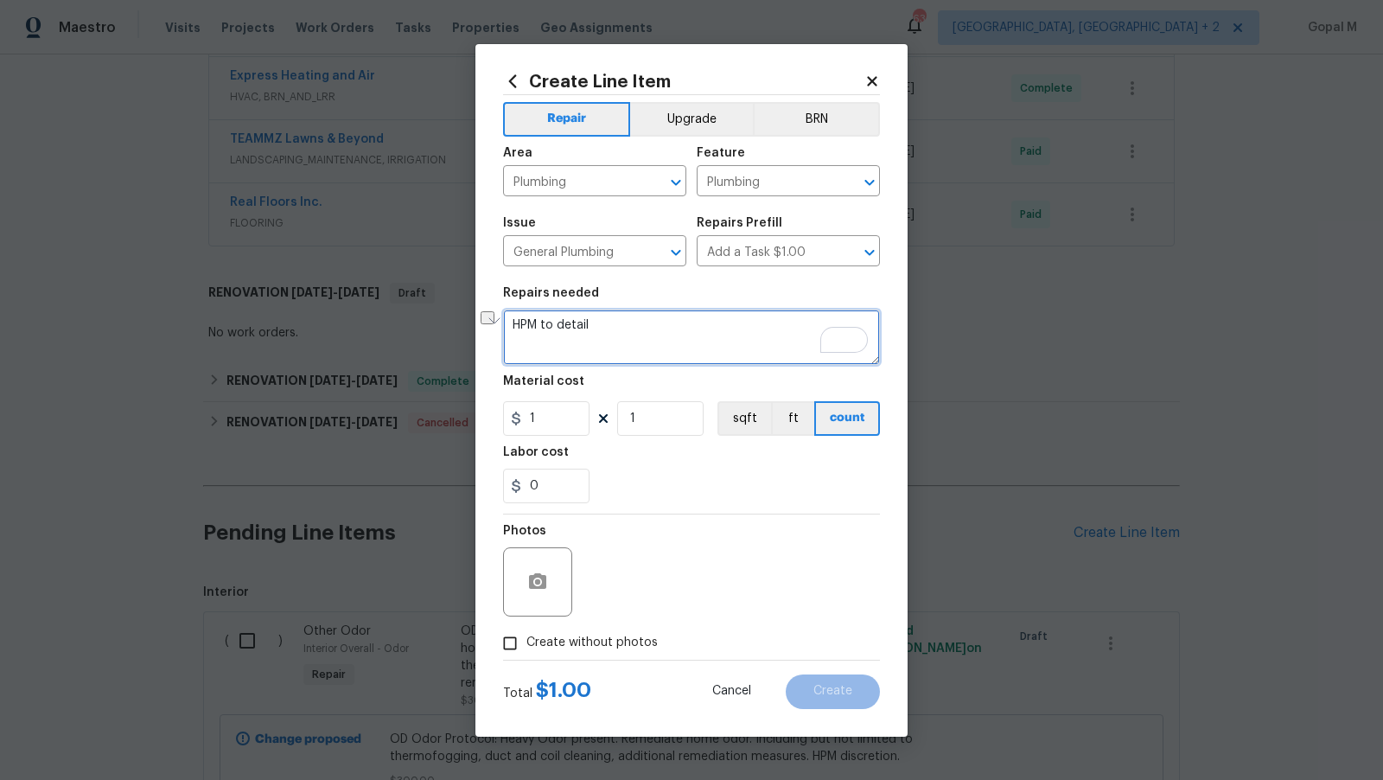
paste textarea "water leak somewhere in the house, kitchen floor and carpet are wet"
type textarea "HPM to detail"
paste textarea "water leak somewhere in the house, kitchen floor and carpet are wet"
click at [513, 323] on textarea "water leak somewhere in the house, kitchen floor and carpet are wet" at bounding box center [691, 336] width 377 height 55
click at [648, 335] on textarea "There is a water leak somewhere in the house; the kitchen floor and carpet are …" at bounding box center [691, 336] width 377 height 55
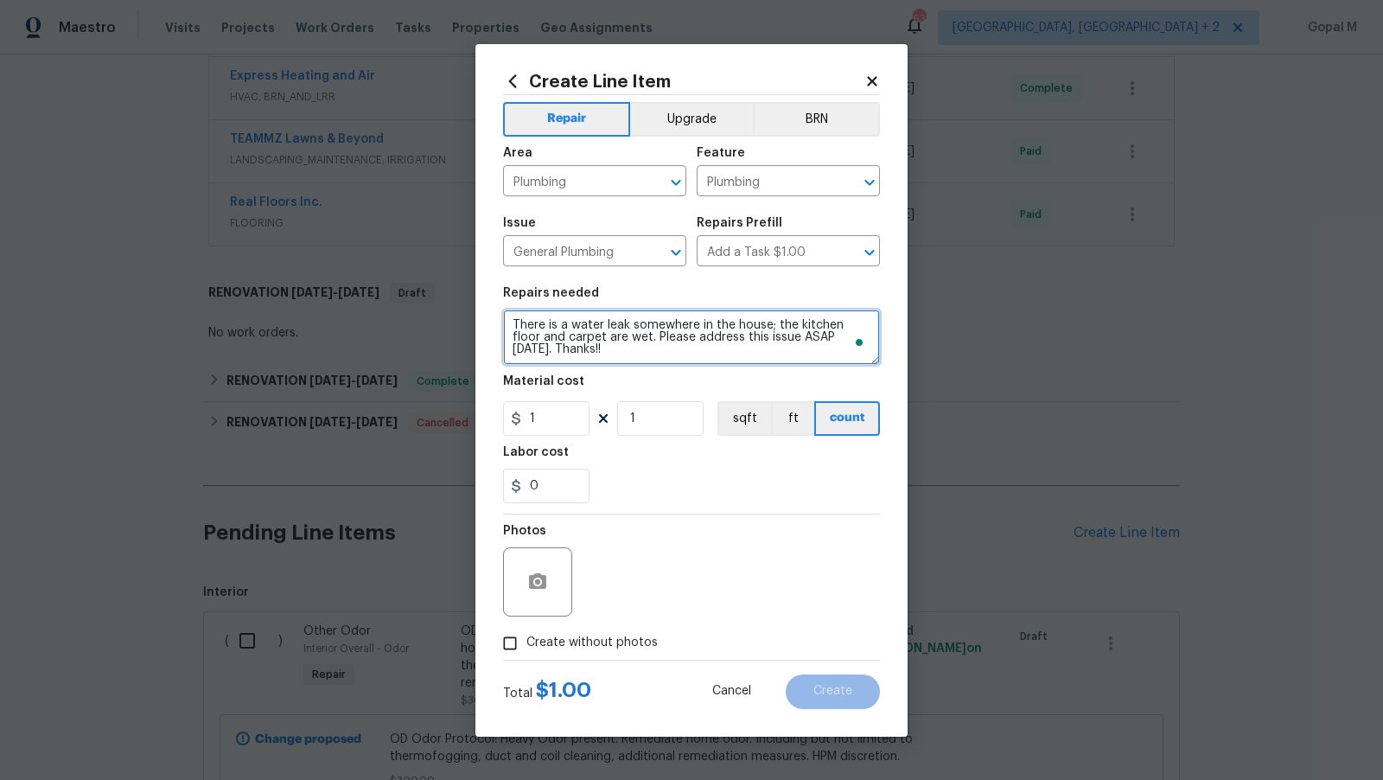
type textarea "There is a water leak somewhere in the house; the kitchen floor and carpet are …"
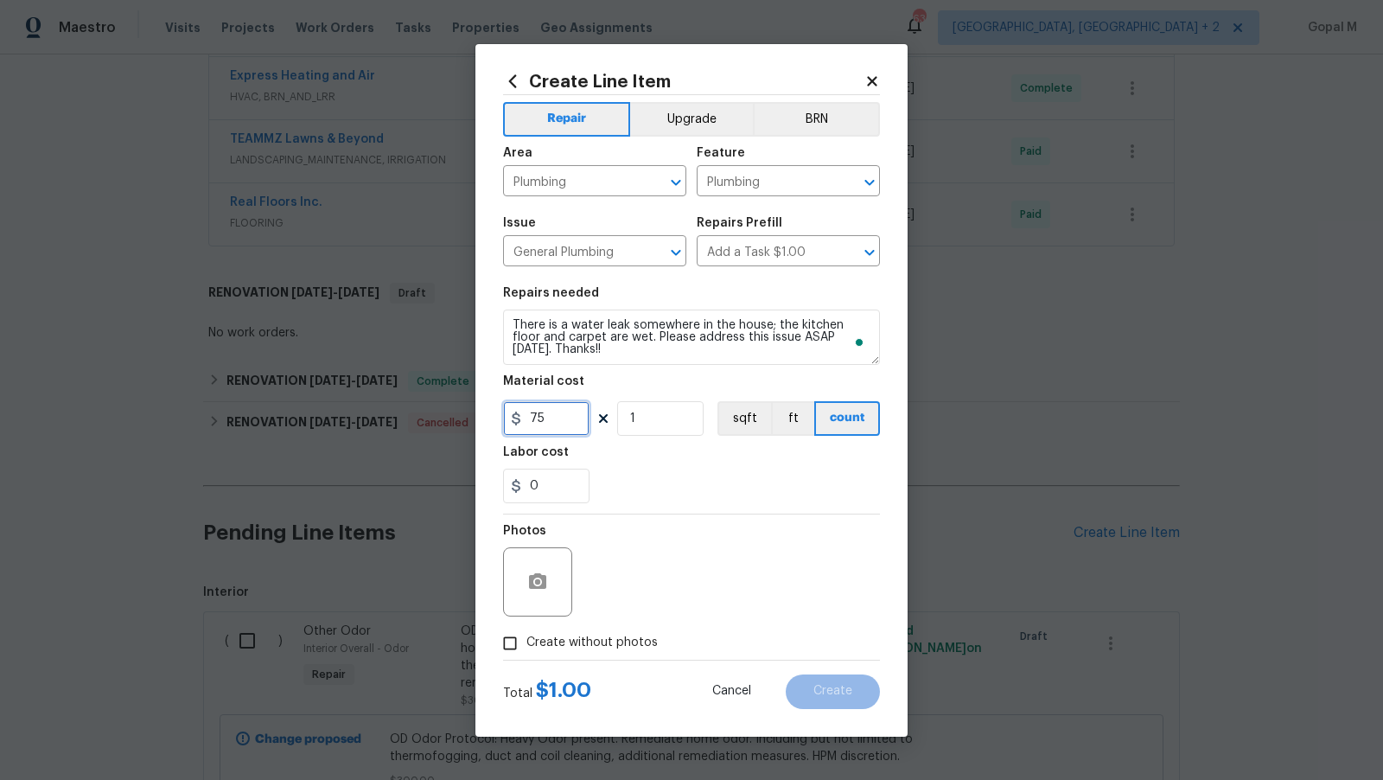
type input "75"
click at [534, 563] on button "button" at bounding box center [537, 581] width 41 height 41
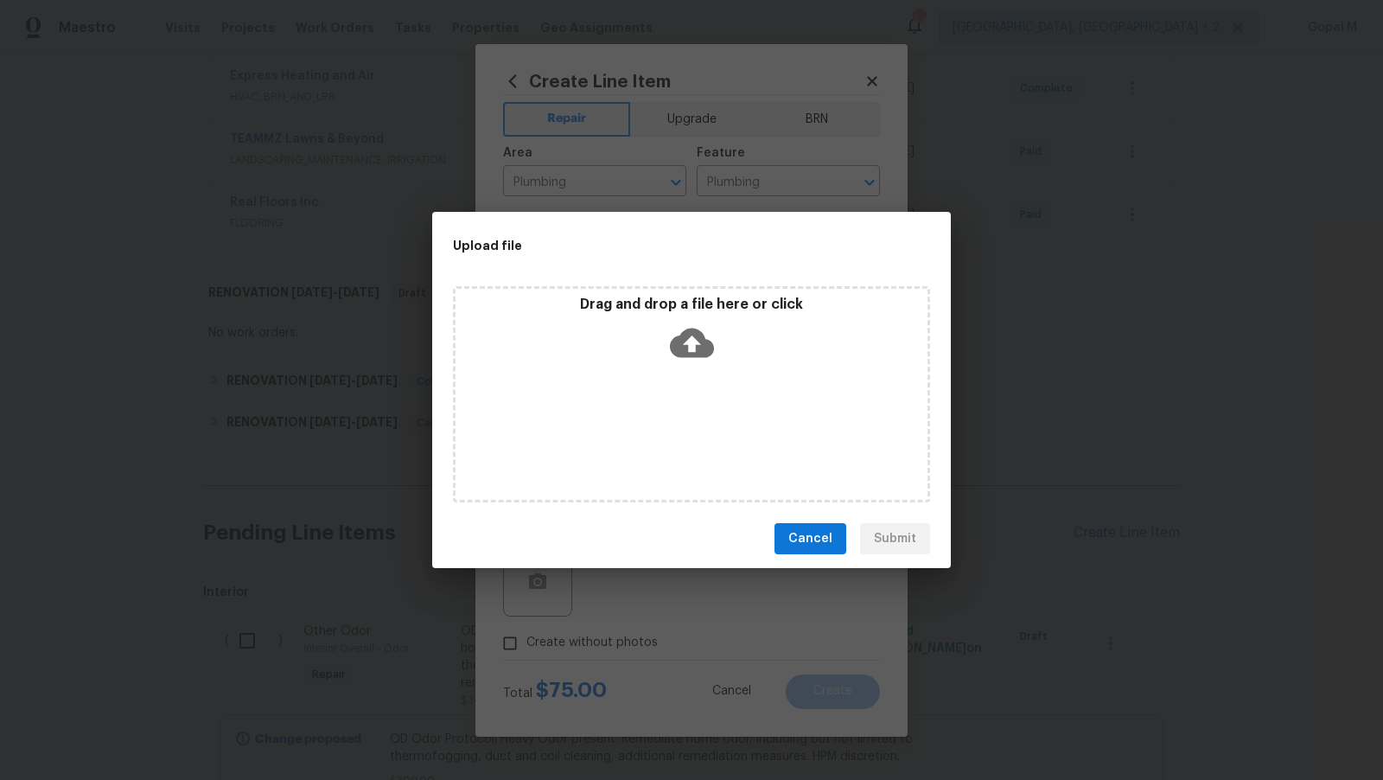
click at [691, 341] on icon at bounding box center [692, 343] width 44 height 44
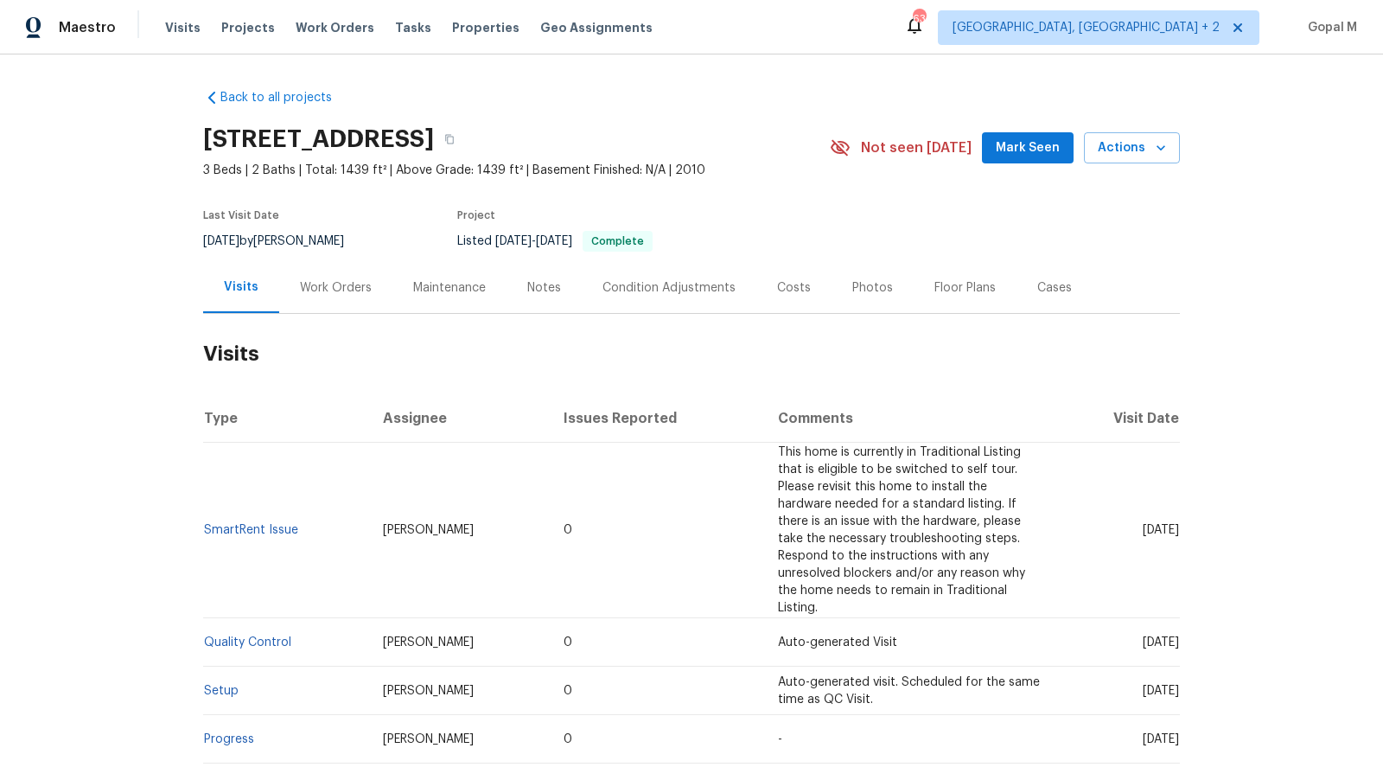
click at [322, 282] on div "Work Orders" at bounding box center [336, 287] width 72 height 17
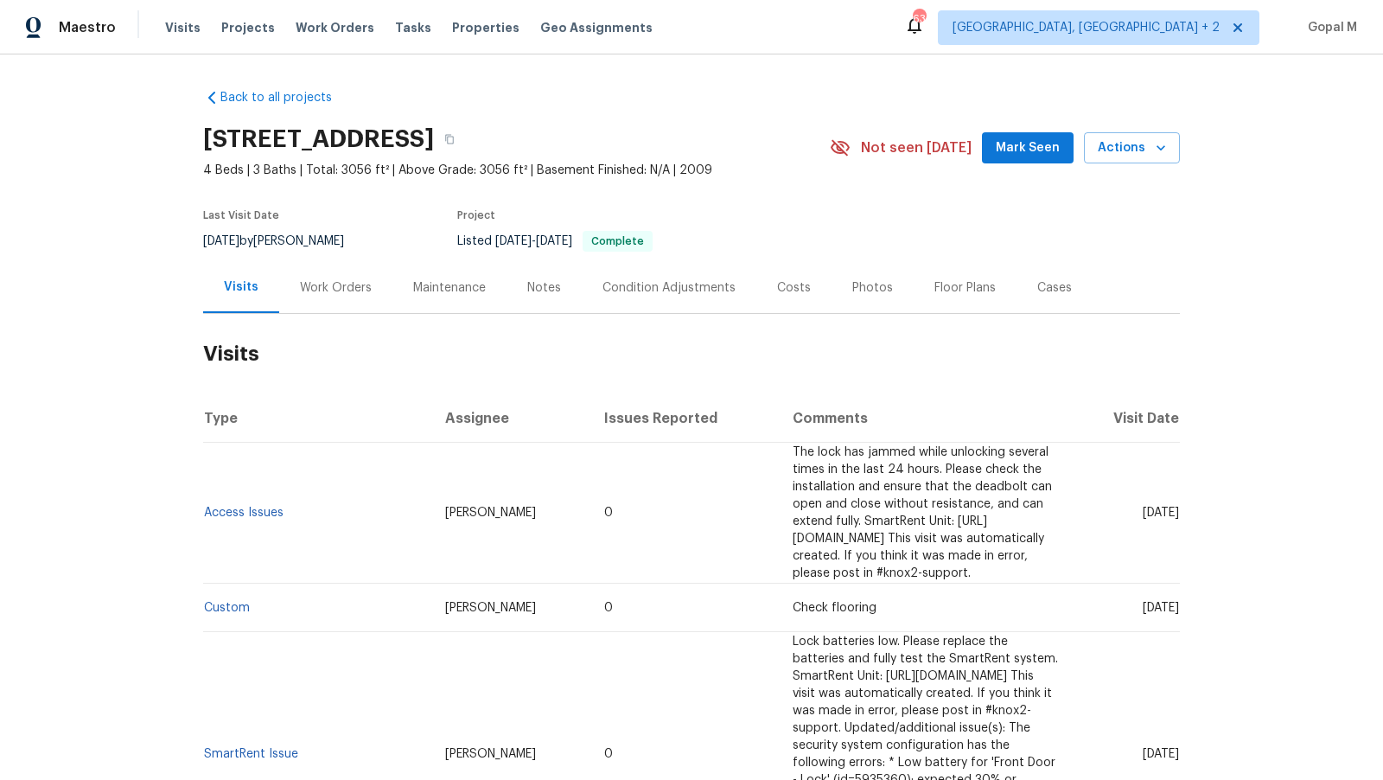
click at [347, 302] on div "Work Orders" at bounding box center [335, 287] width 113 height 51
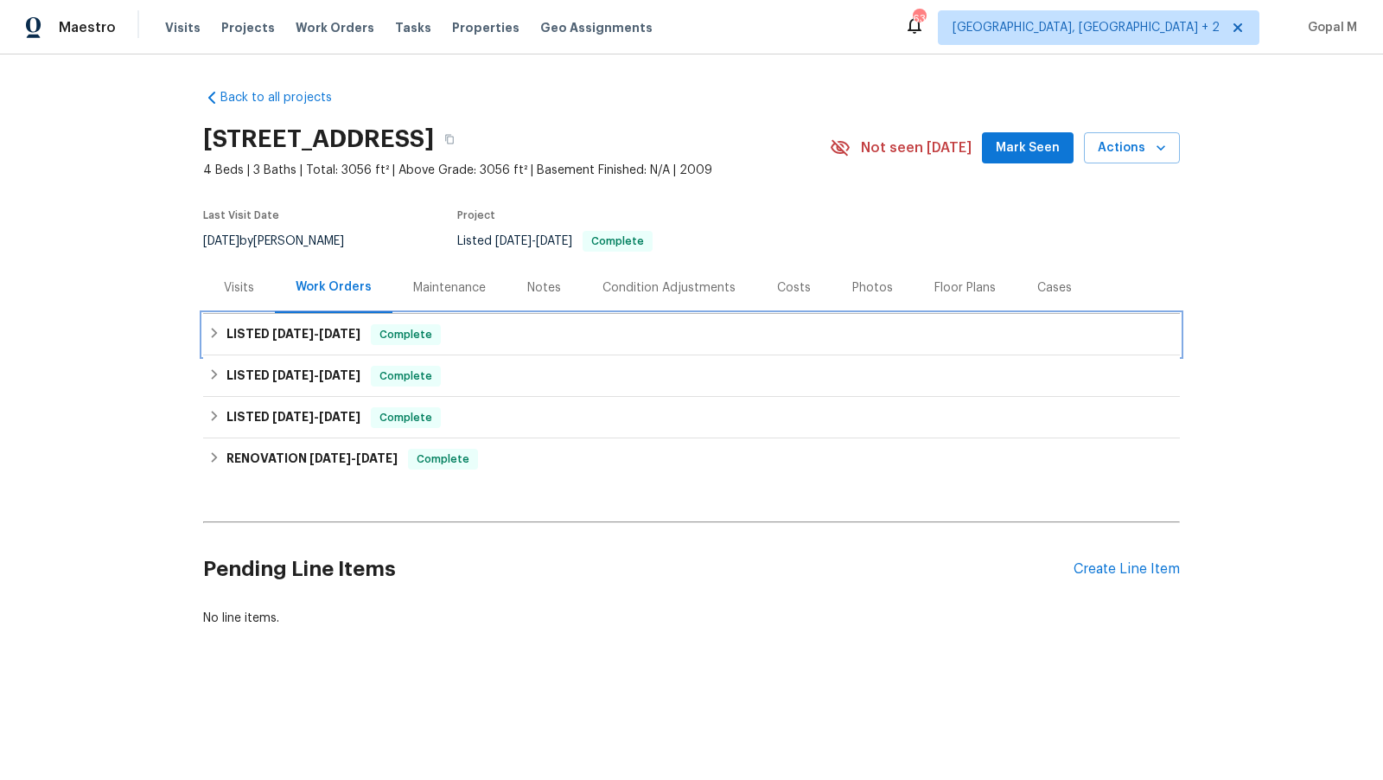
click at [927, 337] on div "LISTED [DATE] - [DATE] Complete" at bounding box center [691, 334] width 966 height 21
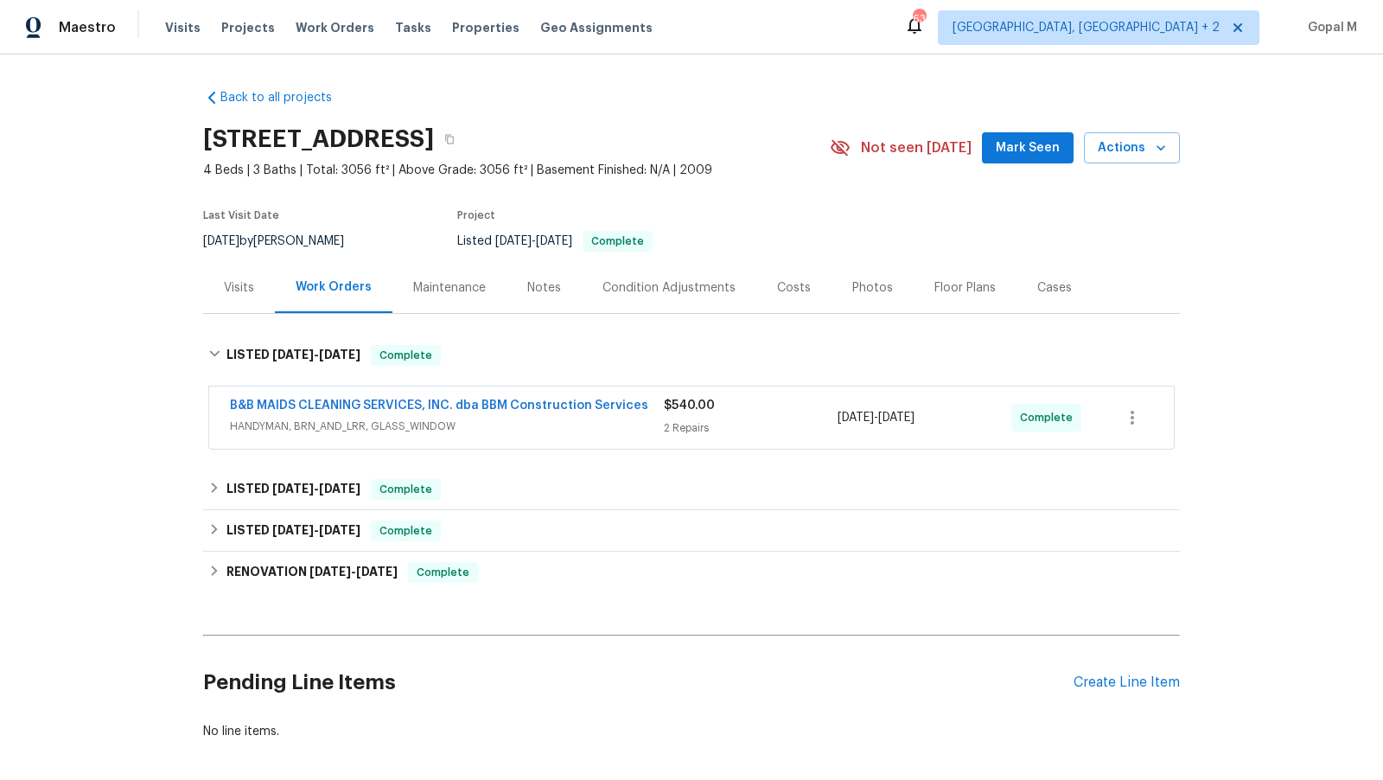
click at [972, 414] on div "[DATE] - [DATE]" at bounding box center [924, 417] width 174 height 41
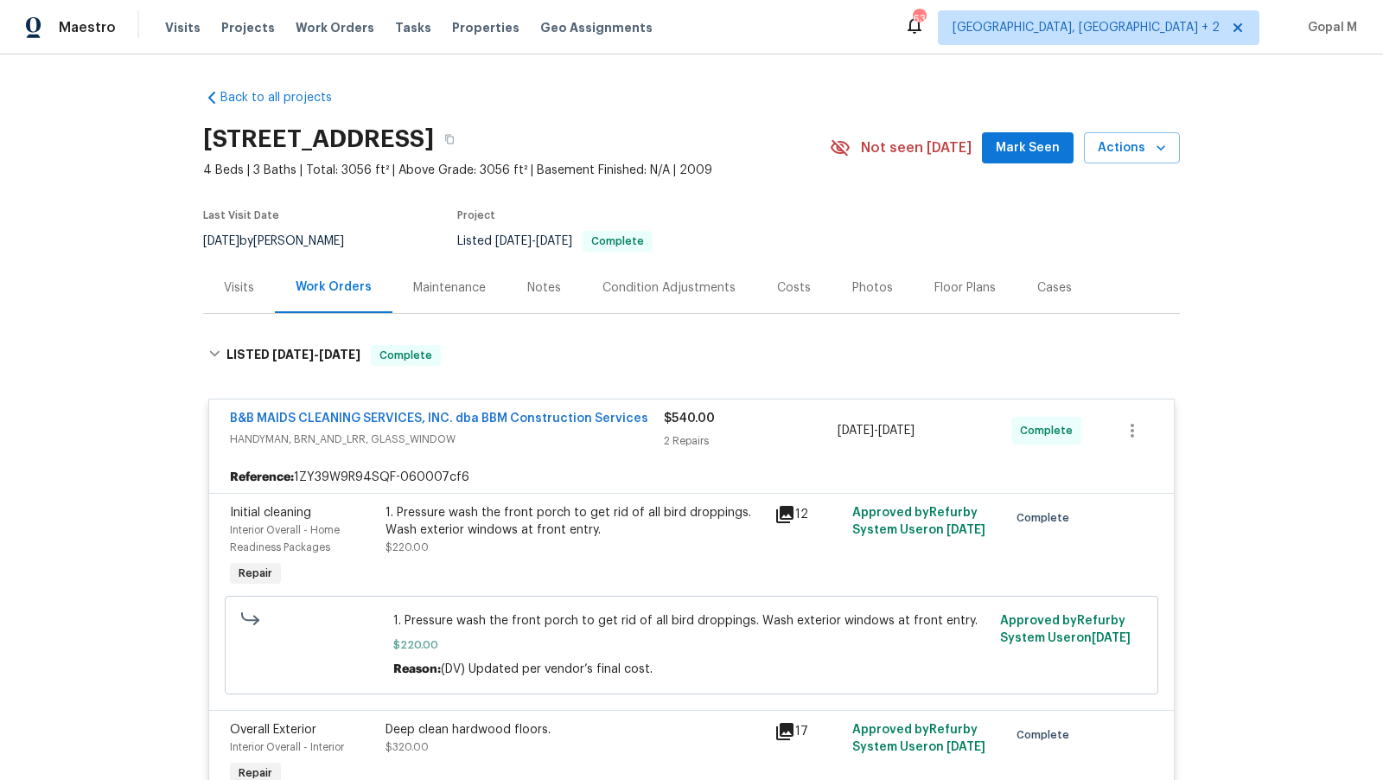
click at [1042, 291] on div "Cases" at bounding box center [1054, 287] width 35 height 17
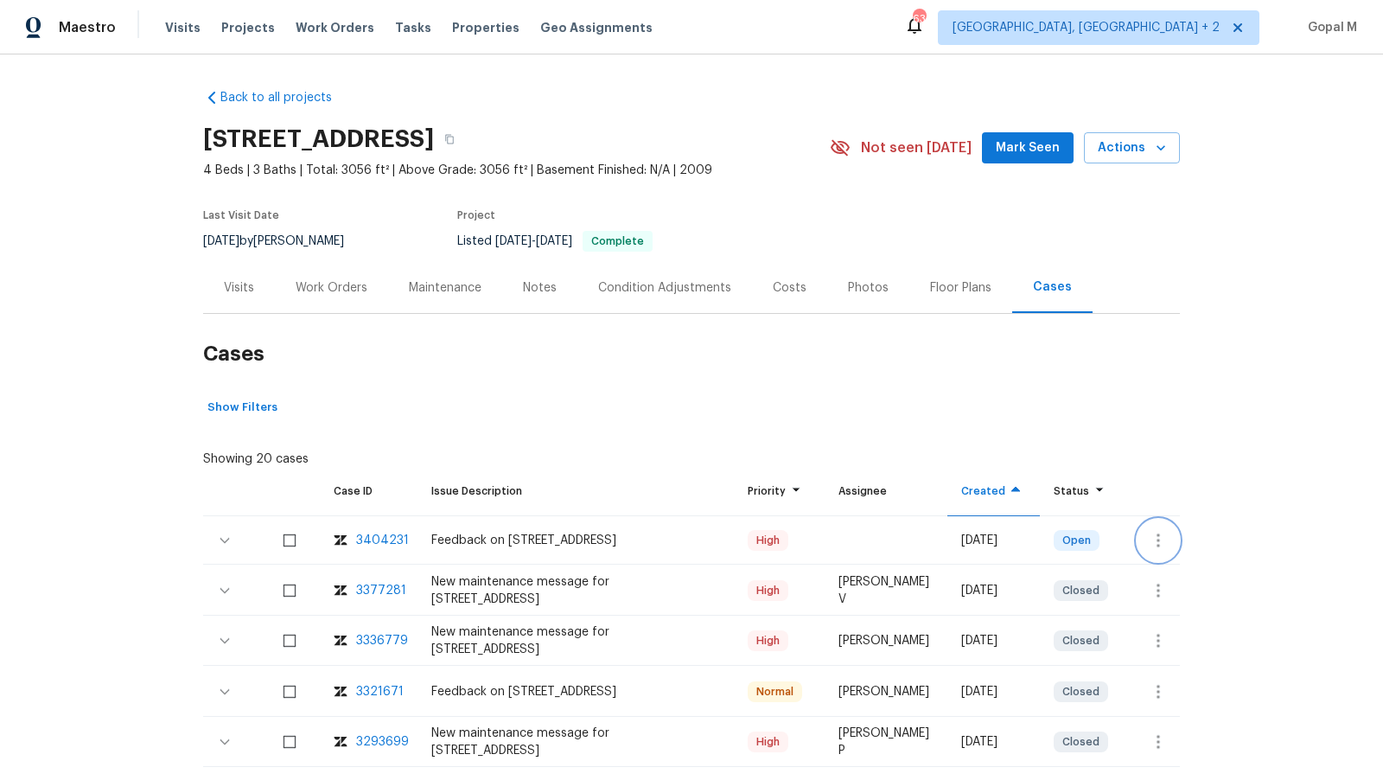
click at [1150, 537] on icon "button" at bounding box center [1158, 540] width 21 height 21
click at [1173, 532] on li "Create a visit" at bounding box center [1226, 539] width 179 height 29
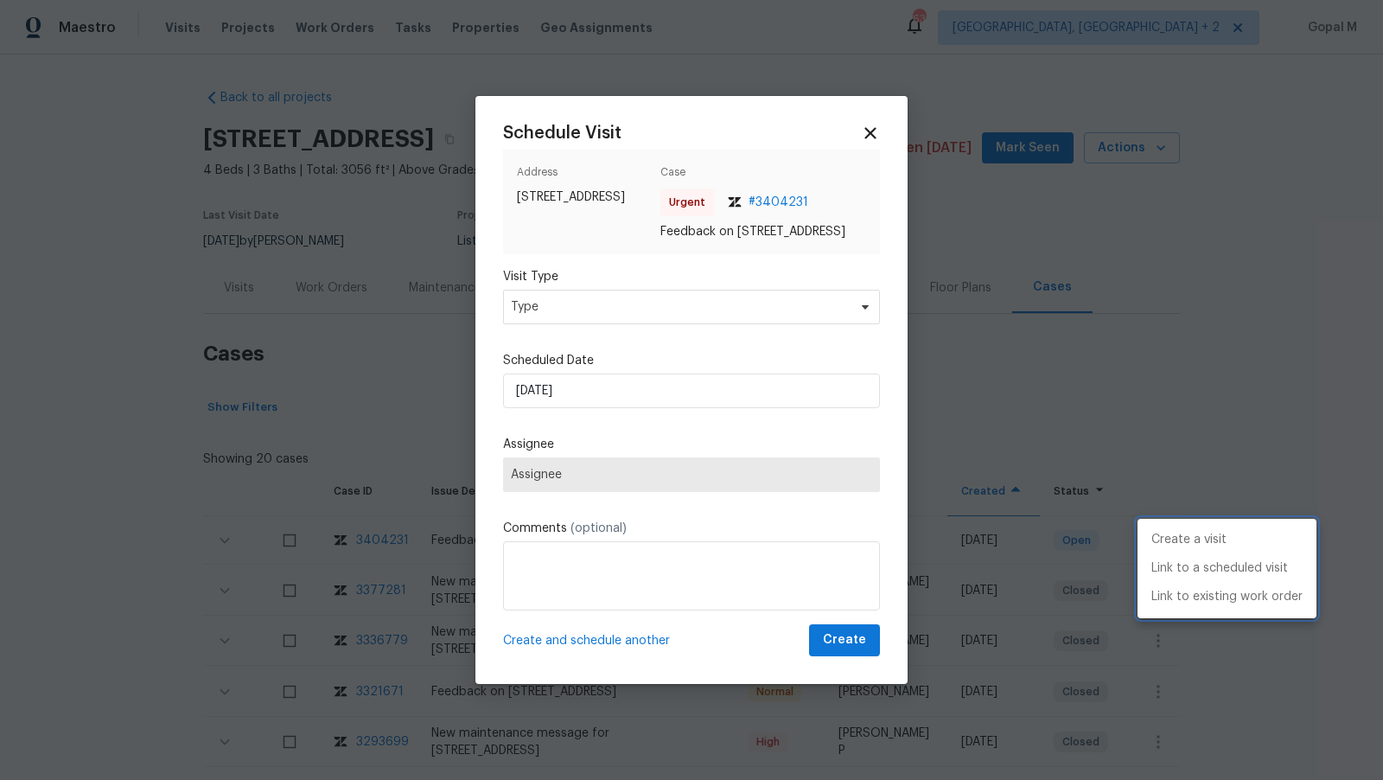
click at [631, 310] on div at bounding box center [691, 390] width 1383 height 780
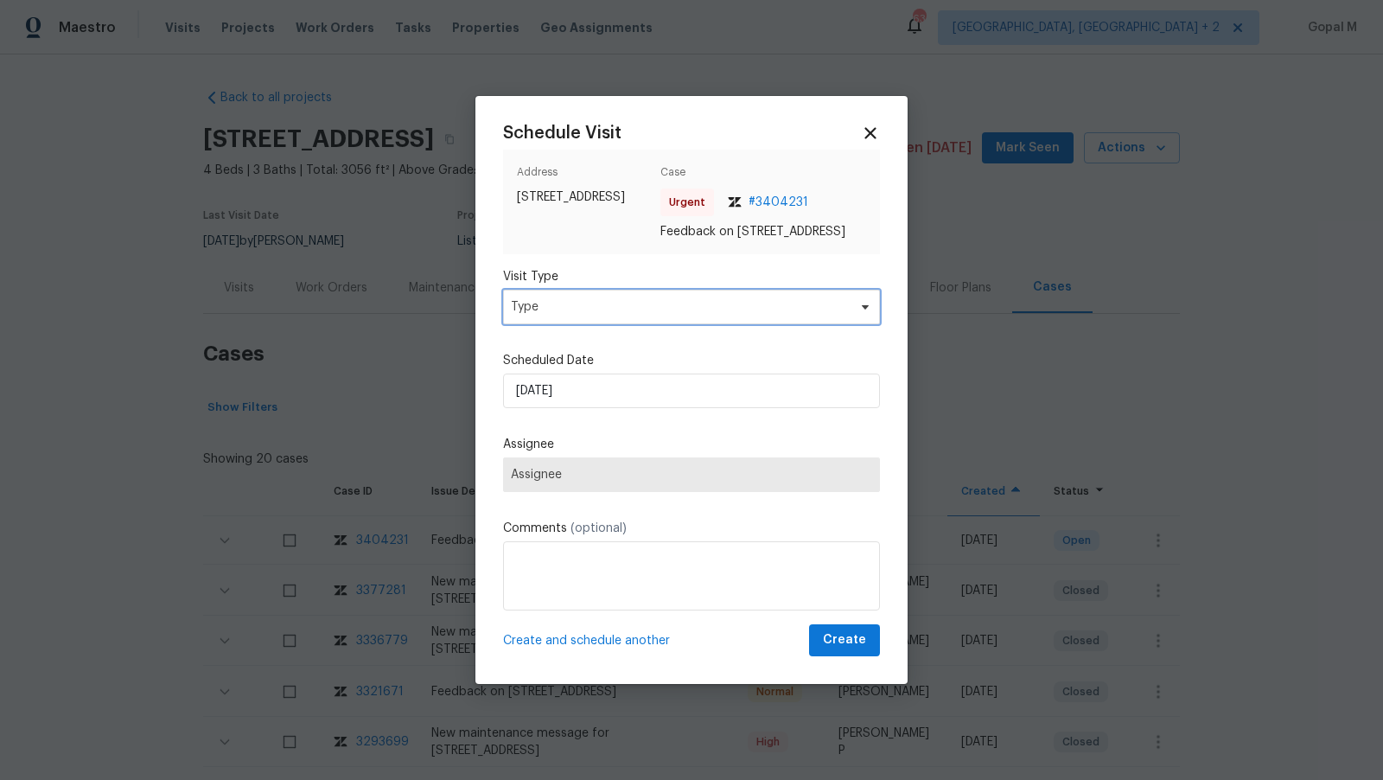
click at [631, 310] on span "Type" at bounding box center [679, 306] width 336 height 17
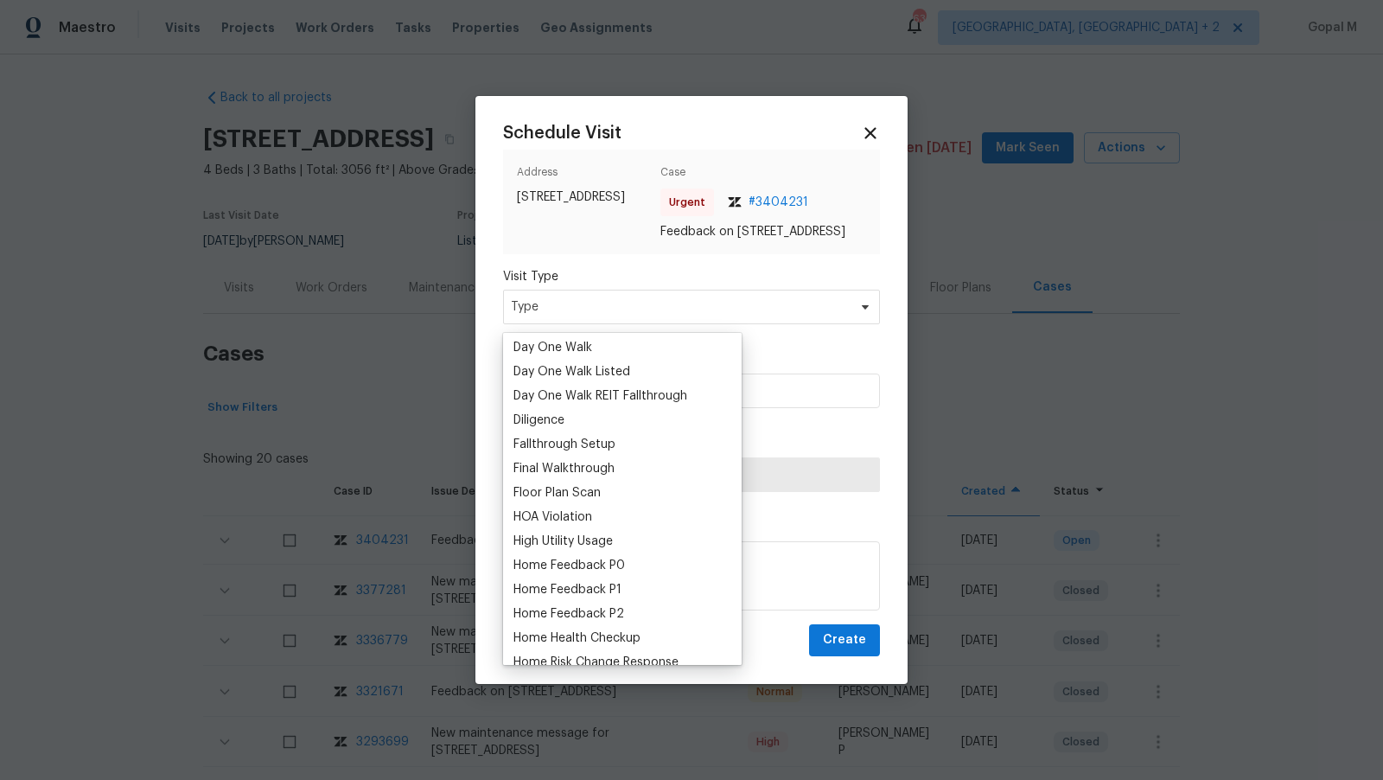
scroll to position [316, 0]
click at [582, 589] on div "Home Feedback P1" at bounding box center [567, 588] width 108 height 17
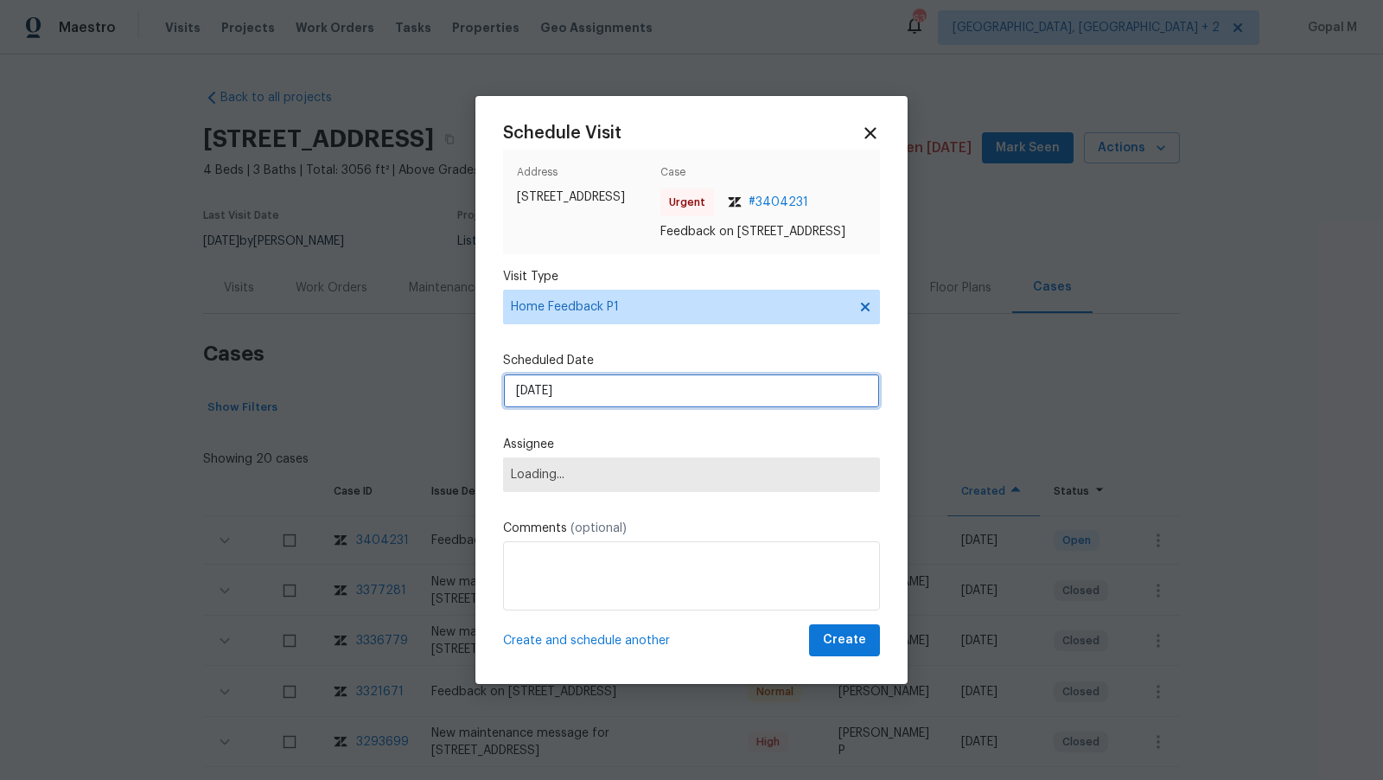
click at [691, 391] on input "[DATE]" at bounding box center [691, 390] width 377 height 35
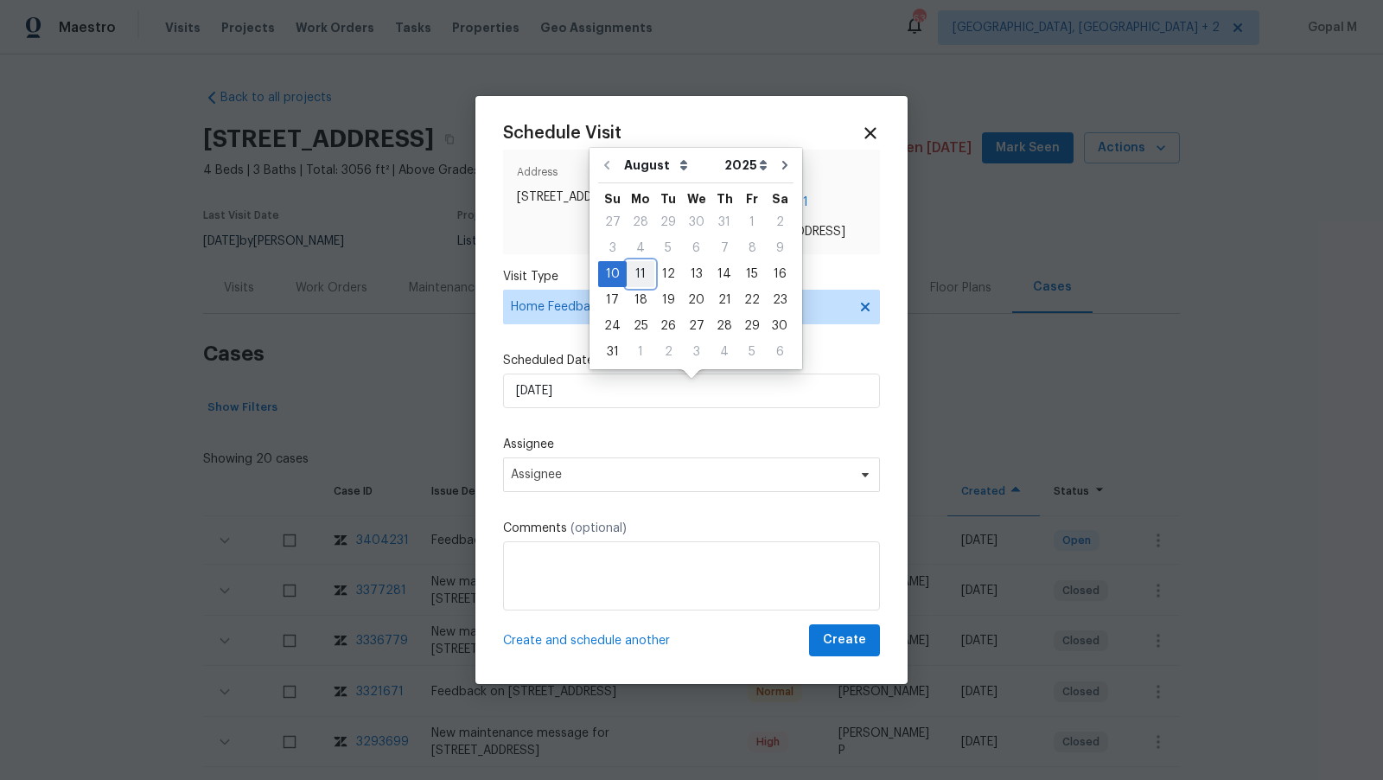
click at [640, 275] on div "11" at bounding box center [641, 274] width 28 height 24
type input "[DATE]"
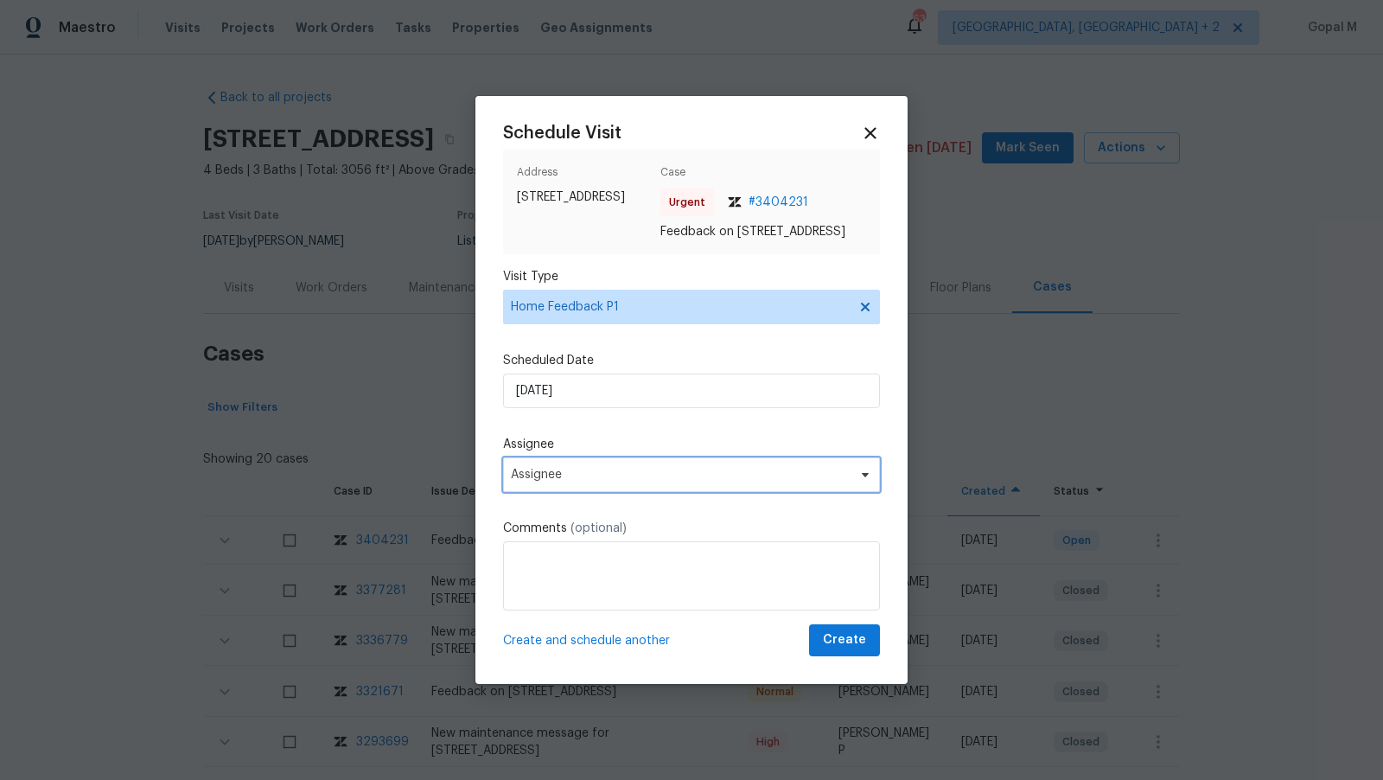
click at [657, 473] on span "Assignee" at bounding box center [691, 474] width 377 height 35
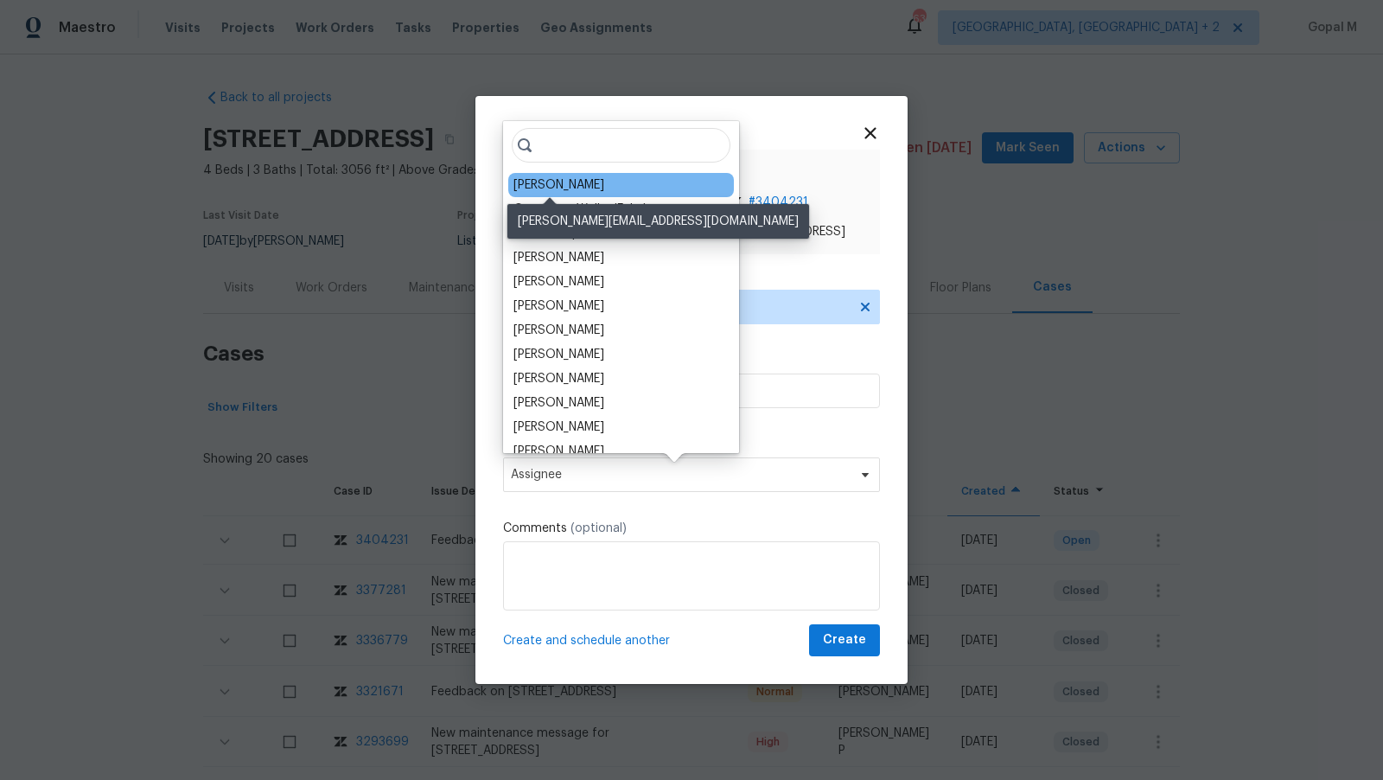
click at [544, 187] on div "[PERSON_NAME]" at bounding box center [558, 184] width 91 height 17
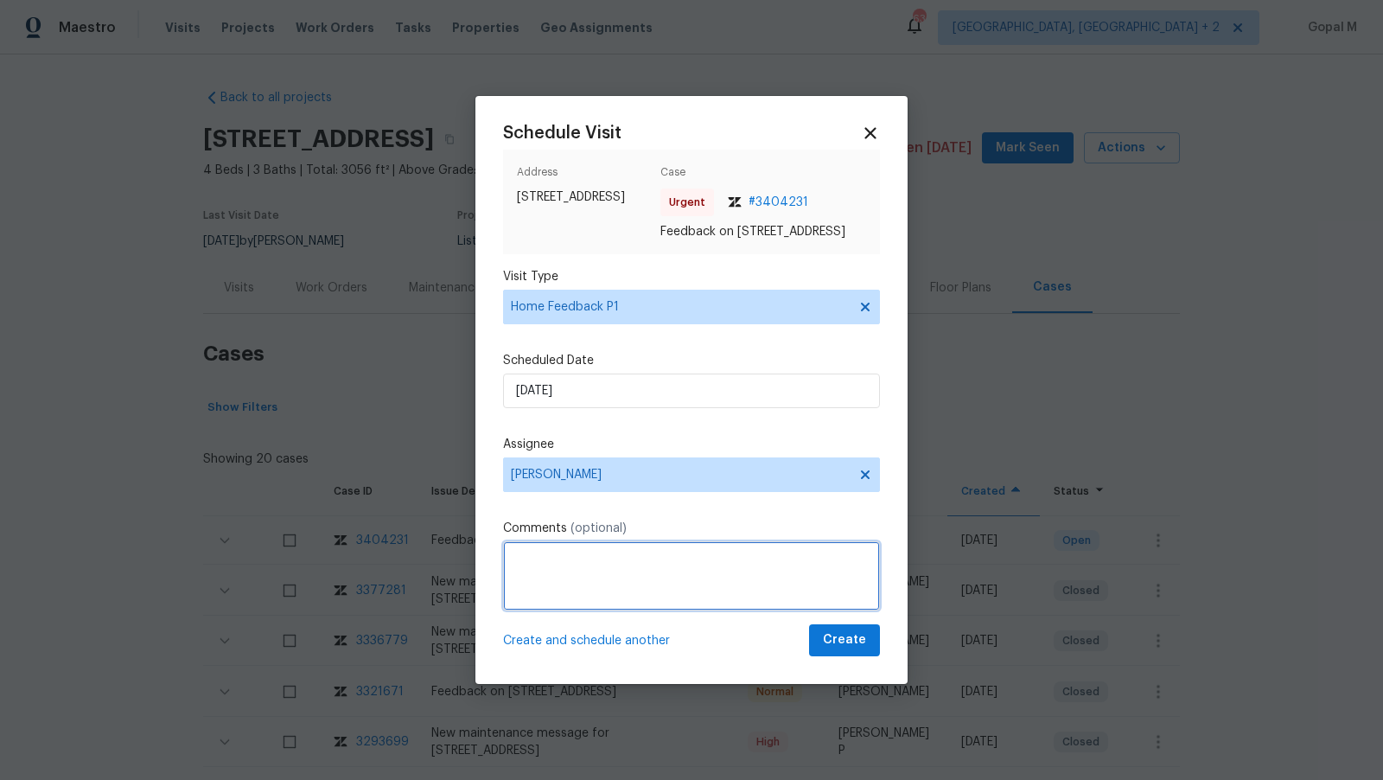
click at [620, 573] on textarea at bounding box center [691, 575] width 377 height 69
paste textarea "Keypad"
paste textarea "static code is not working"
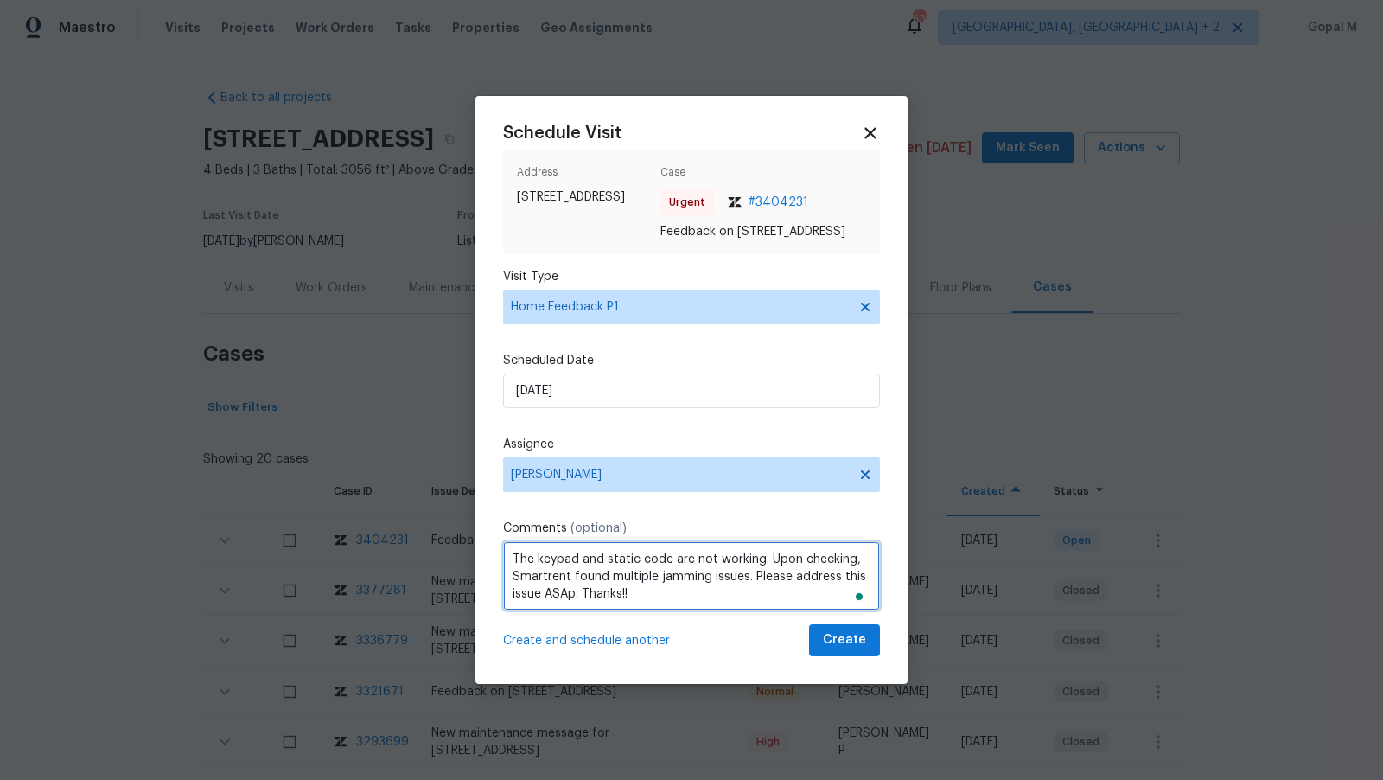
click at [771, 608] on textarea "The keypad and static code are not working. Upon checking, Smartrent found mult…" at bounding box center [691, 575] width 377 height 69
type textarea "The keypad and static code are not working. Upon checking, Smartrent found mult…"
click at [821, 646] on button "Create" at bounding box center [844, 640] width 71 height 32
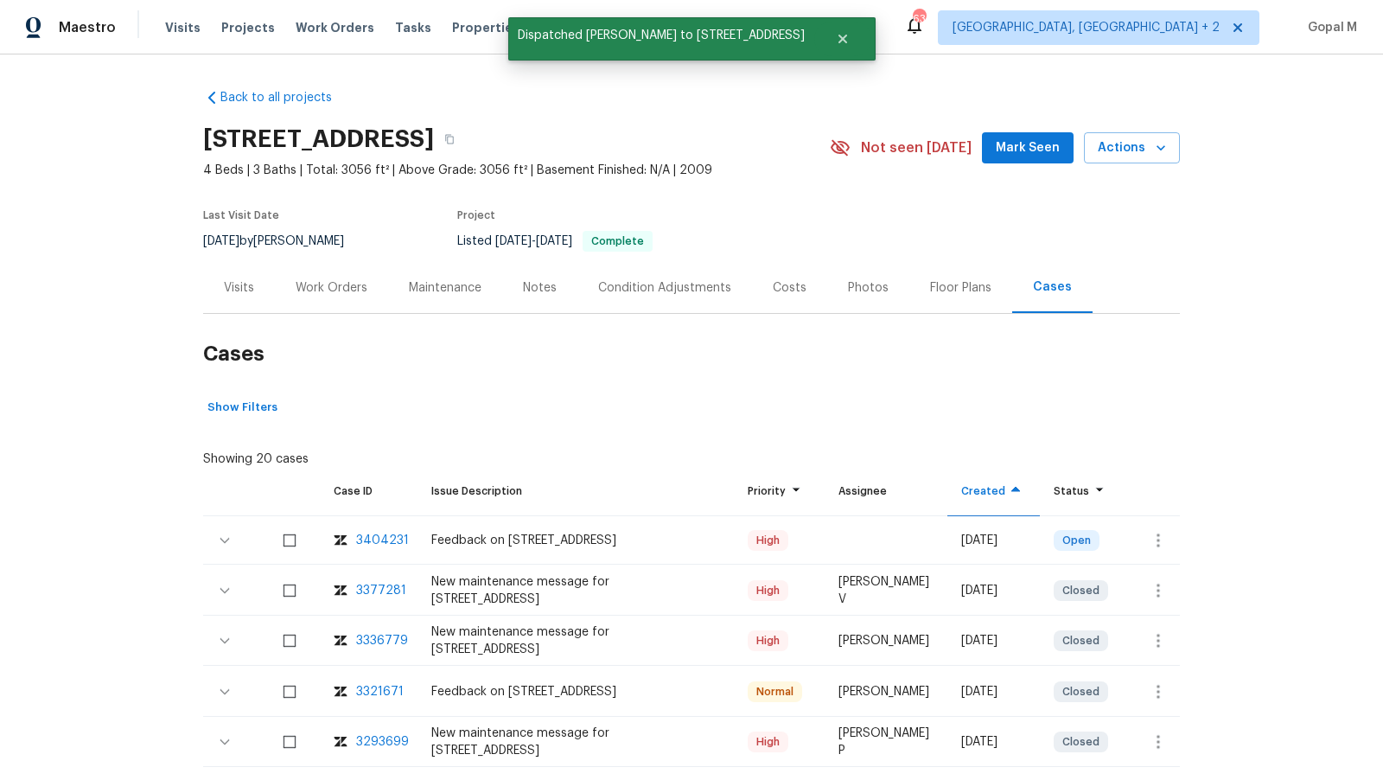
click at [223, 290] on div "Visits" at bounding box center [239, 287] width 72 height 51
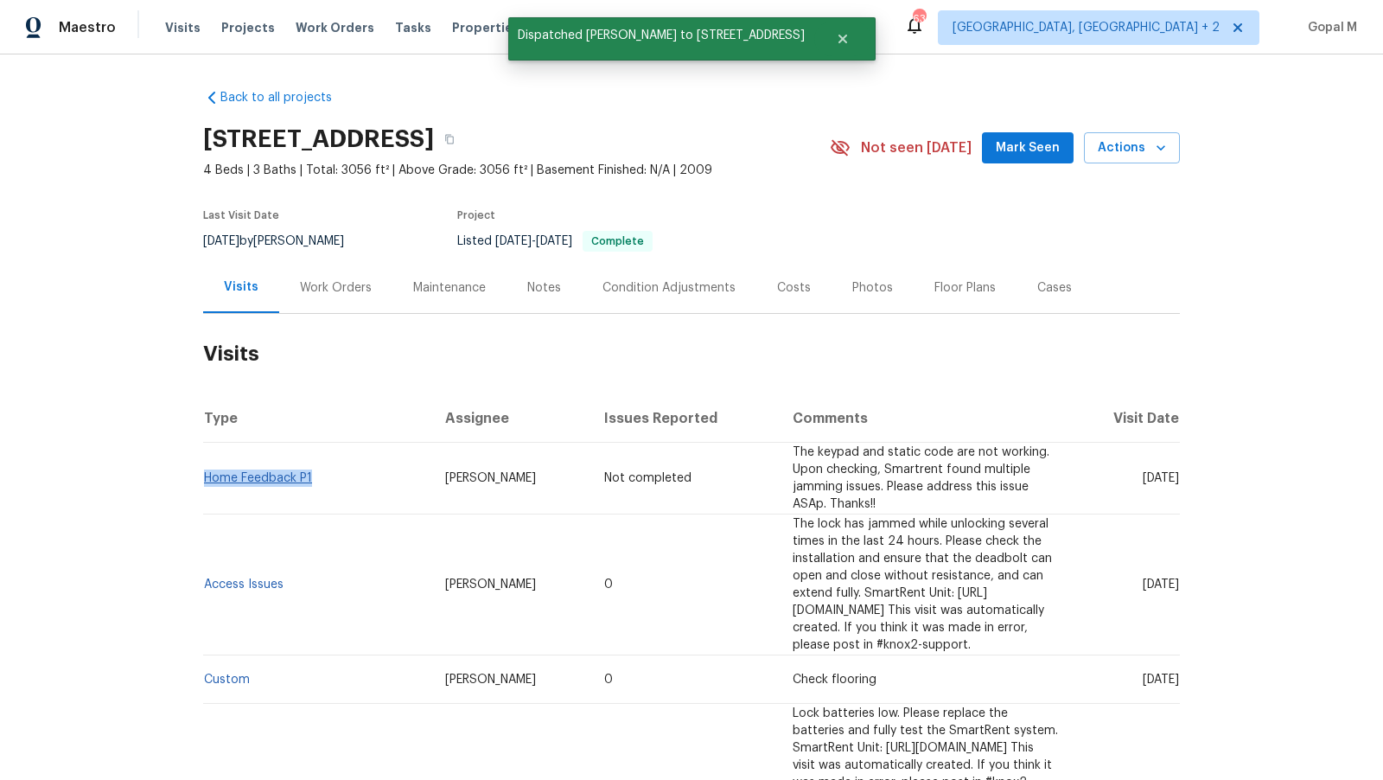
drag, startPoint x: 313, startPoint y: 467, endPoint x: 207, endPoint y: 462, distance: 106.4
click at [206, 462] on td "Home Feedback P1" at bounding box center [317, 478] width 228 height 72
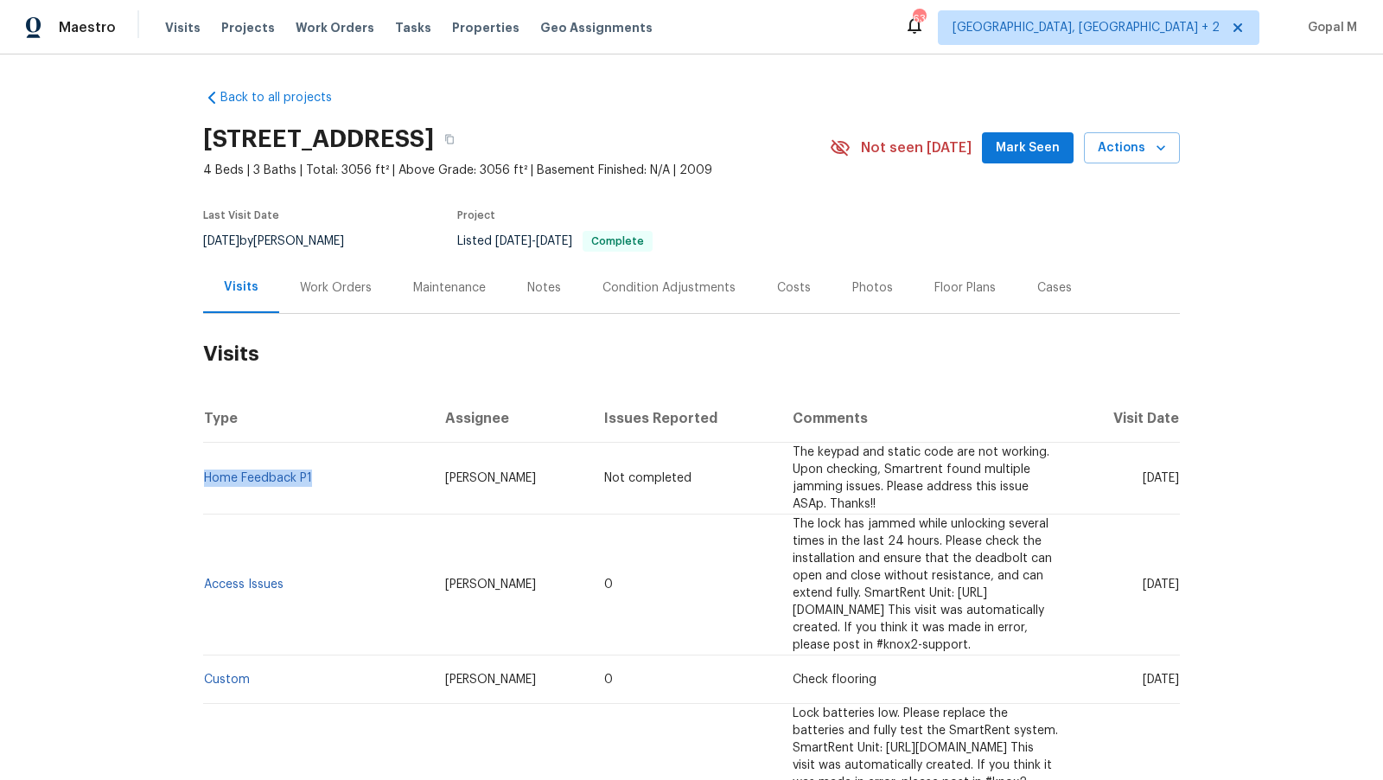
copy link "Home Feedback P1"
drag, startPoint x: 203, startPoint y: 239, endPoint x: 254, endPoint y: 241, distance: 51.0
click at [254, 240] on div "8/1/2025 by Alicia Anices" at bounding box center [284, 241] width 162 height 21
copy span "8/1/2025"
click at [337, 295] on div "Work Orders" at bounding box center [336, 287] width 72 height 17
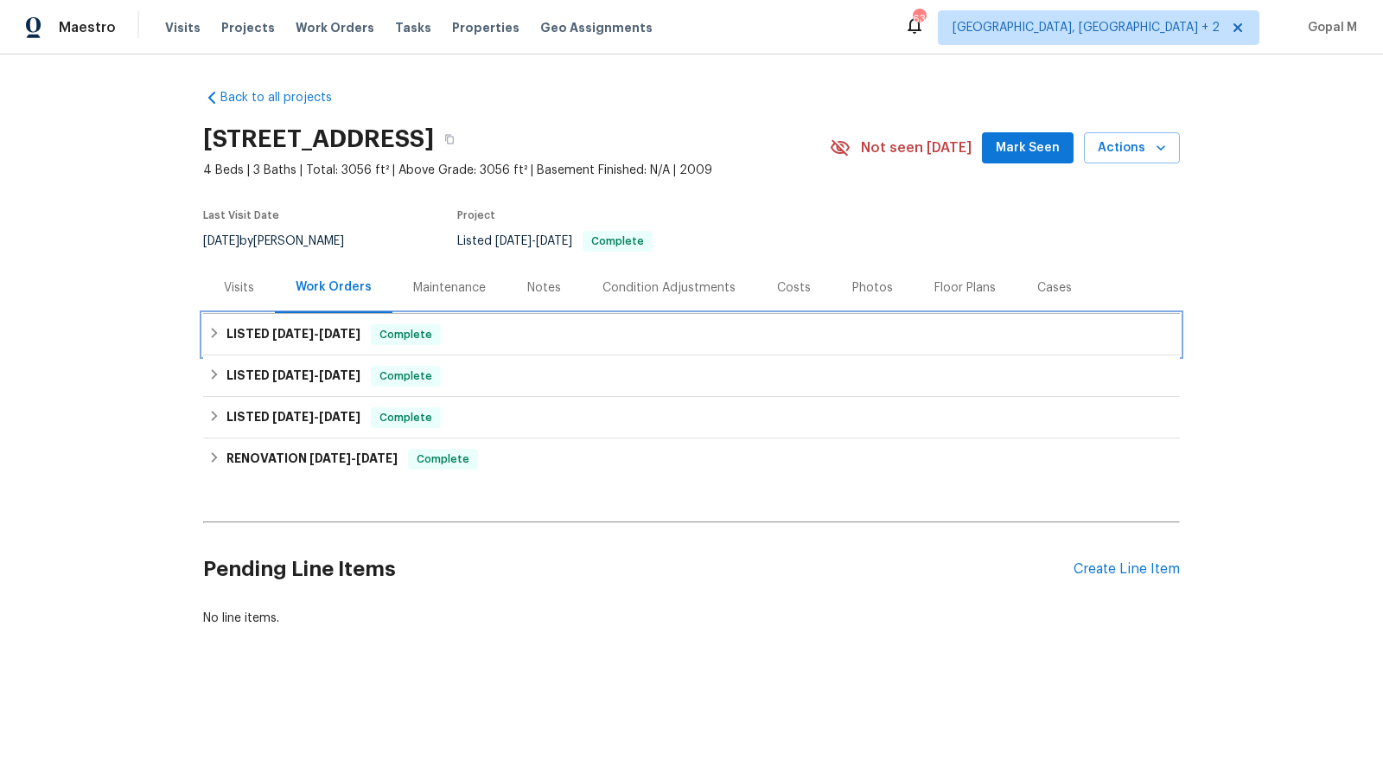
click at [519, 335] on div "LISTED 8/1/25 - 8/6/25 Complete" at bounding box center [691, 334] width 966 height 21
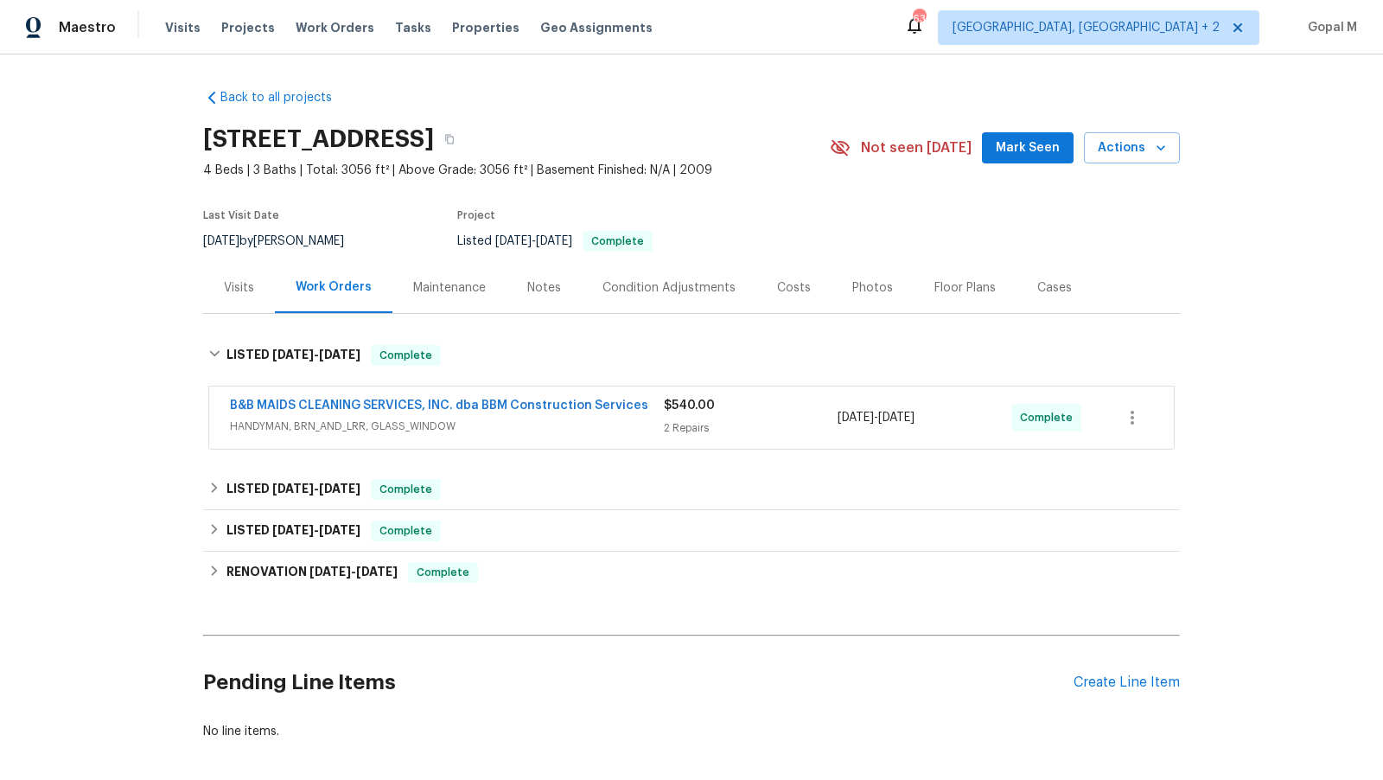
drag, startPoint x: 958, startPoint y: 416, endPoint x: 840, endPoint y: 415, distance: 117.5
click at [840, 415] on div "8/4/2025 - 8/6/2025" at bounding box center [924, 417] width 174 height 41
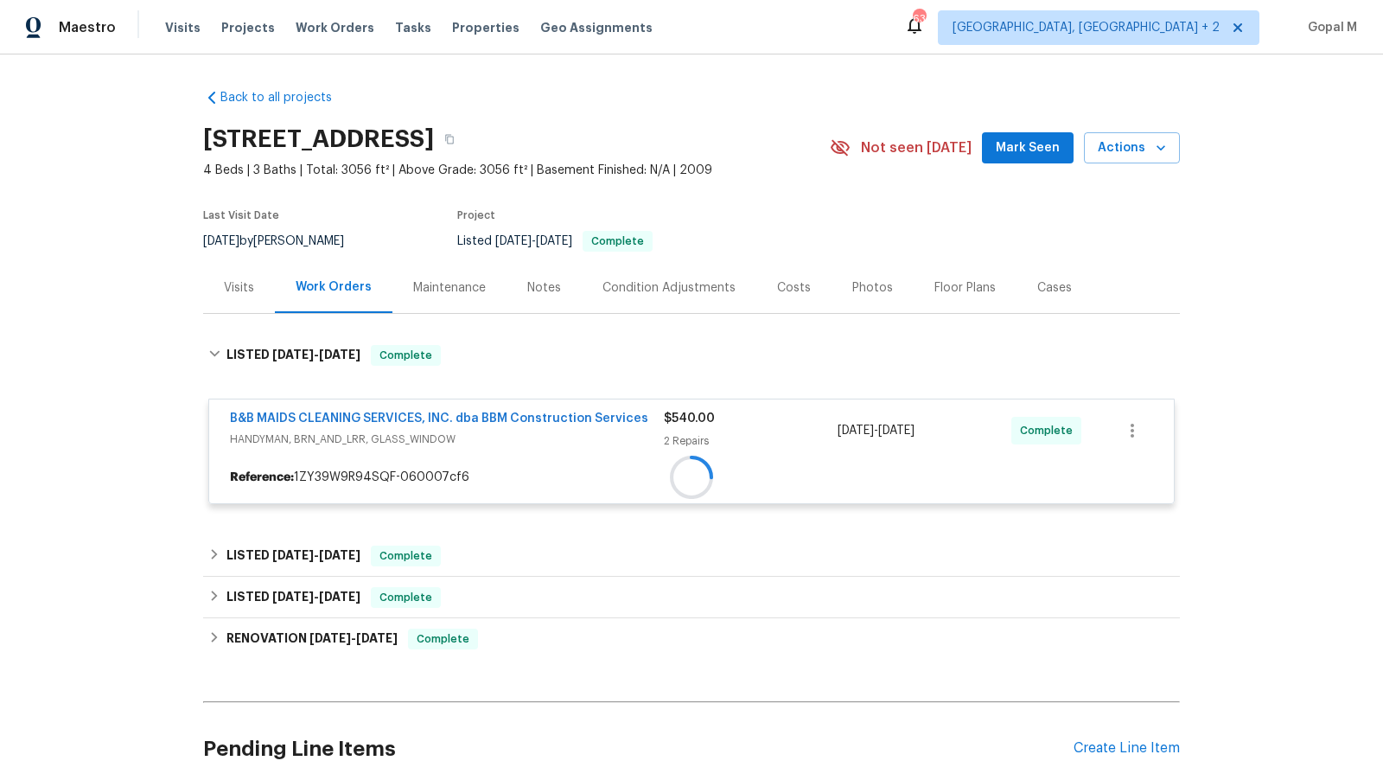
copy span "8/4/2025 - 8/6/2025"
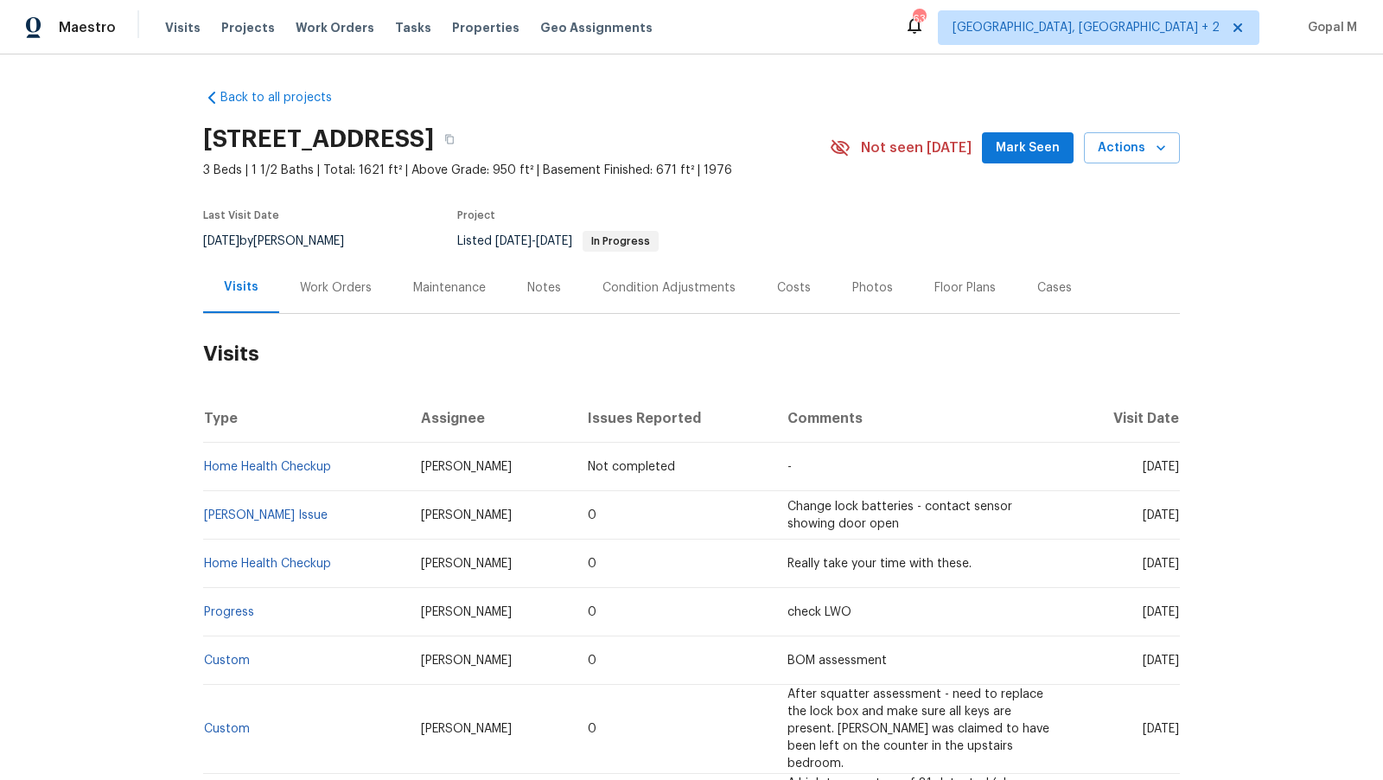
click at [330, 294] on div "Work Orders" at bounding box center [336, 287] width 72 height 17
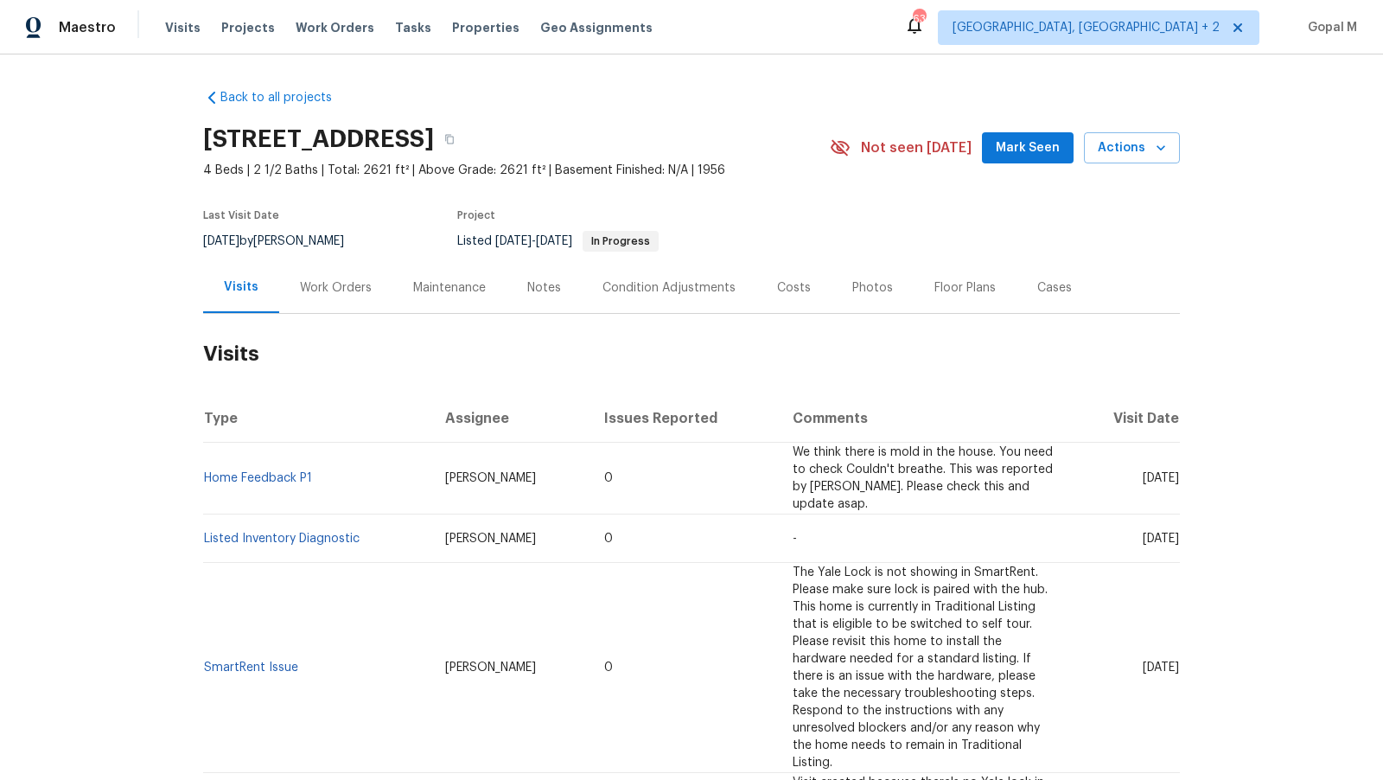
click div "Work Orders"
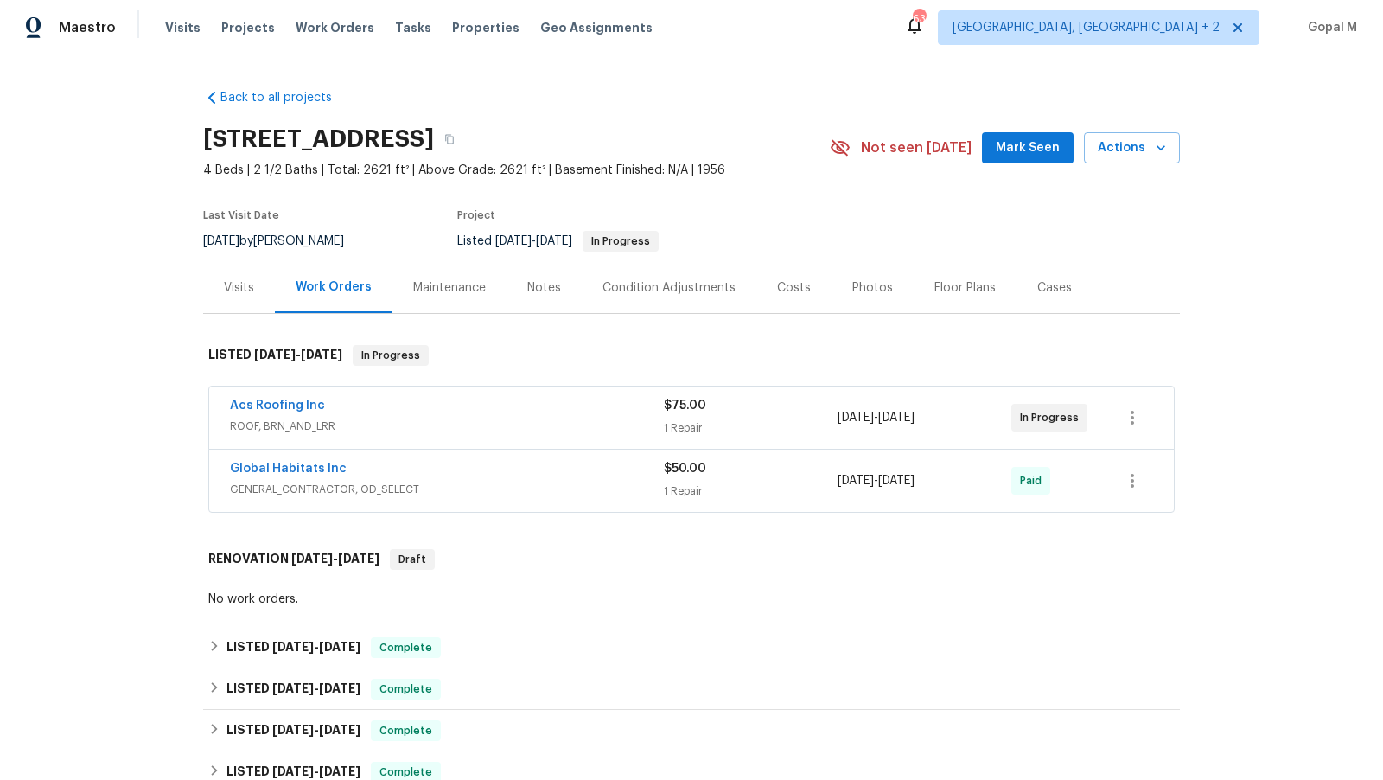
click div "Acs Roofing Inc"
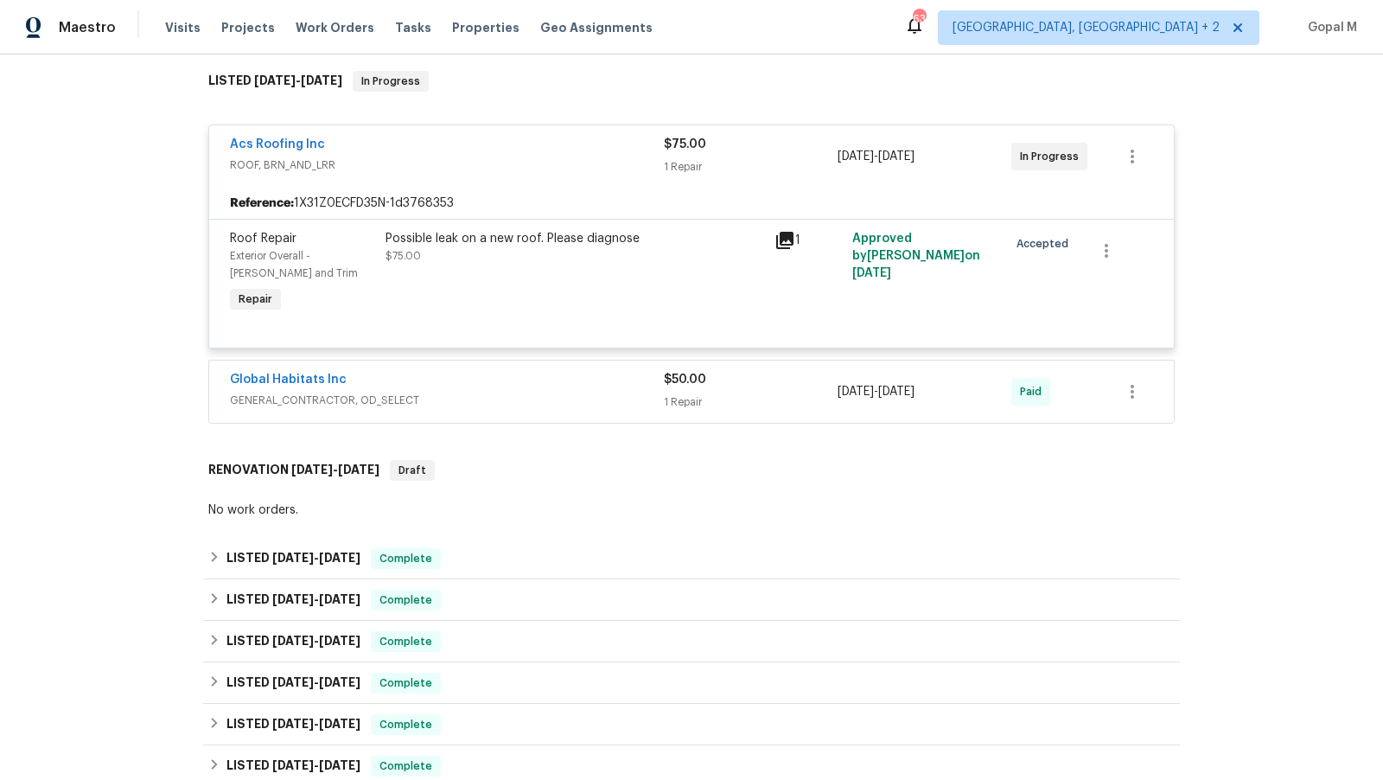
click div "Global Habitats Inc"
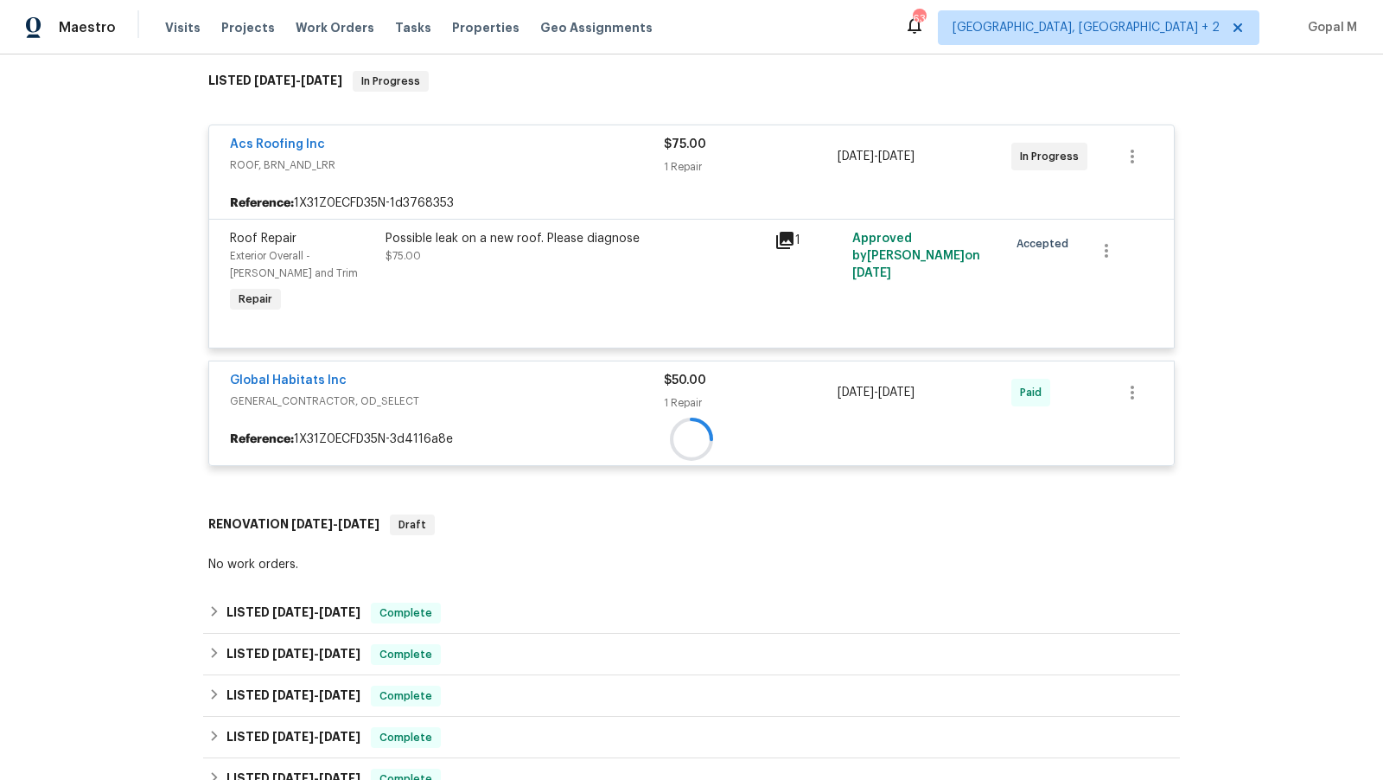
scroll to position [380, 0]
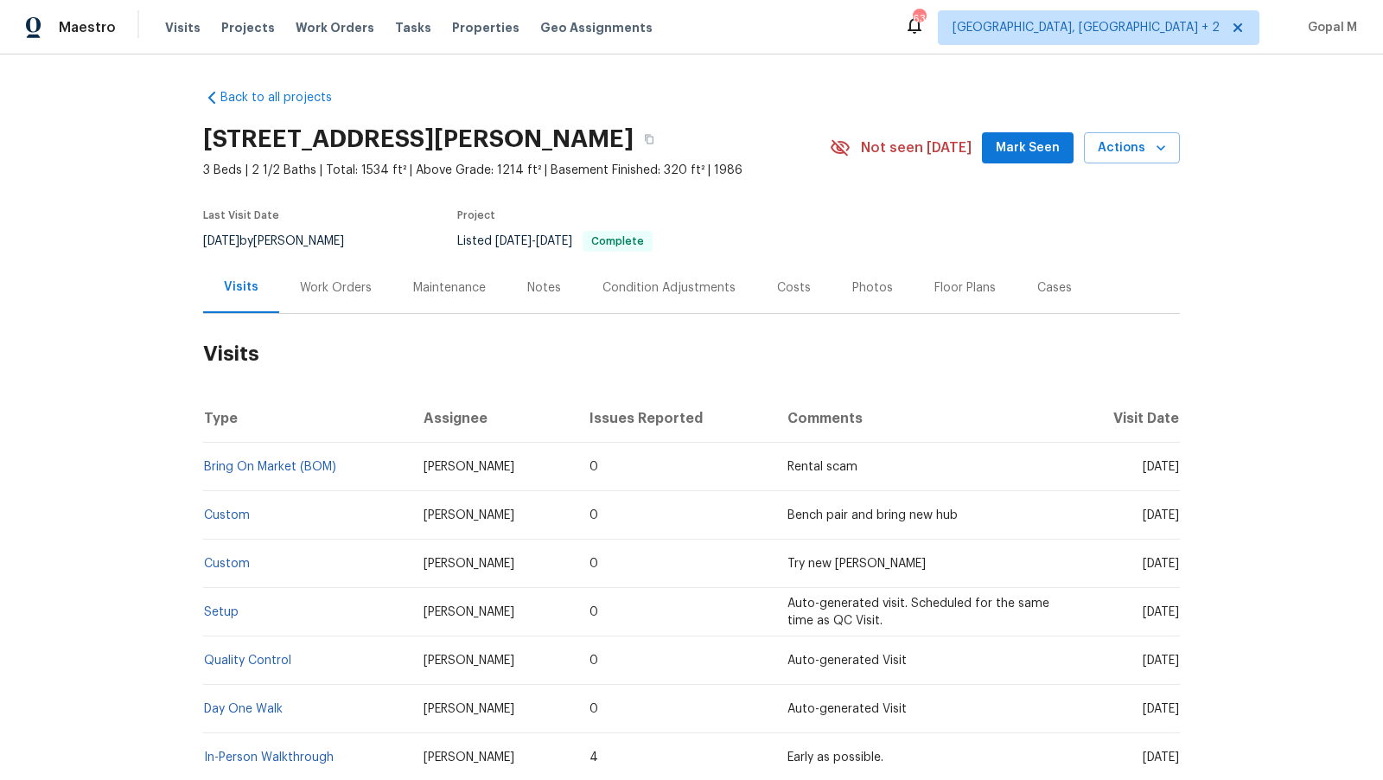
click at [341, 279] on div "Work Orders" at bounding box center [336, 287] width 72 height 17
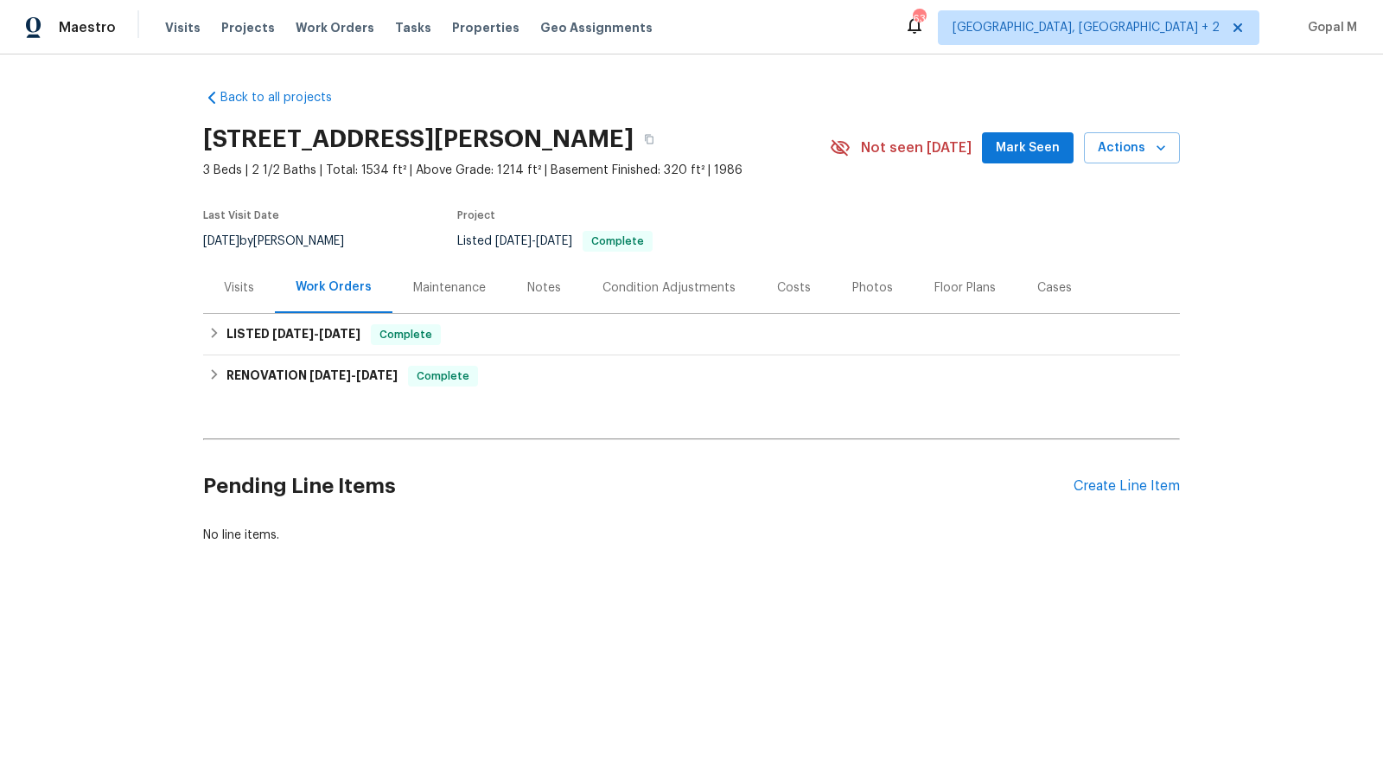
click at [1054, 283] on div "Cases" at bounding box center [1054, 287] width 35 height 17
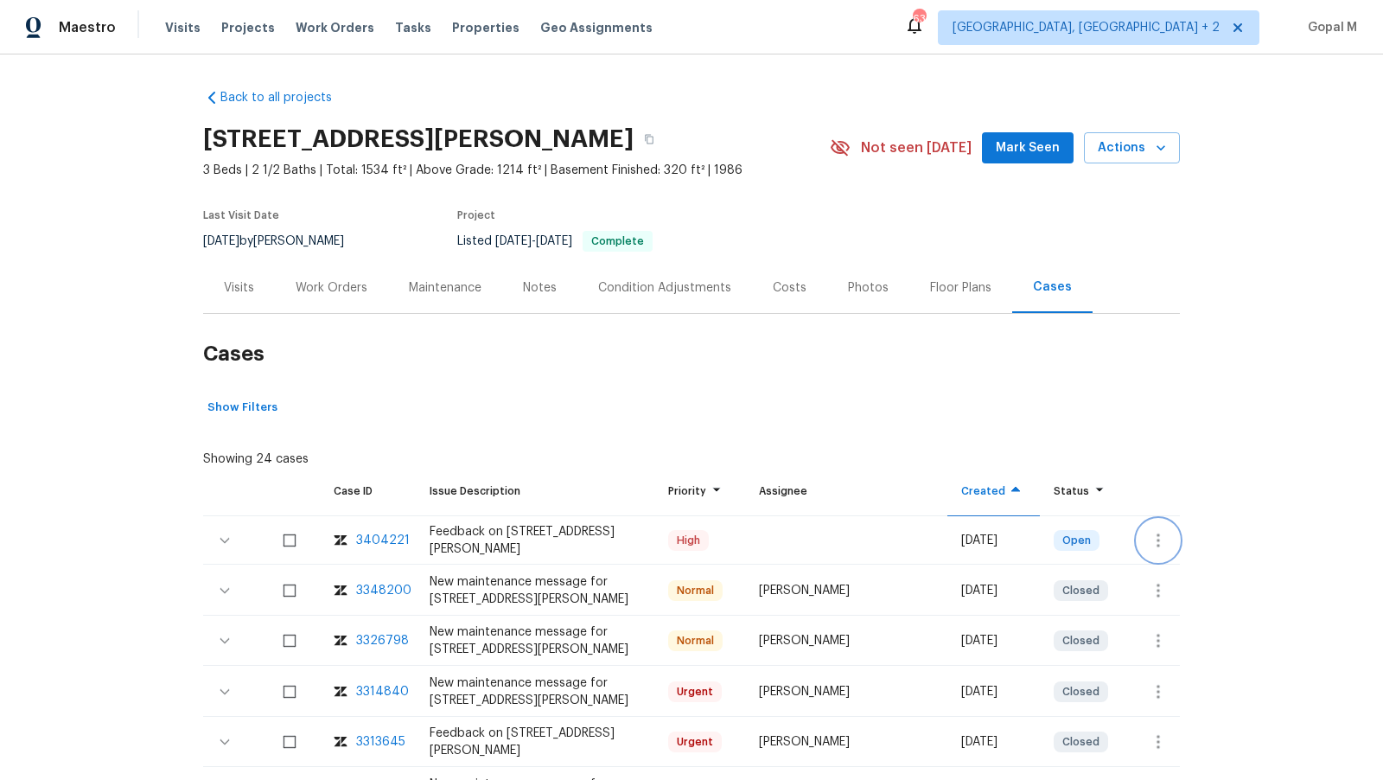
click at [1150, 538] on icon "button" at bounding box center [1158, 540] width 21 height 21
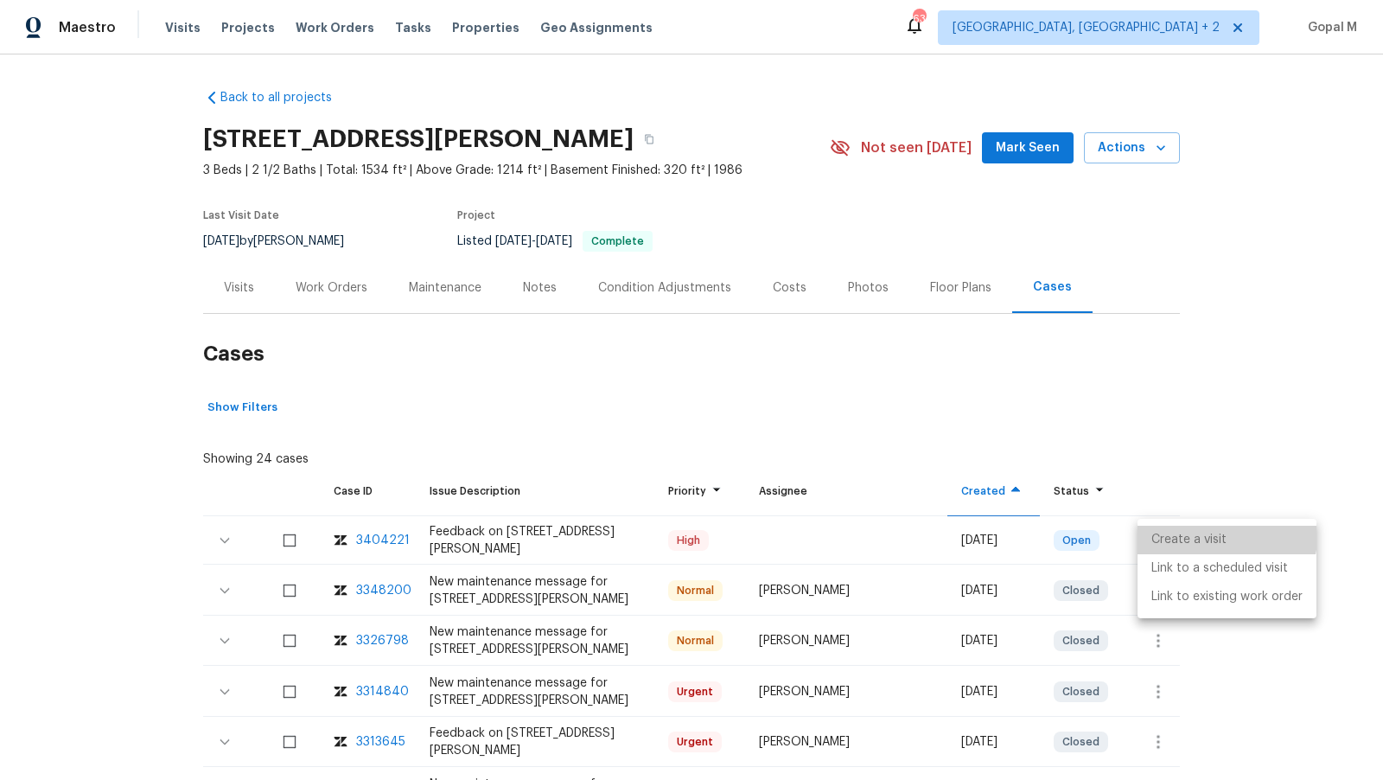
click at [1163, 526] on li "Create a visit" at bounding box center [1226, 539] width 179 height 29
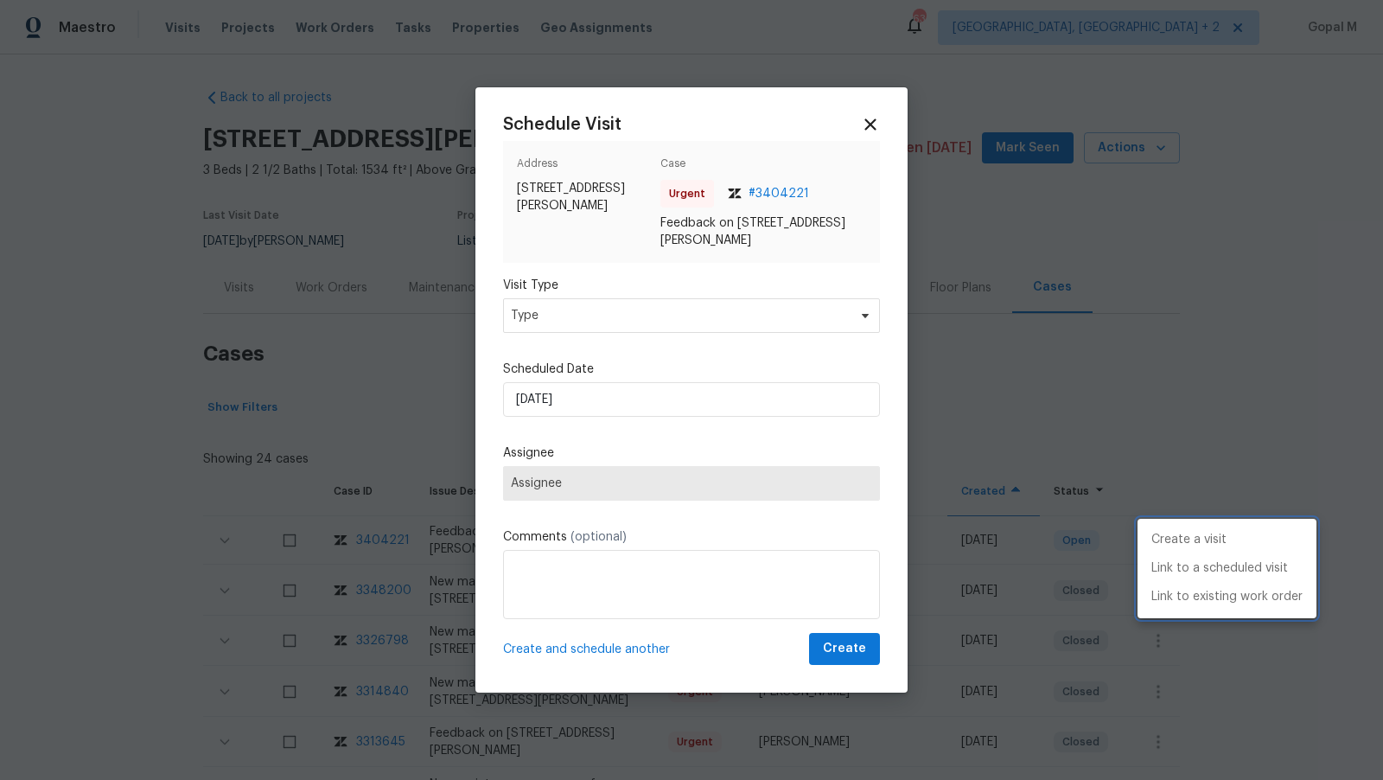
click at [647, 308] on div at bounding box center [691, 390] width 1383 height 780
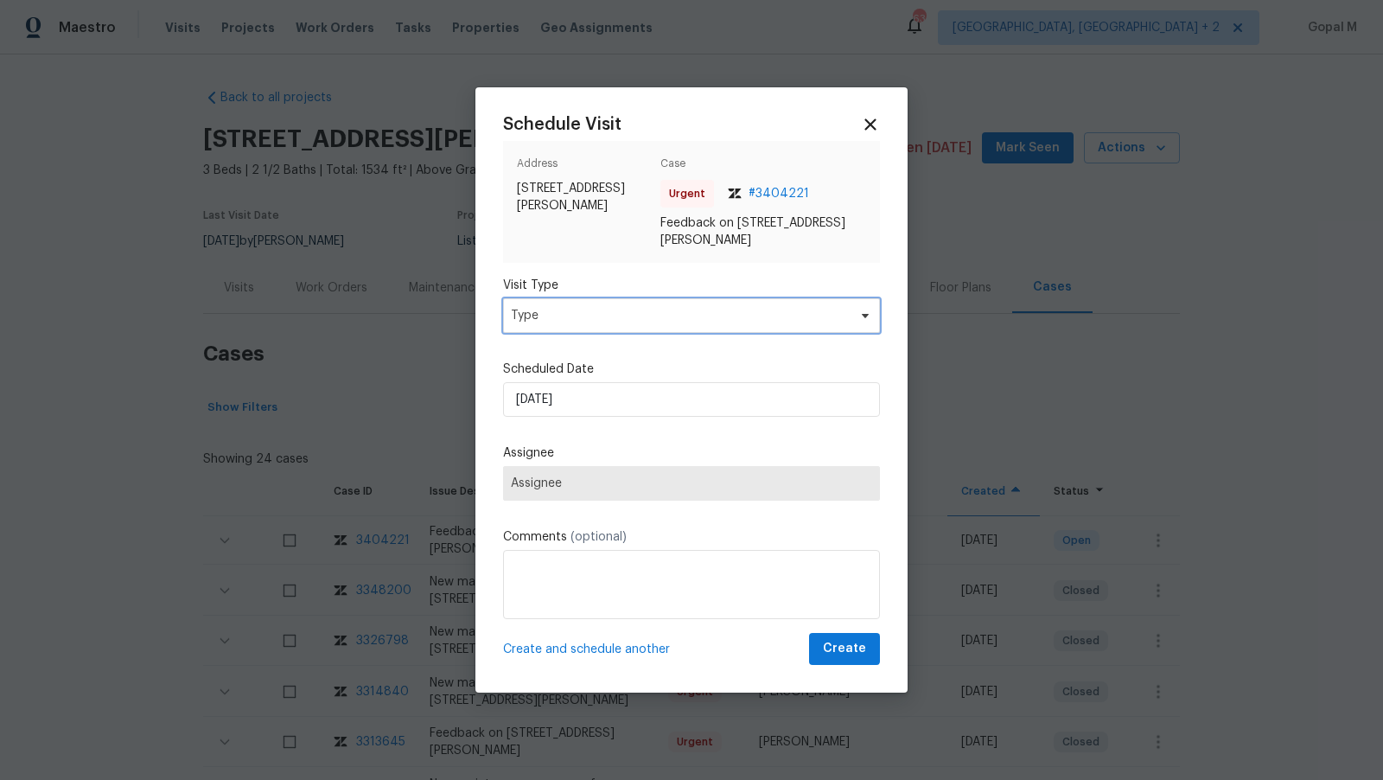
click at [647, 308] on span "Type" at bounding box center [679, 315] width 336 height 17
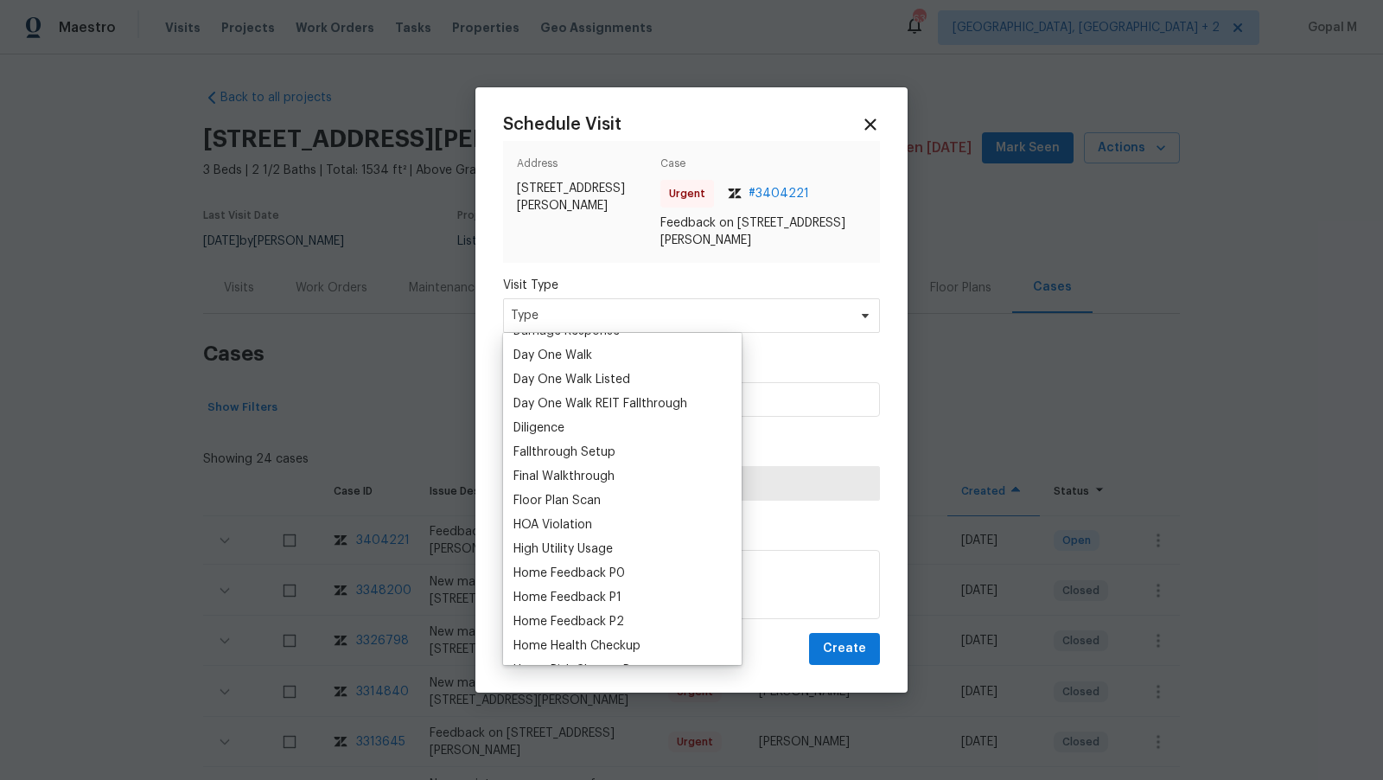
scroll to position [311, 0]
click at [582, 590] on div "Home Feedback P1" at bounding box center [567, 593] width 108 height 17
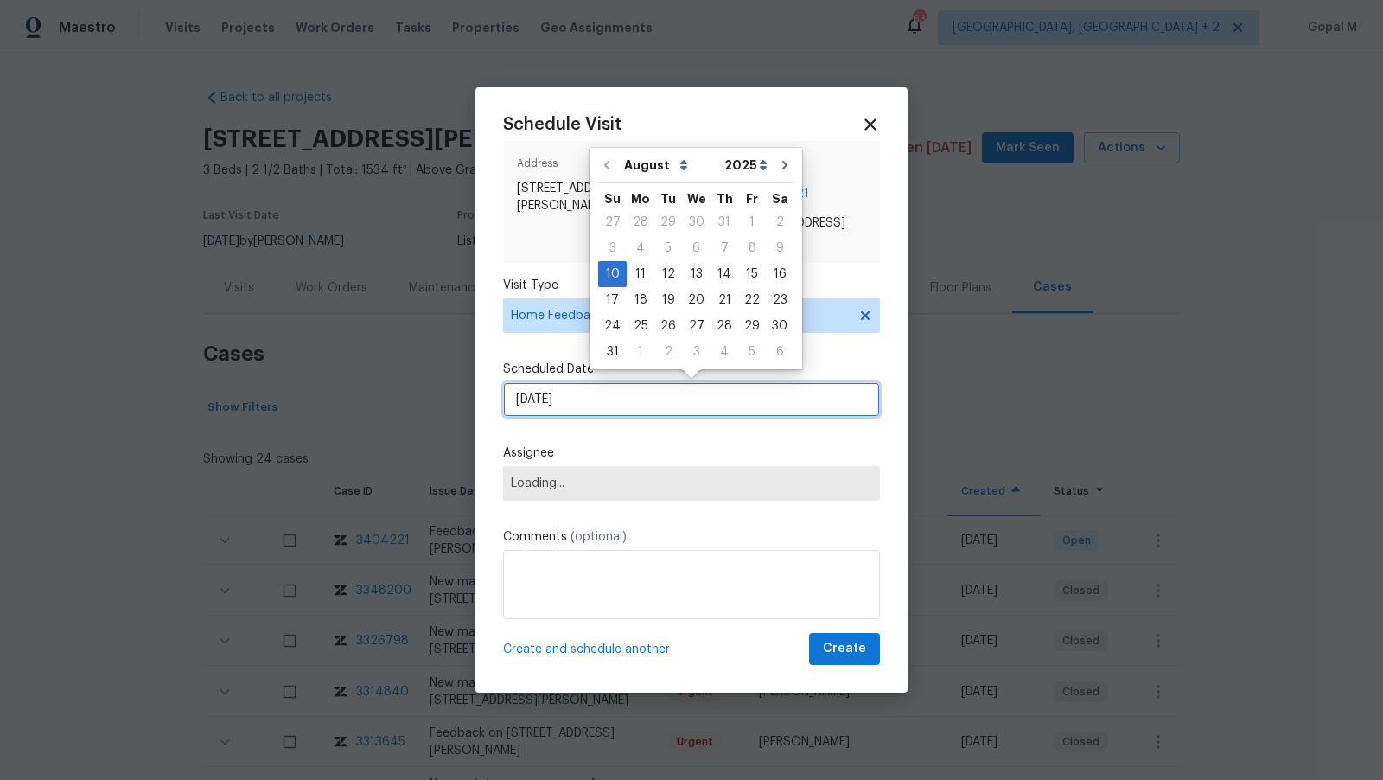
click at [620, 397] on input "10/08/2025" at bounding box center [691, 399] width 377 height 35
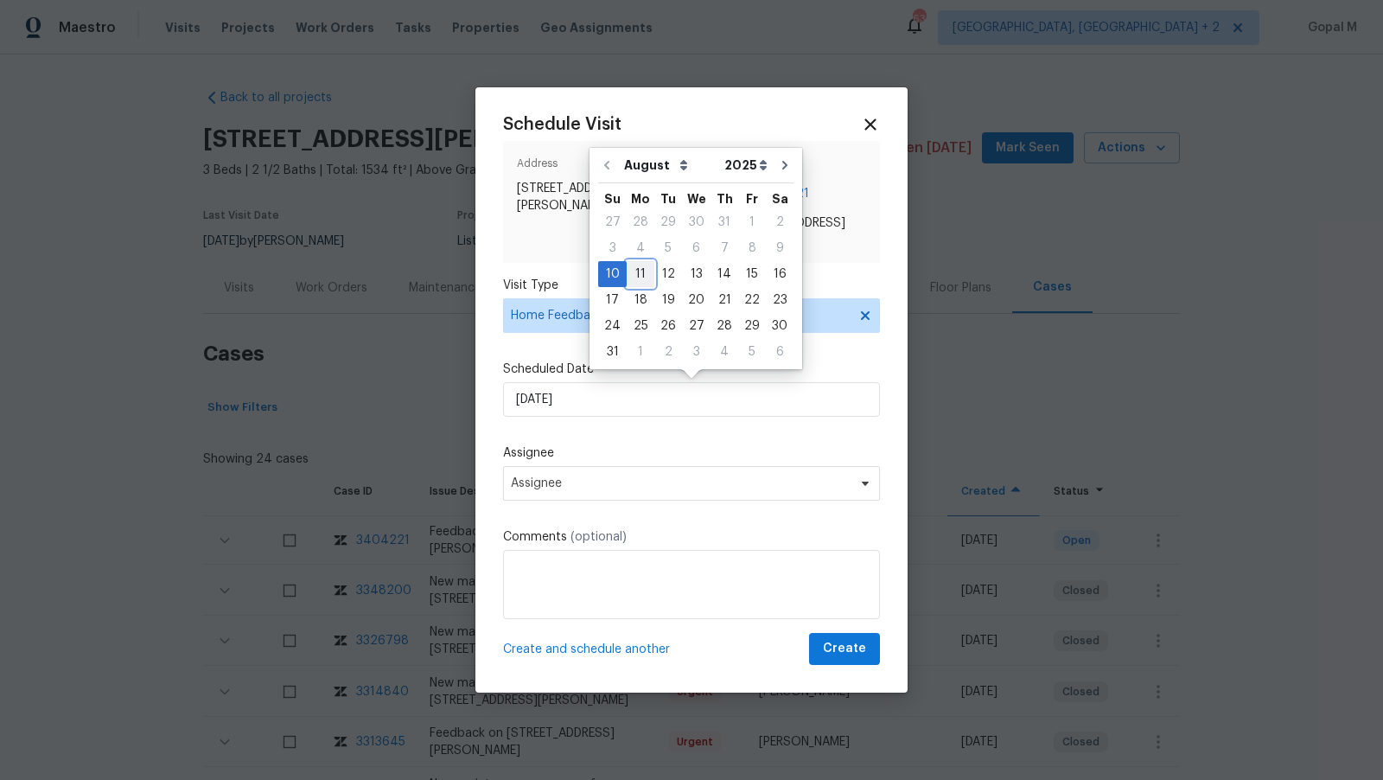
click at [645, 269] on div "11" at bounding box center [641, 274] width 28 height 24
type input "11/08/2025"
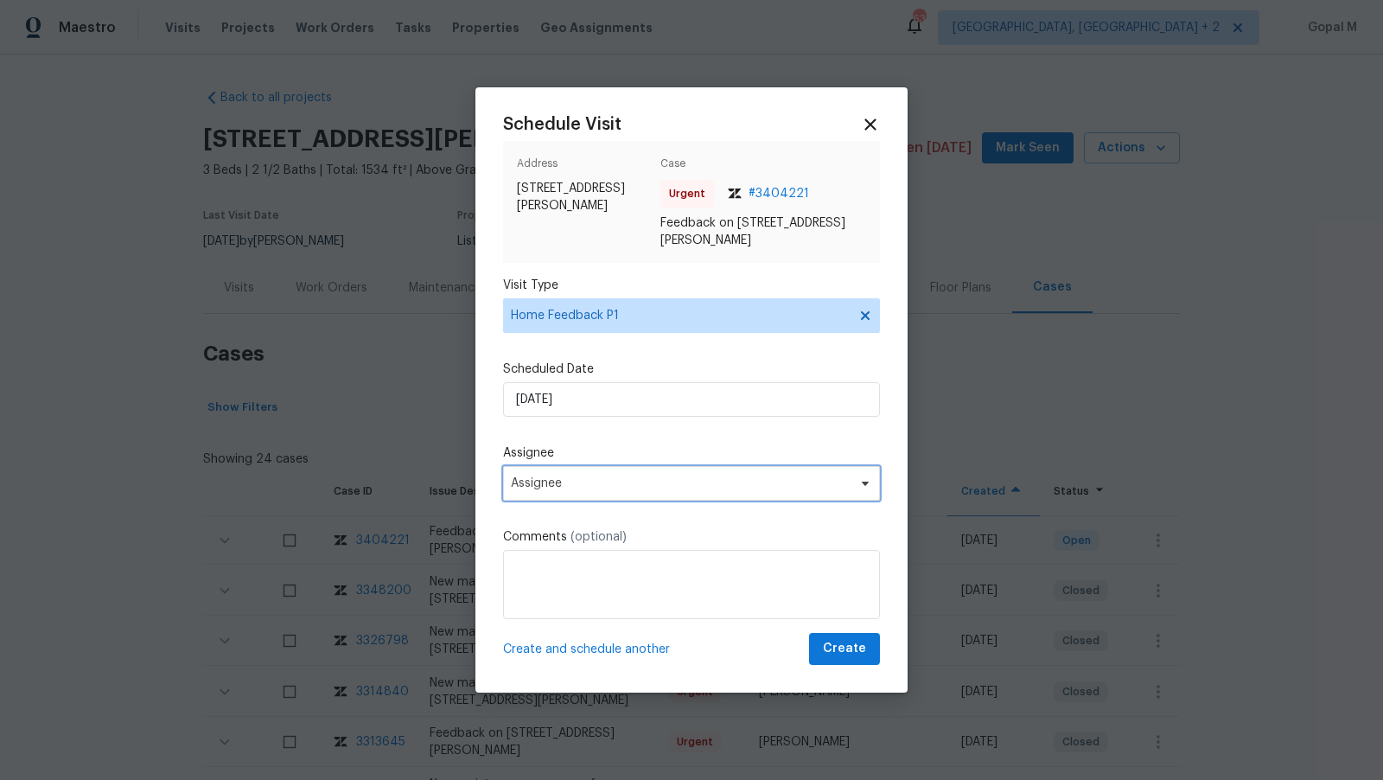
click at [620, 474] on span "Assignee" at bounding box center [691, 483] width 377 height 35
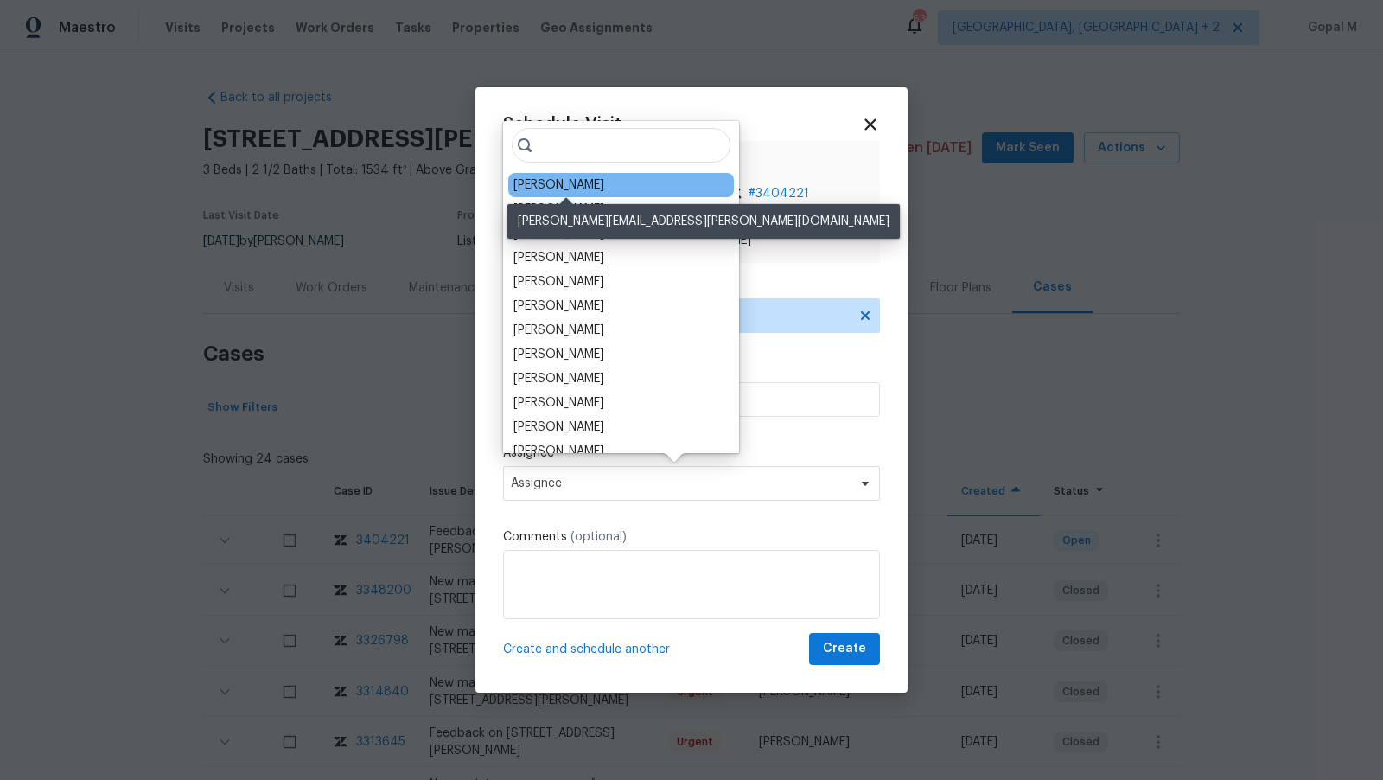
click at [567, 180] on div "Andrew McCuskey" at bounding box center [558, 184] width 91 height 17
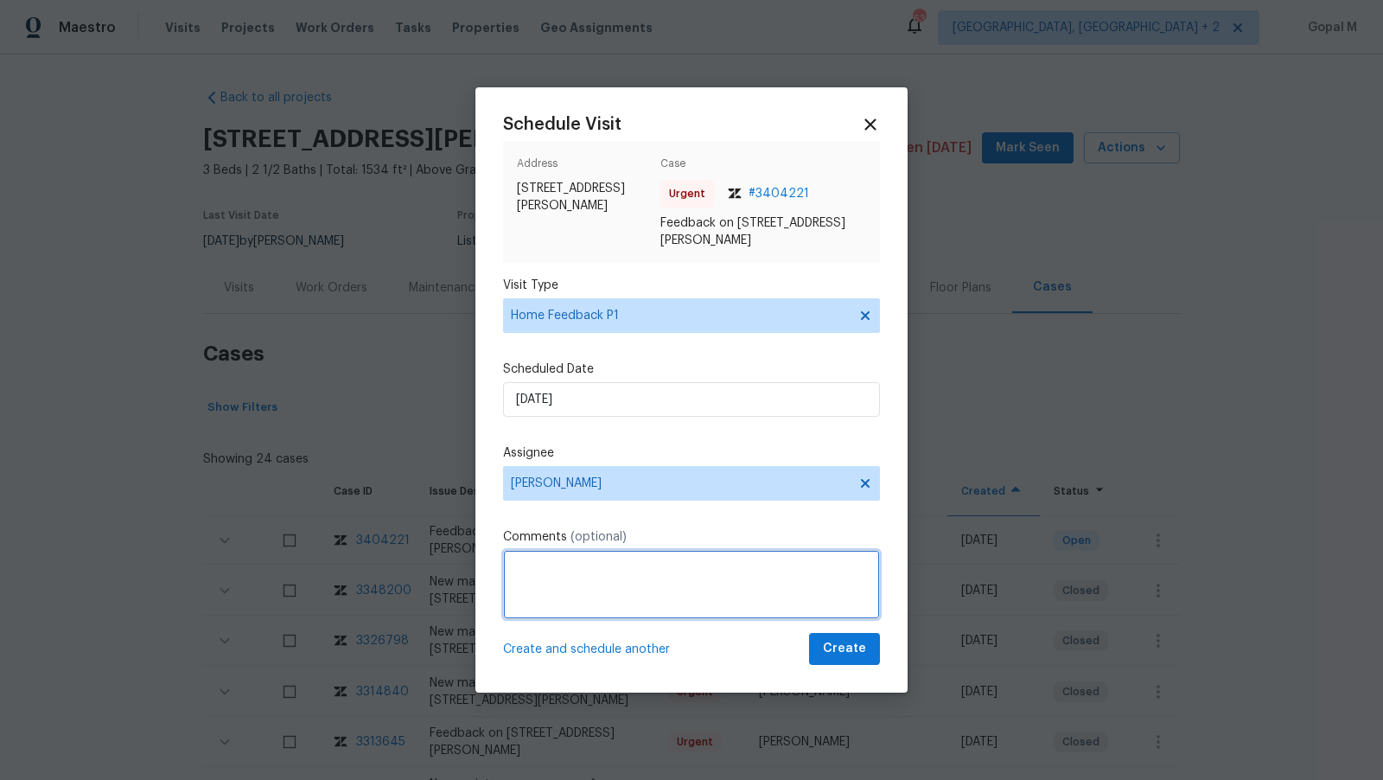
click at [522, 582] on textarea at bounding box center [691, 584] width 377 height 69
paste textarea "not able to lock the house"
click at [522, 571] on textarea "not able to lock the house" at bounding box center [691, 584] width 377 height 69
type textarea "Unable to lock the house. Please address this issue ASAP and secure this proper…"
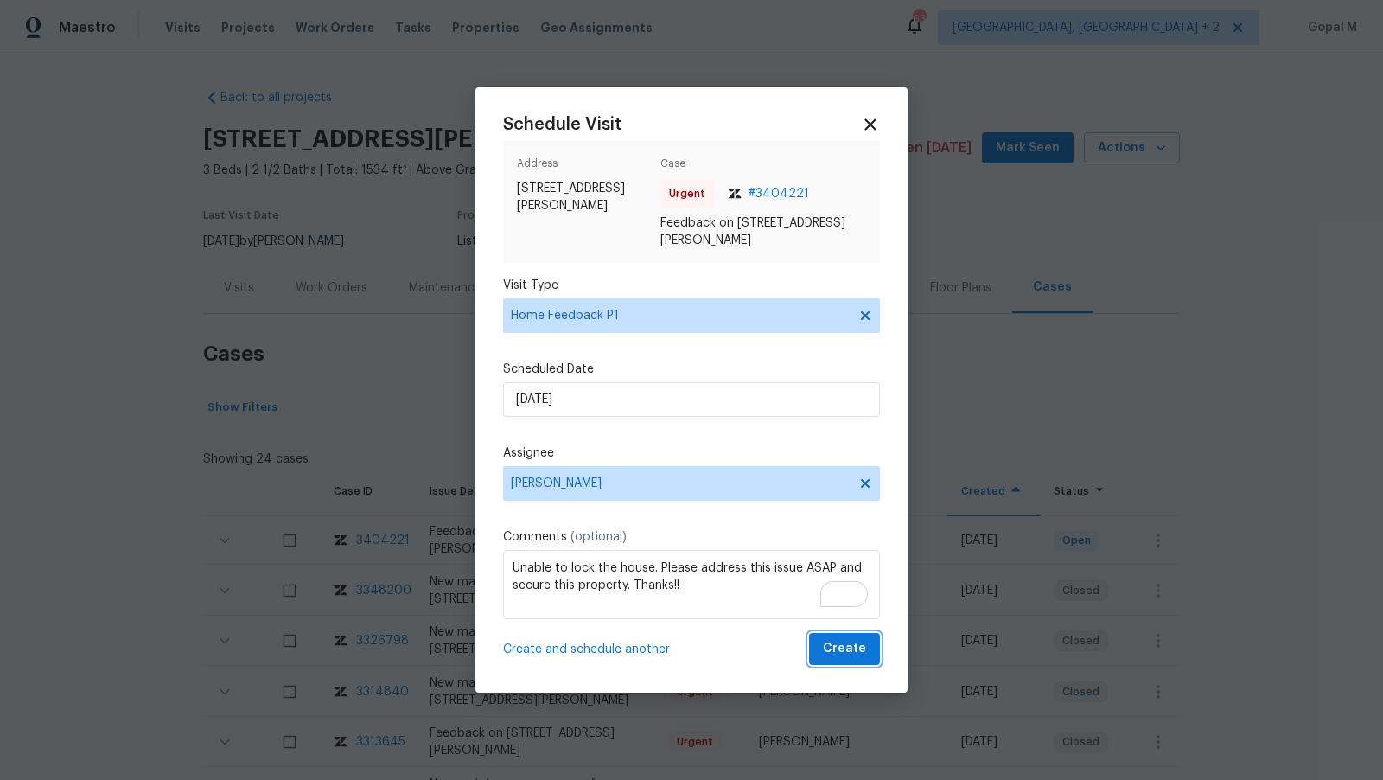
click at [822, 651] on button "Create" at bounding box center [844, 649] width 71 height 32
click at [238, 294] on body "Maestro Visits Projects Work Orders Tasks Properties Geo Assignments 63 Albuque…" at bounding box center [691, 390] width 1383 height 780
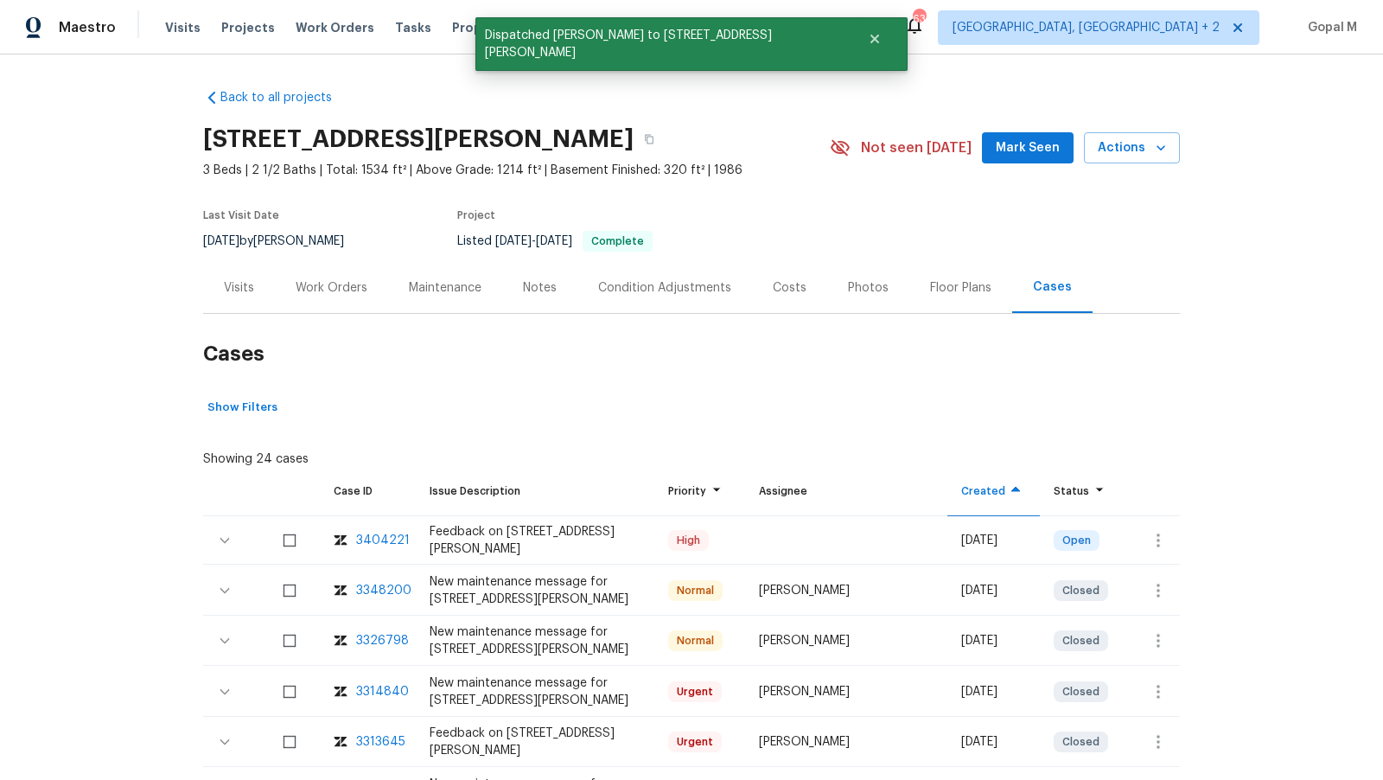
click at [238, 294] on div "Visits" at bounding box center [239, 287] width 30 height 17
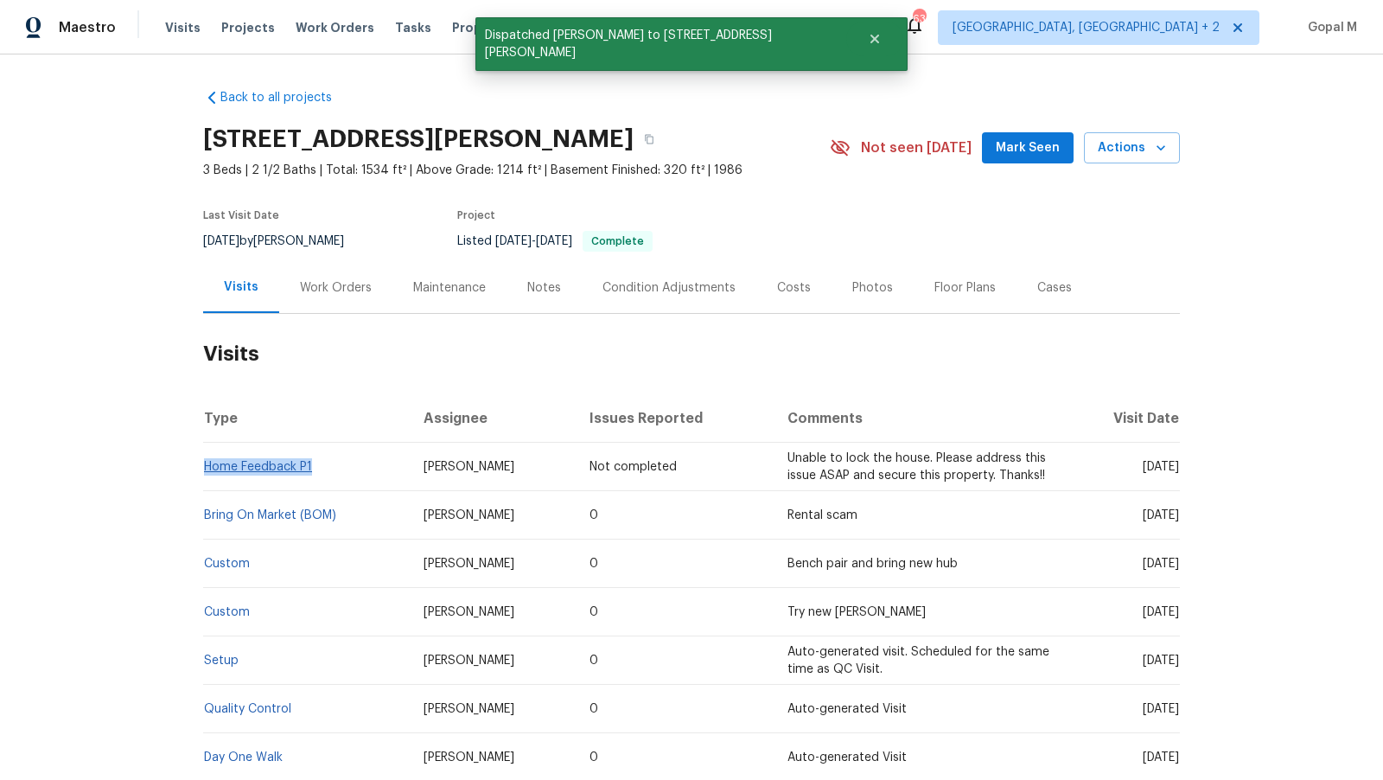
drag, startPoint x: 320, startPoint y: 468, endPoint x: 206, endPoint y: 469, distance: 114.1
click at [205, 468] on td "Home Feedback P1" at bounding box center [306, 466] width 207 height 48
copy link "Home Feedback P1"
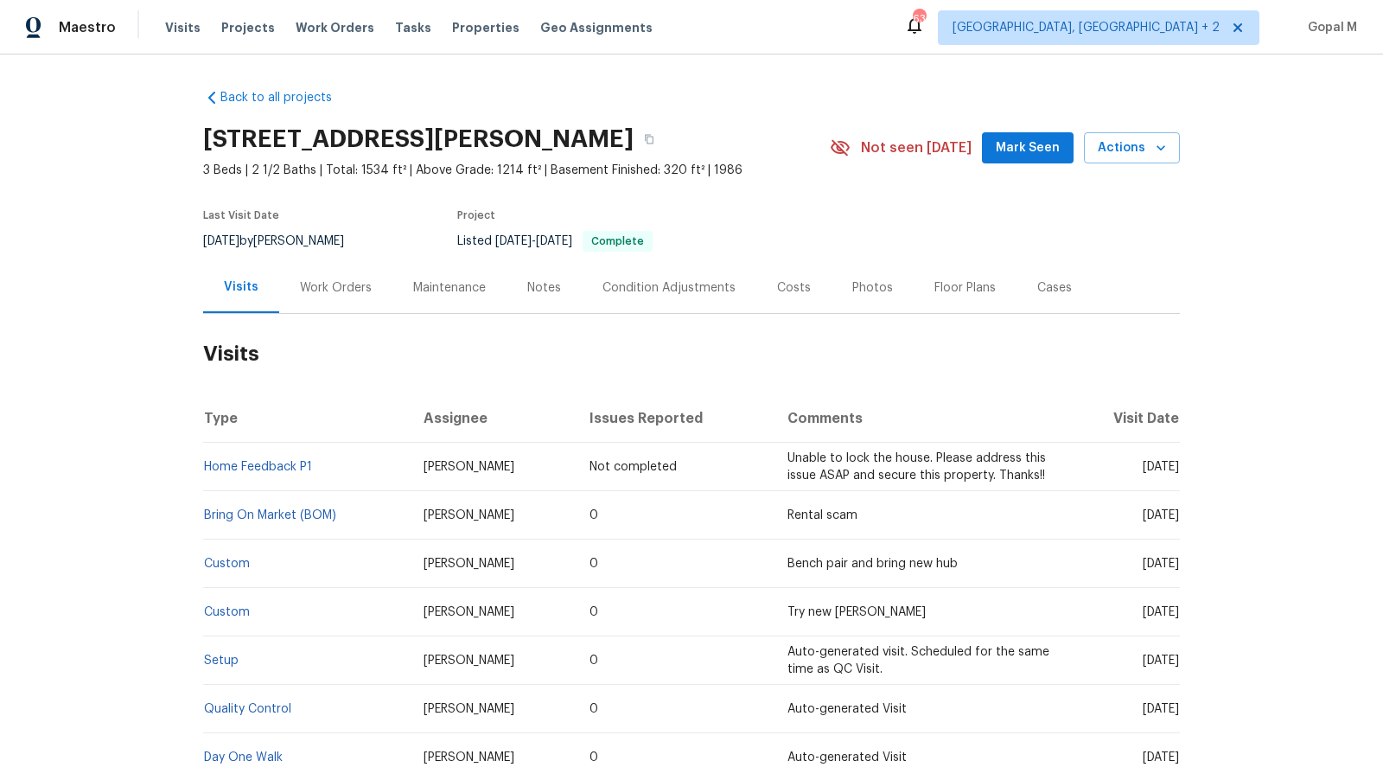
click at [335, 286] on div "Work Orders" at bounding box center [336, 287] width 72 height 17
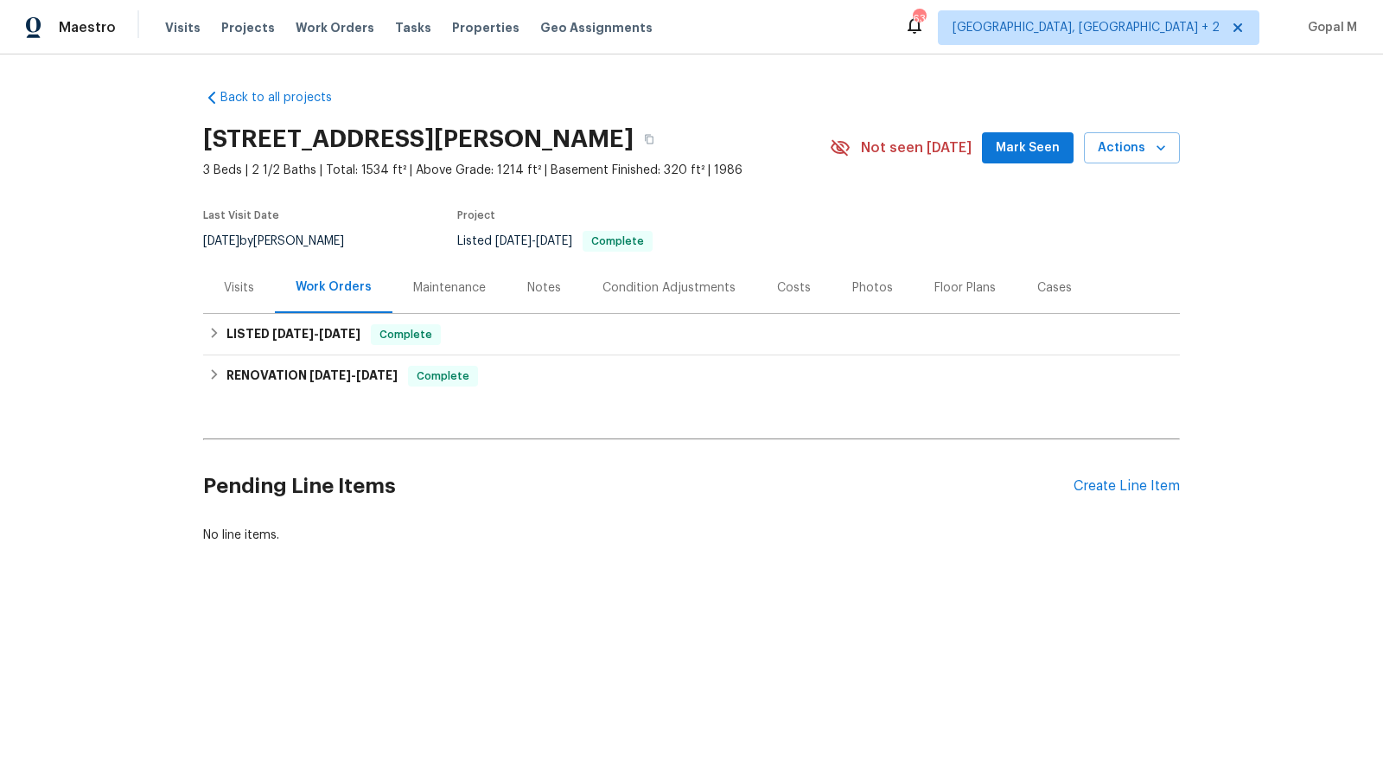
drag, startPoint x: 257, startPoint y: 241, endPoint x: 202, endPoint y: 240, distance: 54.5
click at [203, 240] on span "7/15/2025" at bounding box center [221, 241] width 36 height 12
copy span "7/15/2025"
click at [765, 324] on div "LISTED 6/24/25 - 7/4/25 Complete" at bounding box center [691, 334] width 966 height 21
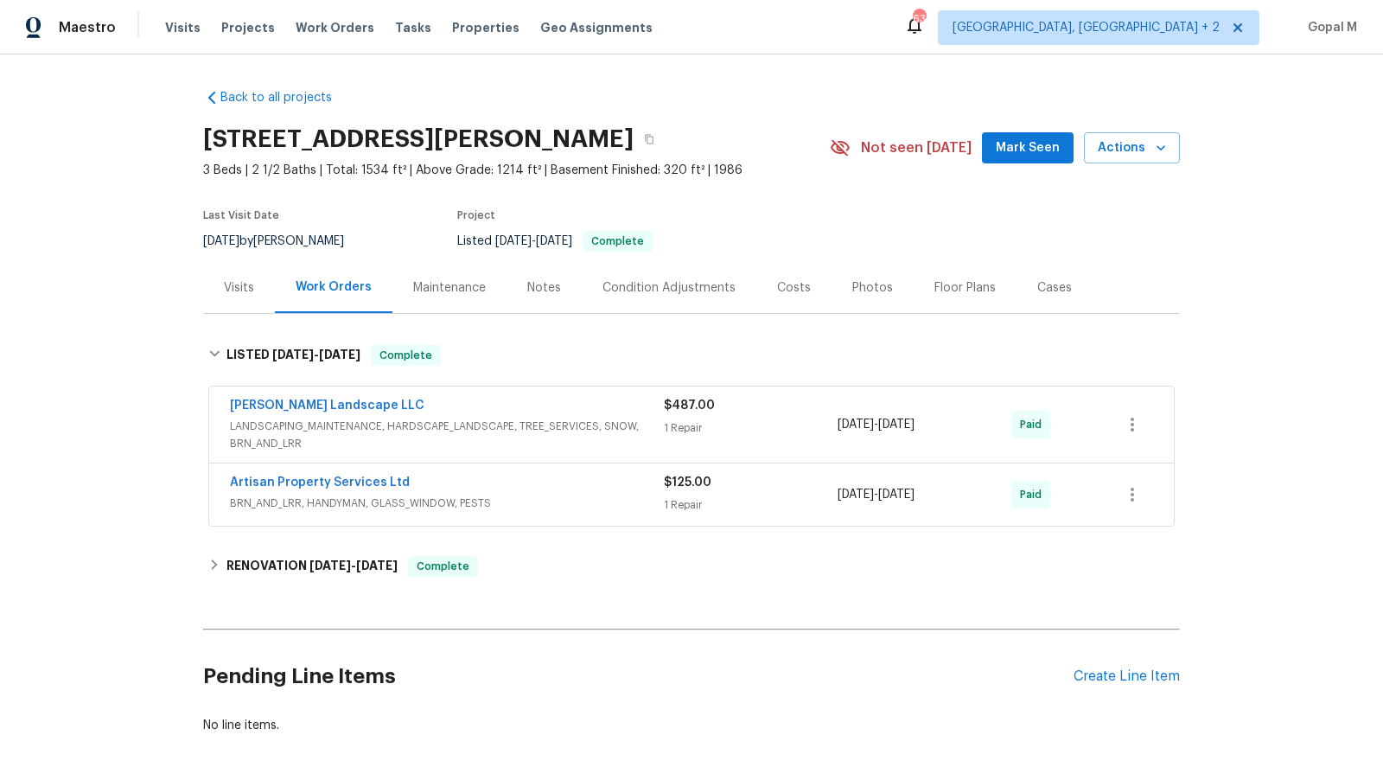
drag, startPoint x: 962, startPoint y: 427, endPoint x: 836, endPoint y: 428, distance: 126.2
click at [836, 427] on div "Dalia Landscape LLC LANDSCAPING_MAINTENANCE, HARDSCAPE_LANDSCAPE, TREE_SERVICES…" at bounding box center [671, 424] width 882 height 55
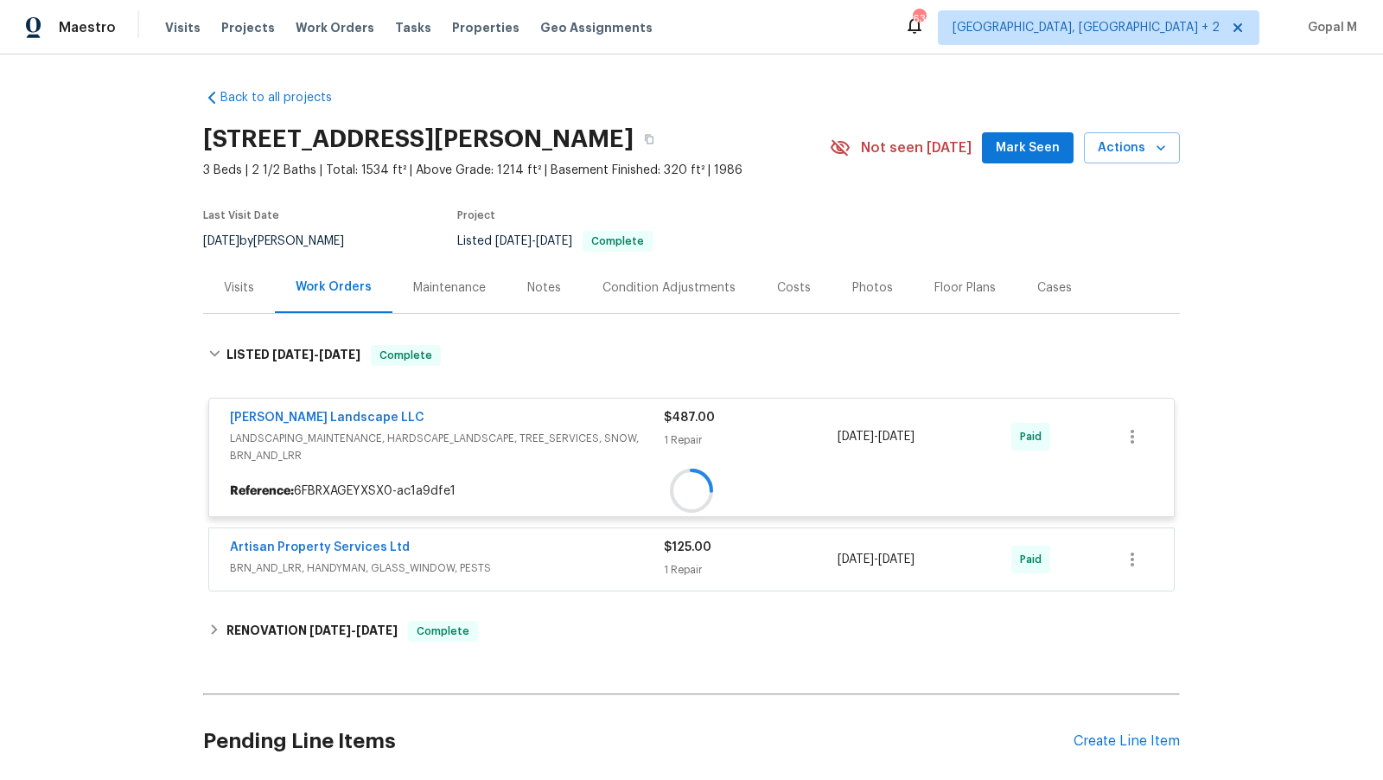
copy div "6/30/2025 - 7/4/2025"
